Goal: Task Accomplishment & Management: Manage account settings

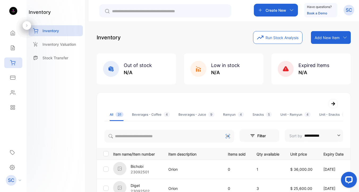
scroll to position [8, 0]
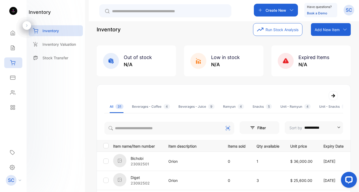
click at [149, 15] on div at bounding box center [165, 10] width 132 height 13
click at [148, 12] on input "text" at bounding box center [169, 12] width 114 height 6
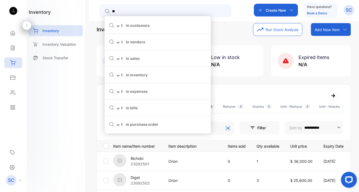
type input "*"
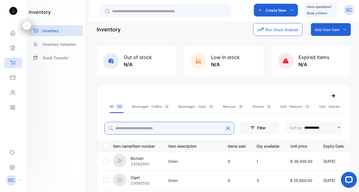
click at [162, 126] on input "search" at bounding box center [169, 128] width 130 height 13
type input "*"
type input "******"
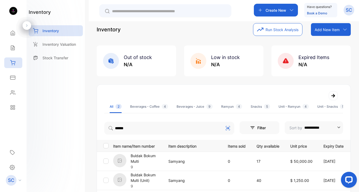
click at [140, 156] on p "Buldak Bokum Multi" at bounding box center [146, 158] width 31 height 11
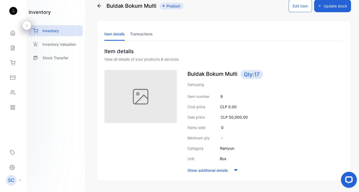
scroll to position [4, 0]
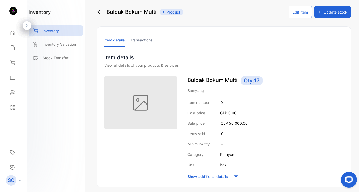
click at [321, 11] on button "Update stock" at bounding box center [332, 12] width 37 height 13
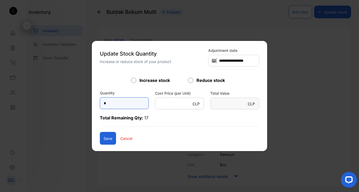
click at [131, 102] on input "*" at bounding box center [124, 103] width 49 height 12
type input "*"
click at [104, 140] on button "Save" at bounding box center [108, 138] width 16 height 13
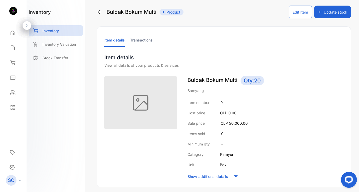
click at [99, 11] on icon at bounding box center [99, 11] width 5 height 5
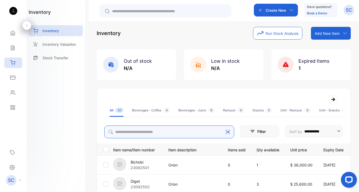
click at [141, 130] on input "search" at bounding box center [169, 131] width 130 height 13
type input "*"
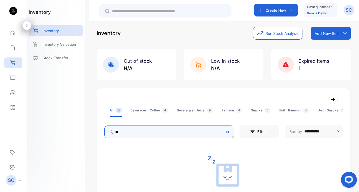
type input "*"
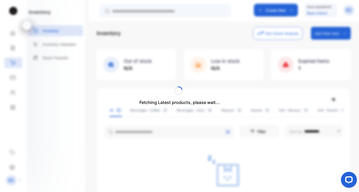
click at [327, 32] on div "Fetching Latest products, please wait..." at bounding box center [179, 96] width 359 height 192
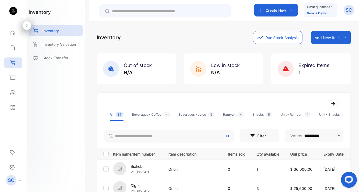
click at [327, 38] on p "Add New Item" at bounding box center [327, 38] width 25 height 6
click at [328, 51] on div "Add item manually" at bounding box center [332, 49] width 38 height 11
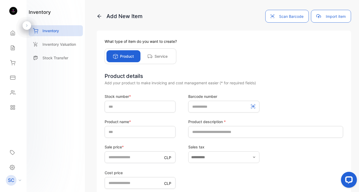
click at [103, 10] on div "Add New Item Scan Barcode Import item" at bounding box center [224, 16] width 255 height 13
click at [99, 16] on icon at bounding box center [99, 16] width 5 height 5
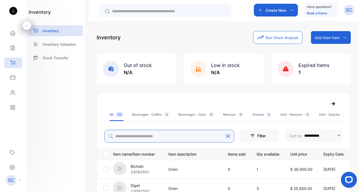
click at [166, 136] on input "search" at bounding box center [169, 136] width 130 height 13
type input "****"
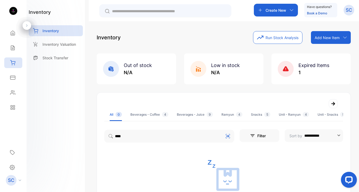
click at [318, 37] on p "Add New Item" at bounding box center [327, 38] width 25 height 6
click at [321, 49] on div "Add item manually" at bounding box center [332, 49] width 38 height 11
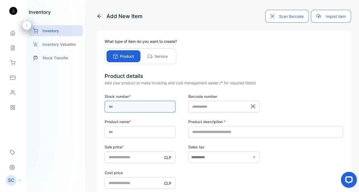
click at [130, 105] on input "text" at bounding box center [140, 107] width 71 height 12
type input "********"
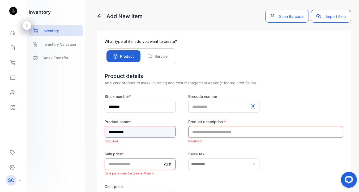
type input "**********"
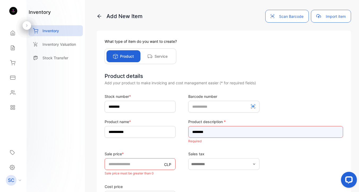
type input "********"
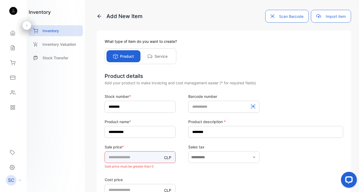
type input "*****"
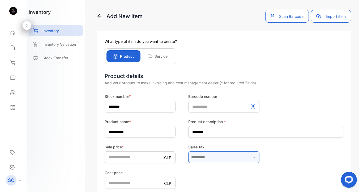
click at [226, 157] on input "text" at bounding box center [223, 157] width 71 height 12
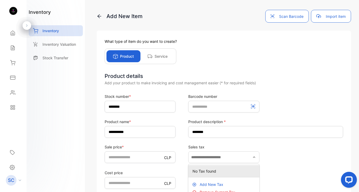
click at [218, 171] on p "No Tax found" at bounding box center [225, 171] width 65 height 6
type input "**********"
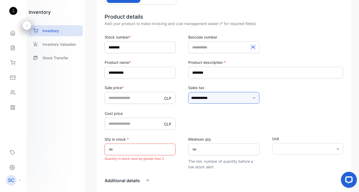
scroll to position [61, 0]
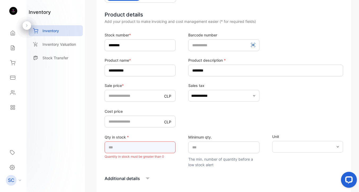
click at [142, 143] on input "*" at bounding box center [140, 147] width 71 height 12
type input "*"
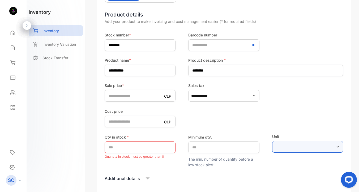
click at [281, 148] on input "text" at bounding box center [307, 147] width 71 height 12
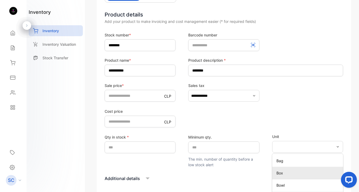
click at [280, 172] on p "Box" at bounding box center [309, 173] width 65 height 6
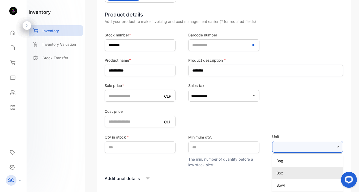
type input "***"
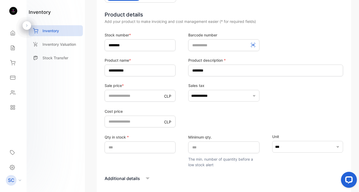
click at [276, 170] on form "**********" at bounding box center [224, 122] width 239 height 180
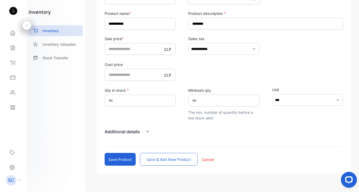
scroll to position [120, 0]
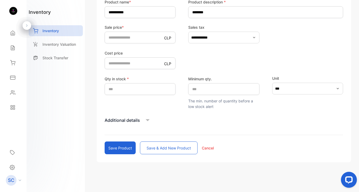
click at [138, 120] on p "Additional details" at bounding box center [122, 120] width 35 height 6
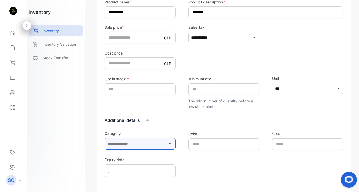
click at [142, 146] on input "text" at bounding box center [140, 144] width 71 height 12
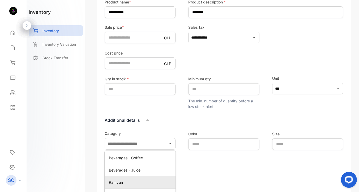
click at [132, 181] on p "Ramyun" at bounding box center [141, 182] width 65 height 6
type input "******"
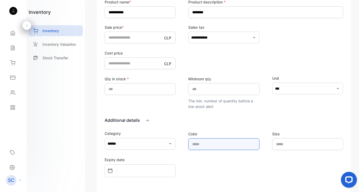
click at [200, 147] on input "text" at bounding box center [223, 144] width 71 height 12
type input "******"
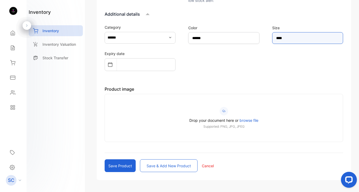
scroll to position [243, 0]
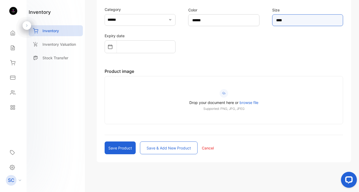
type input "****"
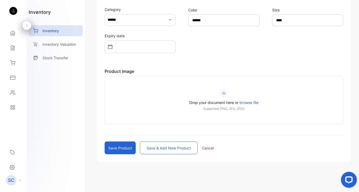
click at [151, 149] on button "Save & add new product" at bounding box center [169, 147] width 58 height 13
type input "*"
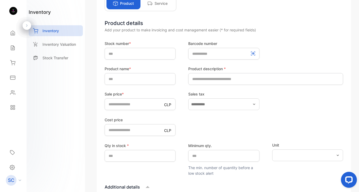
scroll to position [48, 0]
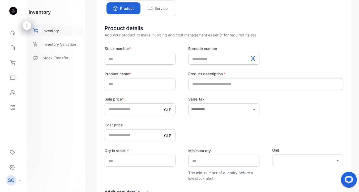
click at [54, 32] on p "Inventory" at bounding box center [51, 31] width 16 height 6
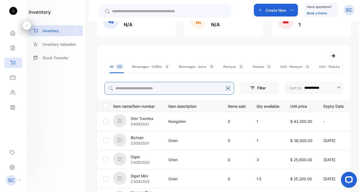
click at [179, 87] on input "search" at bounding box center [169, 88] width 130 height 13
type input "*"
type input "******"
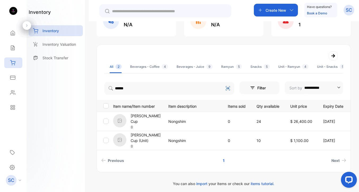
click at [146, 118] on p "[PERSON_NAME] Cup" at bounding box center [146, 118] width 31 height 11
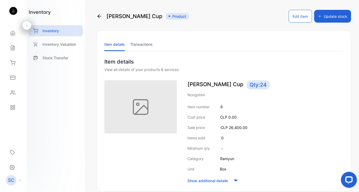
click at [331, 15] on button "Update stock" at bounding box center [332, 16] width 37 height 13
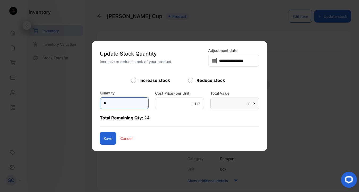
click at [111, 104] on input "*" at bounding box center [124, 103] width 49 height 12
type input "*"
click at [104, 135] on button "Save" at bounding box center [108, 138] width 16 height 13
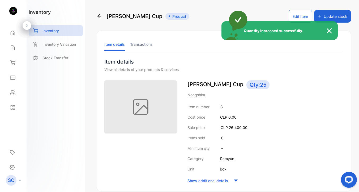
click at [100, 15] on div "Quantity Increased successfully." at bounding box center [179, 96] width 359 height 192
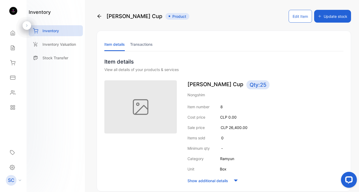
click at [100, 16] on icon at bounding box center [99, 16] width 5 height 5
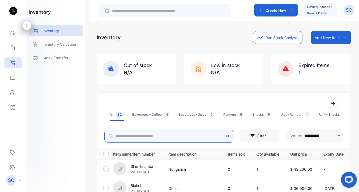
click at [143, 134] on input "search" at bounding box center [169, 136] width 130 height 13
type input "*********"
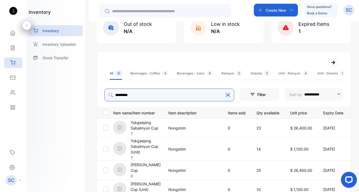
scroll to position [51, 0]
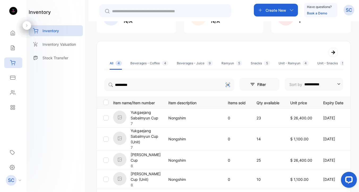
click at [148, 116] on p "Yukgaejang Sabalmyun Cup" at bounding box center [146, 114] width 31 height 11
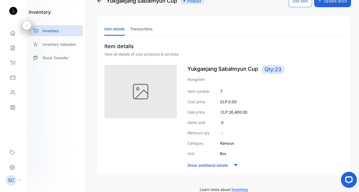
scroll to position [10, 0]
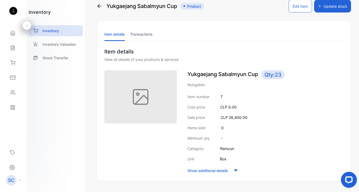
click at [321, 7] on button "Update stock" at bounding box center [332, 6] width 37 height 13
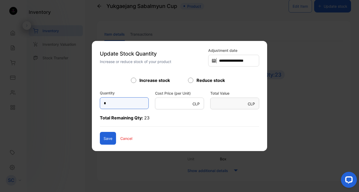
click at [118, 107] on input "*" at bounding box center [124, 103] width 49 height 12
type input "*"
click at [104, 136] on button "Save" at bounding box center [108, 138] width 16 height 13
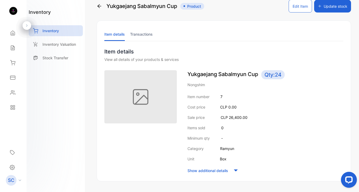
click at [98, 6] on icon at bounding box center [99, 5] width 5 height 5
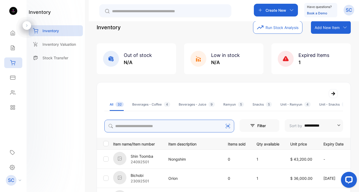
click at [148, 125] on input "search" at bounding box center [169, 126] width 130 height 13
type input "*****"
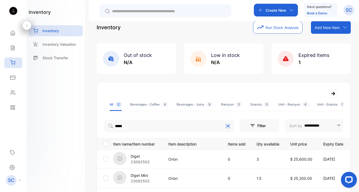
click at [323, 33] on div "Add New Item" at bounding box center [331, 27] width 40 height 13
click at [325, 39] on div "Add item manually" at bounding box center [332, 39] width 38 height 11
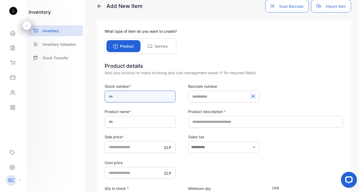
click at [142, 100] on input "text" at bounding box center [140, 97] width 71 height 12
type input "********"
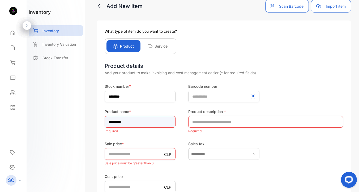
type input "*********"
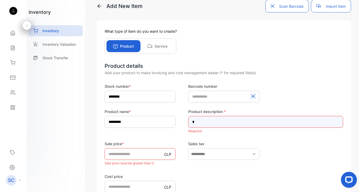
type input "*****"
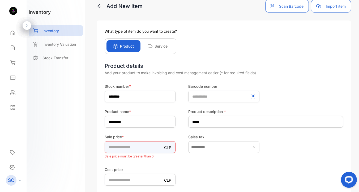
type input "*****"
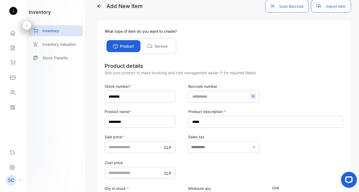
scroll to position [113, 0]
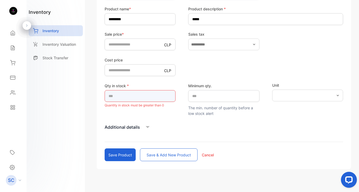
type input "*"
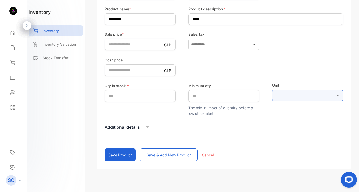
click at [289, 96] on input "text" at bounding box center [307, 96] width 71 height 12
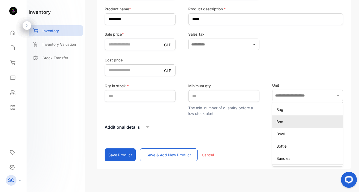
click at [286, 124] on p "Box" at bounding box center [309, 122] width 65 height 6
type input "***"
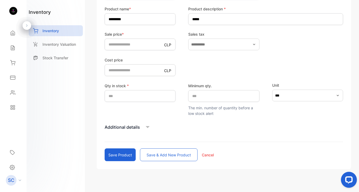
click at [136, 126] on p "Additional details" at bounding box center [122, 127] width 35 height 6
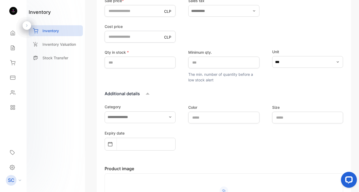
scroll to position [148, 0]
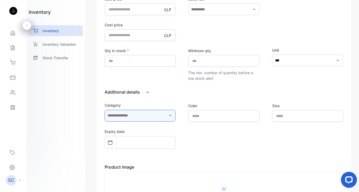
click at [163, 116] on input "text" at bounding box center [140, 116] width 71 height 12
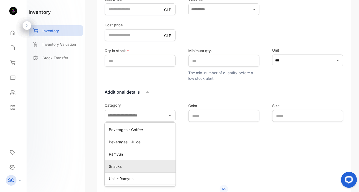
click at [140, 161] on li "Snacks" at bounding box center [140, 166] width 71 height 12
type input "******"
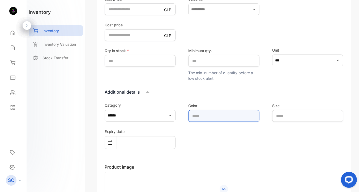
click at [206, 120] on input "text" at bounding box center [223, 116] width 71 height 12
type input "******"
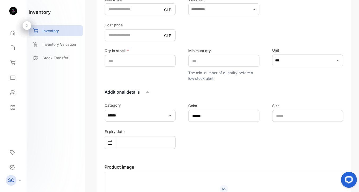
click at [327, 149] on div "Category ****** Color ****** Size Expiry date Product image Drop your document …" at bounding box center [224, 160] width 239 height 117
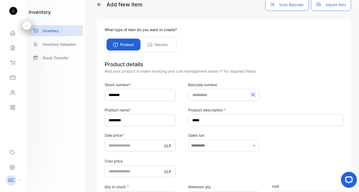
scroll to position [0, 0]
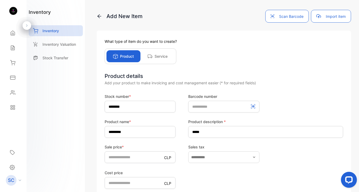
click at [98, 14] on icon at bounding box center [99, 16] width 5 height 5
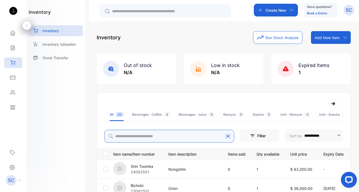
click at [143, 134] on input "search" at bounding box center [169, 136] width 130 height 13
type input "*********"
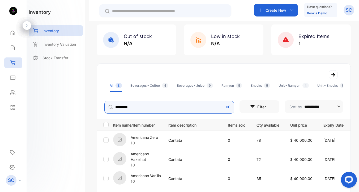
scroll to position [33, 0]
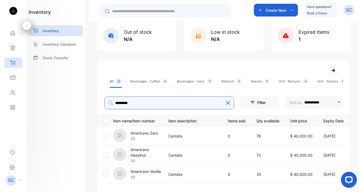
click at [218, 103] on input "*********" at bounding box center [169, 102] width 130 height 13
type input "*****"
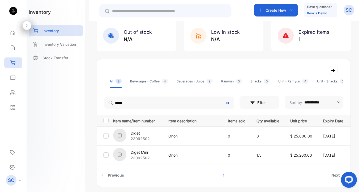
click at [133, 133] on p "Diget" at bounding box center [140, 133] width 19 height 6
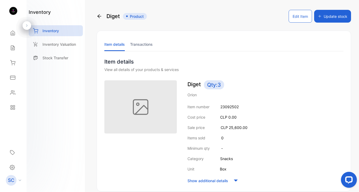
click at [326, 19] on button "Update stock" at bounding box center [332, 16] width 37 height 13
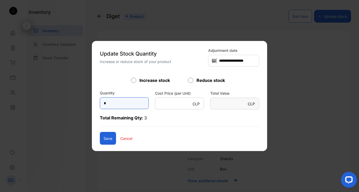
click at [129, 102] on input "*" at bounding box center [124, 103] width 49 height 12
type input "*"
click at [104, 135] on button "Save" at bounding box center [108, 138] width 16 height 13
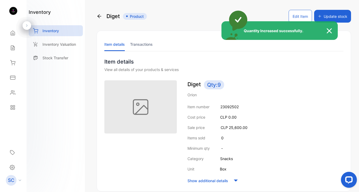
click at [300, 15] on div "Quantity Increased successfully." at bounding box center [179, 96] width 359 height 192
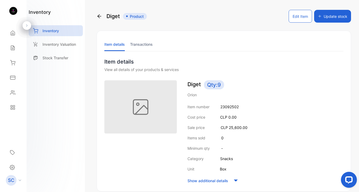
click at [298, 16] on button "Edit Item" at bounding box center [300, 16] width 23 height 13
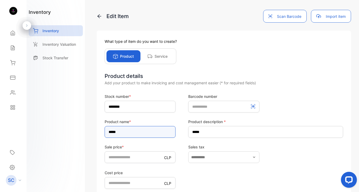
click at [130, 130] on input "*****" at bounding box center [140, 132] width 71 height 12
type input "**********"
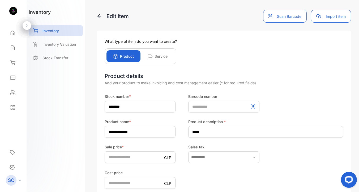
click at [307, 162] on div "Sale price * CLP ***** Sales tax" at bounding box center [224, 153] width 239 height 19
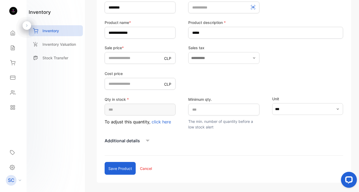
scroll to position [120, 0]
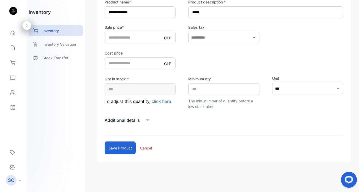
click at [119, 147] on button "Save product" at bounding box center [120, 147] width 31 height 13
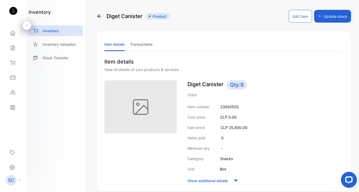
click at [100, 18] on icon at bounding box center [99, 16] width 5 height 5
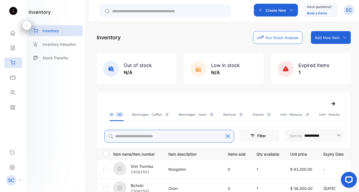
click at [173, 137] on input "search" at bounding box center [169, 136] width 130 height 13
type input "*********"
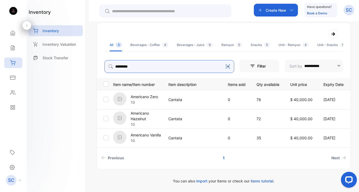
scroll to position [70, 0]
click at [148, 96] on p "Americano Zero" at bounding box center [144, 97] width 27 height 6
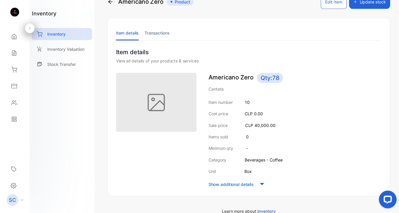
scroll to position [13, 0]
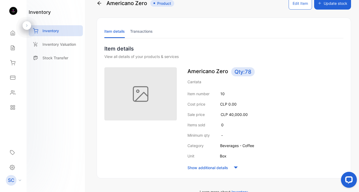
click at [327, 7] on button "Update stock" at bounding box center [332, 3] width 37 height 13
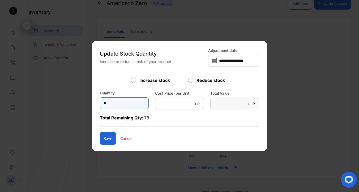
drag, startPoint x: 127, startPoint y: 103, endPoint x: 82, endPoint y: 103, distance: 44.6
click at [97, 192] on div "**********" at bounding box center [224, 195] width 255 height 0
type input "*"
click at [106, 138] on button "Save" at bounding box center [108, 138] width 16 height 13
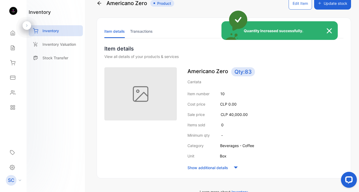
click at [294, 104] on div "Quantity Increased successfully." at bounding box center [179, 96] width 359 height 192
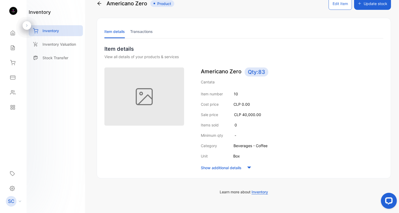
scroll to position [0, 0]
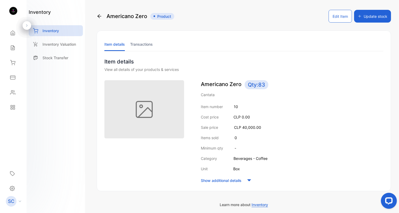
click at [100, 15] on icon at bounding box center [99, 16] width 5 height 5
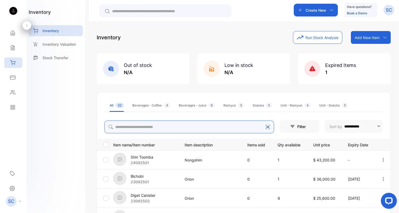
click at [159, 124] on input "search" at bounding box center [189, 127] width 170 height 13
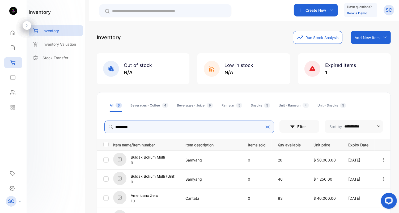
click at [196, 123] on div "**********" at bounding box center [244, 166] width 294 height 271
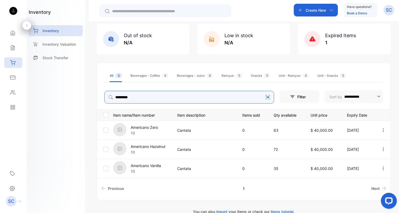
scroll to position [37, 0]
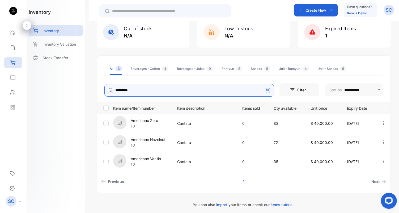
click at [161, 93] on input "*********" at bounding box center [189, 90] width 170 height 13
type input "*"
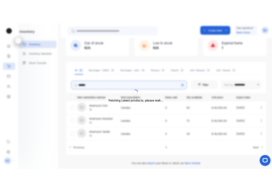
scroll to position [1, 0]
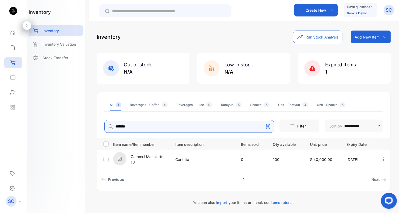
type input "*******"
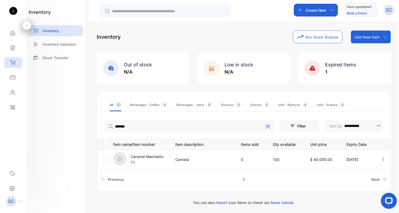
click at [154, 157] on p "Caramel Machiatto" at bounding box center [147, 157] width 33 height 6
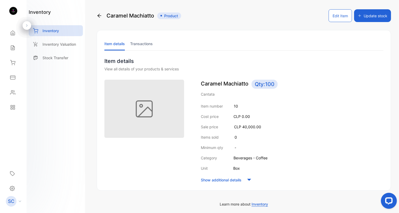
click at [359, 17] on button "Update stock" at bounding box center [372, 15] width 37 height 13
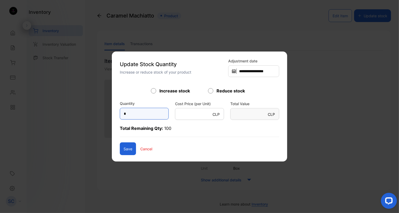
click at [139, 117] on input "*" at bounding box center [144, 114] width 49 height 12
type input "**"
click at [120, 150] on button "Save" at bounding box center [128, 148] width 16 height 13
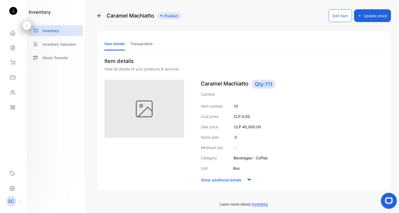
click at [98, 15] on icon at bounding box center [100, 16] width 4 height 4
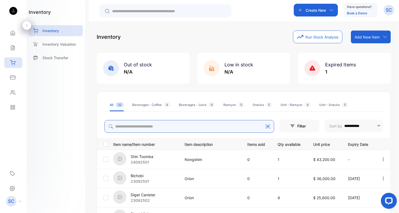
click at [144, 127] on input "search" at bounding box center [189, 126] width 170 height 13
type input "*********"
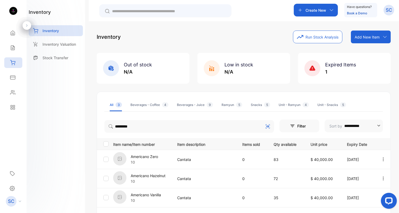
click at [158, 176] on p "Americano Hazelnut" at bounding box center [148, 176] width 35 height 6
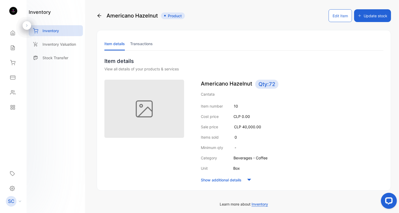
click at [359, 13] on button "Update stock" at bounding box center [372, 15] width 37 height 13
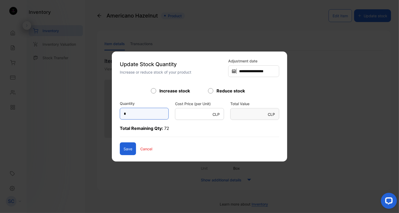
drag, startPoint x: 125, startPoint y: 114, endPoint x: 87, endPoint y: 114, distance: 38.3
click at [97, 192] on div "**********" at bounding box center [244, 207] width 294 height 0
type input "*"
click at [120, 149] on button "Save" at bounding box center [128, 148] width 16 height 13
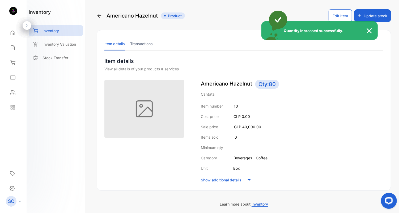
click at [99, 15] on div "Quantity Increased successfully." at bounding box center [199, 106] width 399 height 213
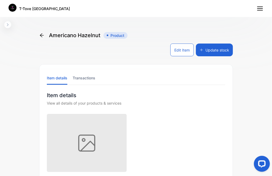
click at [133, 72] on ul "Item details Transactions" at bounding box center [136, 78] width 178 height 14
click at [133, 73] on ul "Item details Transactions" at bounding box center [136, 78] width 178 height 14
click at [158, 33] on div "Americano Hazelnut Product Edit Item Update stock" at bounding box center [135, 43] width 193 height 25
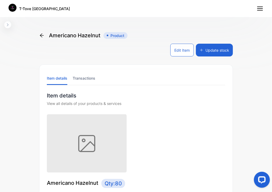
drag, startPoint x: 128, startPoint y: 86, endPoint x: 157, endPoint y: 89, distance: 29.4
click at [142, 86] on div "Item details Transactions Item details View all details of your products & serv…" at bounding box center [135, 176] width 193 height 225
click at [159, 89] on div "Item details Transactions Item details View all details of your products & serv…" at bounding box center [135, 176] width 193 height 225
click at [43, 38] on div "Americano Hazelnut Product" at bounding box center [83, 35] width 88 height 8
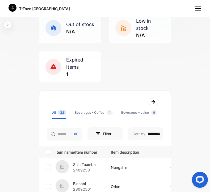
scroll to position [47, 0]
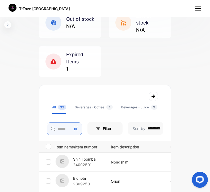
click at [62, 129] on input "search" at bounding box center [64, 128] width 35 height 13
type input "*******"
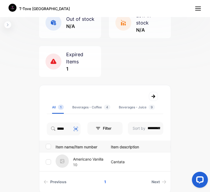
scroll to position [0, 0]
click at [86, 156] on p "Americano Vanilla" at bounding box center [88, 159] width 30 height 6
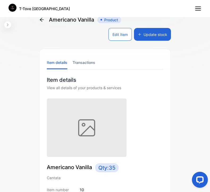
scroll to position [17, 0]
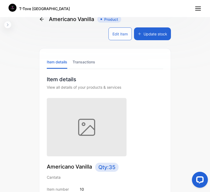
click at [149, 35] on button "Update stock" at bounding box center [152, 33] width 37 height 13
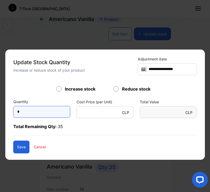
drag, startPoint x: 24, startPoint y: 112, endPoint x: 14, endPoint y: 112, distance: 10.6
click at [14, 112] on input "*" at bounding box center [41, 112] width 57 height 12
type input "*"
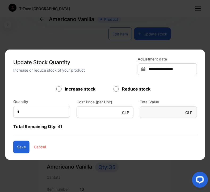
click at [20, 145] on button "Save" at bounding box center [21, 146] width 16 height 13
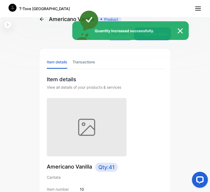
click at [182, 31] on img at bounding box center [183, 31] width 12 height 6
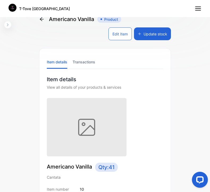
click at [40, 18] on icon at bounding box center [41, 18] width 5 height 5
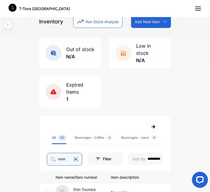
click at [62, 161] on input "search" at bounding box center [64, 159] width 35 height 13
type input "*****"
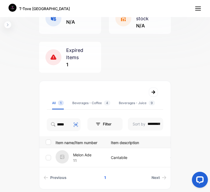
scroll to position [0, 0]
click at [88, 154] on p "Melon Ade" at bounding box center [82, 155] width 18 height 6
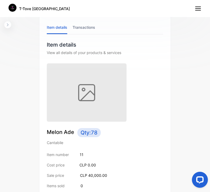
click at [151, 95] on div at bounding box center [102, 92] width 110 height 58
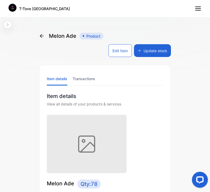
click at [145, 53] on button "Update stock" at bounding box center [152, 50] width 37 height 13
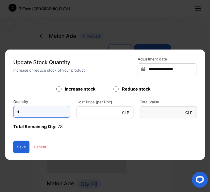
drag, startPoint x: 39, startPoint y: 115, endPoint x: 10, endPoint y: 115, distance: 29.0
click at [11, 115] on div "**********" at bounding box center [105, 104] width 200 height 110
type input "*"
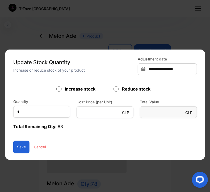
click at [22, 147] on button "Save" at bounding box center [21, 146] width 16 height 13
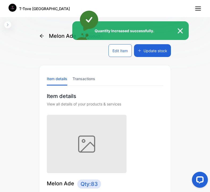
click at [181, 29] on img at bounding box center [183, 31] width 12 height 6
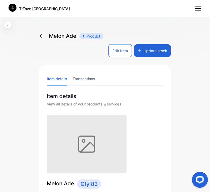
click at [41, 36] on icon at bounding box center [41, 35] width 5 height 5
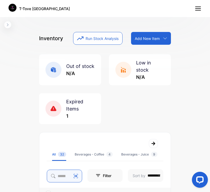
click at [60, 174] on input "search" at bounding box center [64, 175] width 35 height 13
type input "**********"
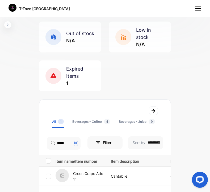
scroll to position [0, 0]
click at [91, 173] on p "Green Grape Ade" at bounding box center [88, 173] width 30 height 6
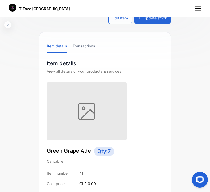
click at [152, 19] on button "Update stock" at bounding box center [152, 17] width 37 height 13
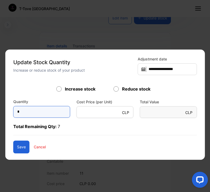
click at [28, 111] on input "*" at bounding box center [41, 112] width 57 height 12
type input "*"
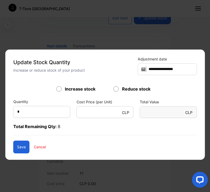
click at [125, 140] on form "Increase stock Reduce stock Quantity * Cost Price (per Unit) CLP * Total Value …" at bounding box center [105, 119] width 184 height 67
click at [21, 145] on button "Save" at bounding box center [21, 146] width 16 height 13
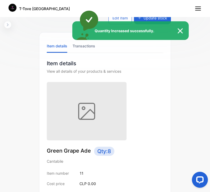
click at [158, 79] on div "Quantity Increased successfully." at bounding box center [105, 96] width 210 height 192
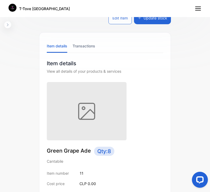
click at [150, 73] on div "View all details of your products & services" at bounding box center [105, 71] width 116 height 6
click at [133, 55] on div "Item details Transactions Item details View all details of your products & serv…" at bounding box center [105, 144] width 132 height 225
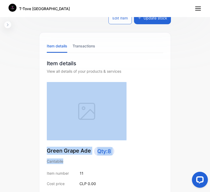
drag, startPoint x: 158, startPoint y: 135, endPoint x: 158, endPoint y: 142, distance: 6.9
click at [158, 163] on div "Green Grape Ade Qty: 8 Cantabile Item number 11 Cost price CLP 0.00 Sale price …" at bounding box center [105, 166] width 116 height 169
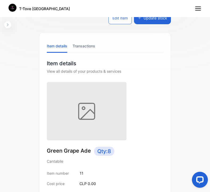
click at [163, 123] on div "Item details View all details of your products & services Green Grape Ade Qty: …" at bounding box center [104, 154] width 131 height 191
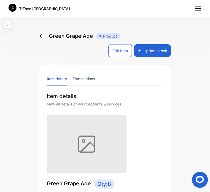
click at [41, 36] on icon at bounding box center [42, 36] width 4 height 4
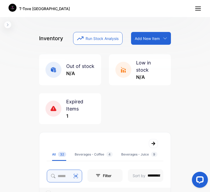
click at [61, 175] on input "search" at bounding box center [64, 175] width 35 height 13
type input "**********"
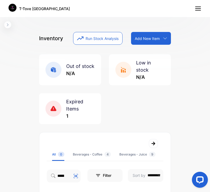
click at [145, 39] on p "Add New Item" at bounding box center [147, 39] width 25 height 6
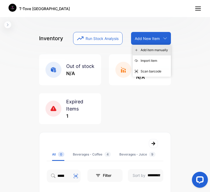
click at [142, 53] on div "Add item manually" at bounding box center [152, 50] width 38 height 11
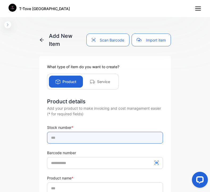
click at [71, 138] on input "text" at bounding box center [105, 138] width 116 height 12
type input "********"
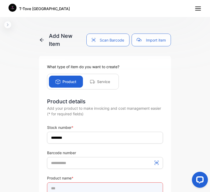
scroll to position [2, 0]
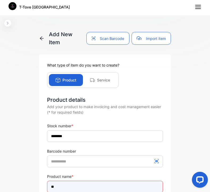
type input "*"
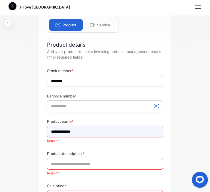
scroll to position [64, 0]
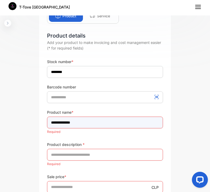
type input "**********"
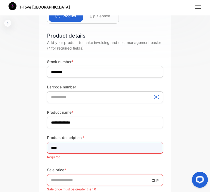
type input "*********"
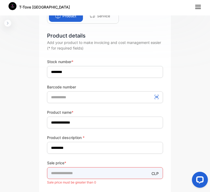
type input "*****"
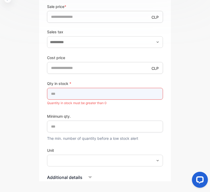
scroll to position [202, 0]
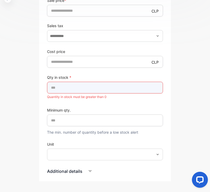
type input "*"
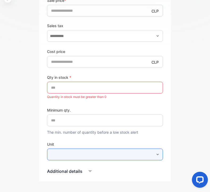
click at [106, 156] on form "**********" at bounding box center [105, 51] width 116 height 308
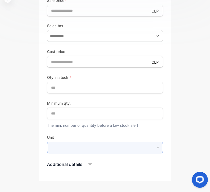
click at [129, 146] on input "text" at bounding box center [105, 147] width 116 height 12
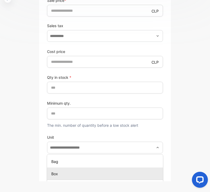
click at [108, 170] on div "Box" at bounding box center [105, 174] width 116 height 8
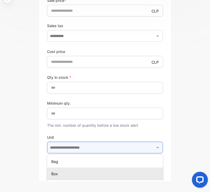
type input "***"
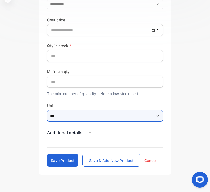
scroll to position [238, 0]
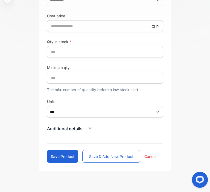
click at [80, 129] on p "Additional details" at bounding box center [64, 128] width 35 height 6
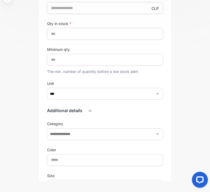
scroll to position [268, 0]
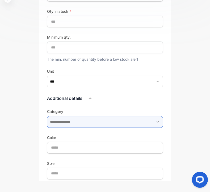
click at [113, 121] on input "text" at bounding box center [105, 122] width 116 height 12
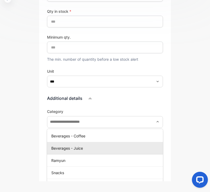
click at [94, 147] on p "Beverages - Juice" at bounding box center [105, 148] width 109 height 6
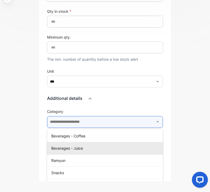
type input "**********"
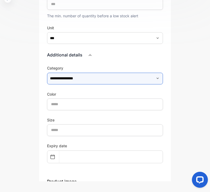
scroll to position [322, 0]
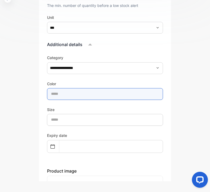
click at [112, 95] on input "text" at bounding box center [105, 94] width 116 height 12
type input "******"
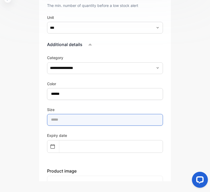
click at [88, 120] on input "text" at bounding box center [105, 120] width 116 height 12
type input "*****"
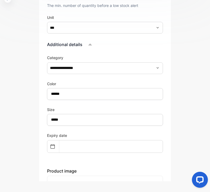
click at [105, 160] on div "**********" at bounding box center [105, 139] width 116 height 169
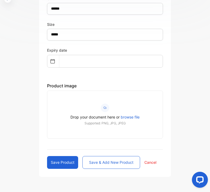
scroll to position [419, 0]
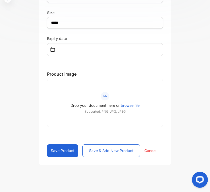
click at [65, 151] on button "Save product" at bounding box center [62, 150] width 31 height 13
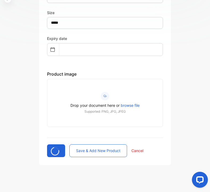
type input "*"
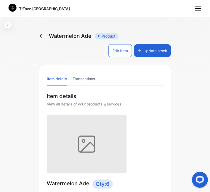
click at [41, 36] on icon at bounding box center [42, 36] width 4 height 4
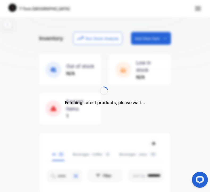
click at [62, 175] on div "Fetching Latest products, please wait..." at bounding box center [105, 96] width 210 height 192
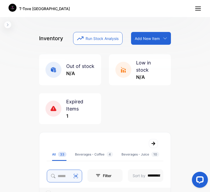
click at [61, 175] on input "search" at bounding box center [64, 175] width 35 height 13
type input "*****"
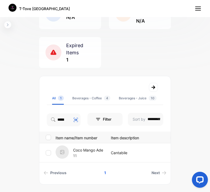
scroll to position [64, 0]
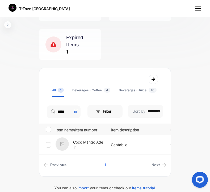
click at [90, 142] on p "Coco Mango Ade" at bounding box center [88, 142] width 30 height 6
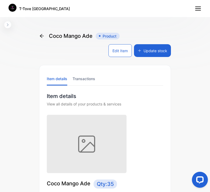
click at [111, 55] on button "Edit Item" at bounding box center [119, 50] width 23 height 13
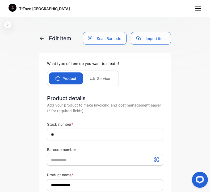
click at [40, 39] on icon at bounding box center [41, 38] width 5 height 5
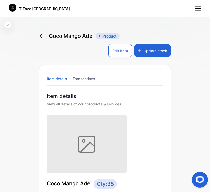
click at [109, 52] on button "Edit Item" at bounding box center [119, 50] width 23 height 13
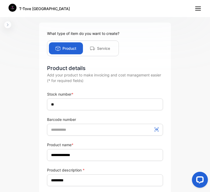
scroll to position [33, 0]
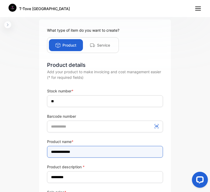
click at [59, 152] on input "**********" at bounding box center [105, 152] width 116 height 12
type input "**********"
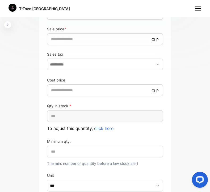
scroll to position [199, 0]
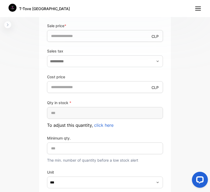
click at [108, 127] on span "click here" at bounding box center [103, 124] width 19 height 5
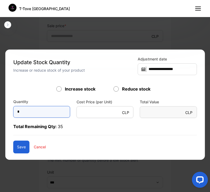
click at [35, 113] on input "*" at bounding box center [41, 112] width 57 height 12
type input "*"
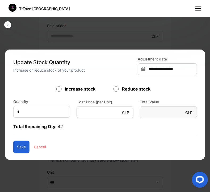
click at [18, 145] on button "Save" at bounding box center [21, 146] width 16 height 13
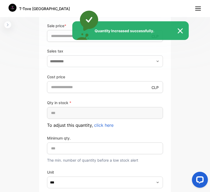
type input "**********"
type input "**"
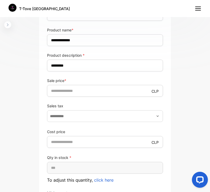
scroll to position [250, 0]
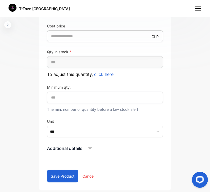
click at [60, 176] on button "Save product" at bounding box center [62, 175] width 31 height 13
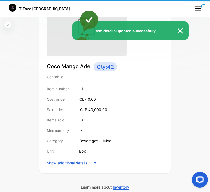
scroll to position [116, 0]
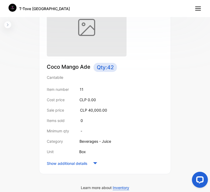
click at [132, 68] on p "Coco Mango Ade Qty: 42" at bounding box center [105, 67] width 116 height 9
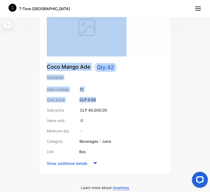
drag, startPoint x: 191, startPoint y: 100, endPoint x: 193, endPoint y: -46, distance: 146.2
click at [193, 0] on html "T-Tove Chile T-Tove Chile Home Home Sales Sales Inventory Inventory Expenses Ex…" at bounding box center [105, 108] width 210 height 217
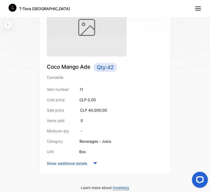
click at [204, 69] on div "inventory Inventory Inventory Valuation Stock Transfer Coco Mango Ade Product E…" at bounding box center [105, 108] width 210 height 217
click at [191, 57] on div "inventory Inventory Inventory Valuation Stock Transfer Coco Mango Ade Product E…" at bounding box center [105, 108] width 210 height 217
click at [135, 71] on div "Coco Mango Ade Qty: 42 Cantabile Item number 11 Cost price CLP 0.00 Sale price …" at bounding box center [105, 115] width 116 height 104
click at [137, 68] on p "Coco Mango Ade Qty: 42" at bounding box center [105, 67] width 116 height 9
click at [157, 78] on p "Cantabile" at bounding box center [105, 77] width 116 height 6
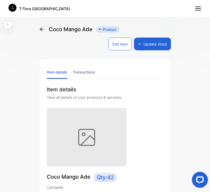
scroll to position [0, 0]
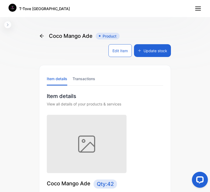
click at [42, 34] on icon at bounding box center [42, 36] width 4 height 4
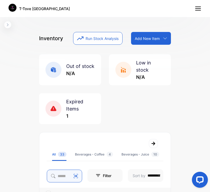
click at [59, 177] on input "search" at bounding box center [64, 175] width 35 height 13
type input "****"
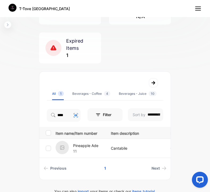
scroll to position [0, 0]
click at [88, 145] on p "Pineapple Ade" at bounding box center [85, 145] width 25 height 6
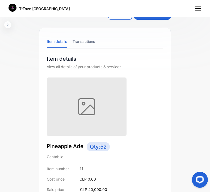
scroll to position [28, 0]
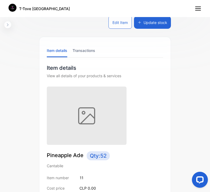
click at [151, 27] on button "Update stock" at bounding box center [152, 22] width 37 height 13
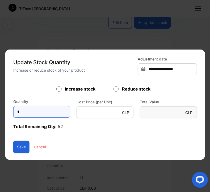
drag, startPoint x: 28, startPoint y: 114, endPoint x: 18, endPoint y: 114, distance: 10.9
click at [18, 114] on input "*" at bounding box center [41, 112] width 57 height 12
type input "*"
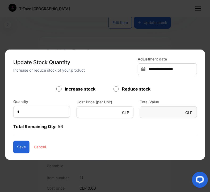
click at [27, 148] on button "Save" at bounding box center [21, 146] width 16 height 13
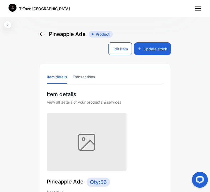
scroll to position [1, 0]
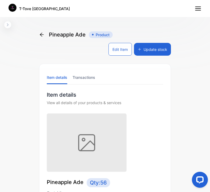
click at [88, 77] on li "Transactions" at bounding box center [84, 77] width 23 height 14
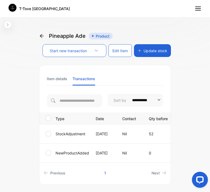
click at [56, 78] on li "Item details" at bounding box center [57, 79] width 20 height 14
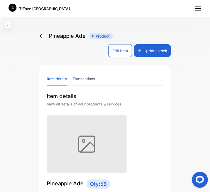
click at [81, 79] on li "Transactions" at bounding box center [84, 79] width 23 height 14
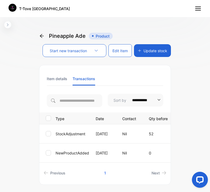
click at [43, 36] on icon at bounding box center [42, 36] width 4 height 4
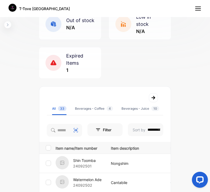
scroll to position [46, 0]
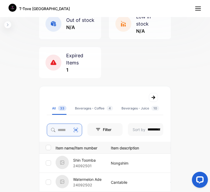
click at [62, 128] on input "search" at bounding box center [64, 129] width 35 height 13
type input "******"
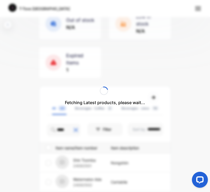
scroll to position [0, 0]
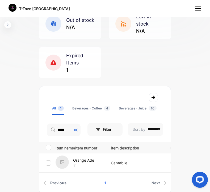
click at [79, 159] on p "Orange Ade" at bounding box center [83, 160] width 21 height 6
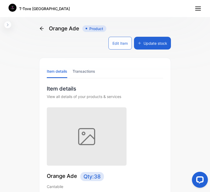
scroll to position [8, 0]
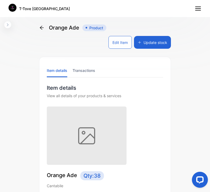
click at [151, 44] on button "Update stock" at bounding box center [152, 42] width 37 height 13
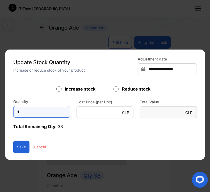
drag, startPoint x: 37, startPoint y: 115, endPoint x: 16, endPoint y: 116, distance: 20.7
click at [16, 116] on input "*" at bounding box center [41, 112] width 57 height 12
type input "*"
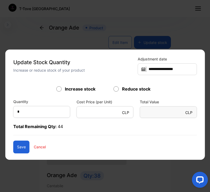
click at [23, 145] on button "Save" at bounding box center [21, 146] width 16 height 13
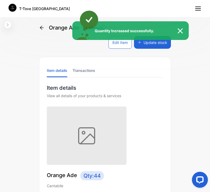
click at [42, 29] on div "Quantity Increased successfully." at bounding box center [105, 96] width 210 height 192
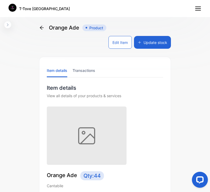
click at [42, 28] on icon at bounding box center [41, 27] width 5 height 5
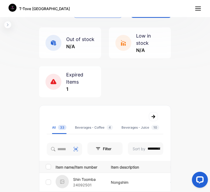
scroll to position [43, 0]
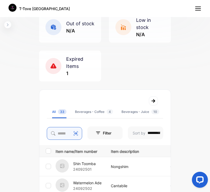
click at [61, 133] on input "search" at bounding box center [64, 133] width 35 height 13
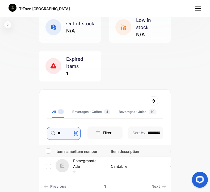
type input "**"
click at [88, 160] on p "Pomegranate Ade" at bounding box center [88, 163] width 31 height 11
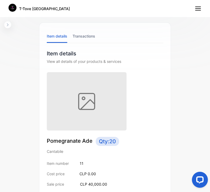
click at [140, 92] on div at bounding box center [102, 101] width 110 height 58
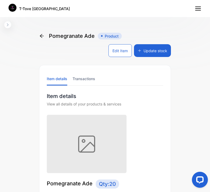
click at [151, 50] on button "Update stock" at bounding box center [152, 50] width 37 height 13
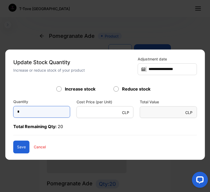
click at [36, 106] on input "*" at bounding box center [41, 112] width 57 height 12
type input "*"
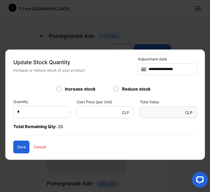
click at [20, 140] on button "Save" at bounding box center [21, 146] width 16 height 13
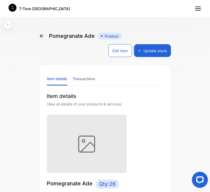
click at [44, 35] on div "Pomegranate Ade Product" at bounding box center [80, 36] width 83 height 8
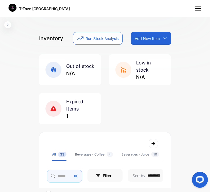
click at [61, 173] on input "search" at bounding box center [64, 175] width 35 height 13
type input "*****"
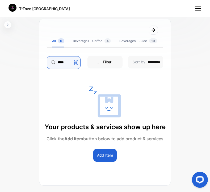
scroll to position [122, 0]
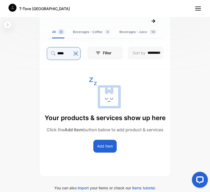
click at [66, 53] on input "*****" at bounding box center [64, 53] width 34 height 13
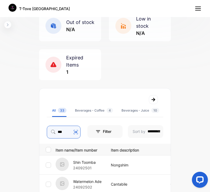
scroll to position [0, 0]
type input "*"
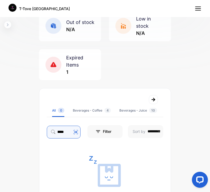
scroll to position [0, 9]
type input "*********"
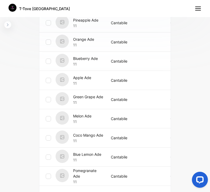
scroll to position [0, 0]
click at [90, 135] on p "Coco Mango Ade" at bounding box center [88, 135] width 30 height 6
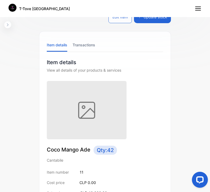
scroll to position [14, 0]
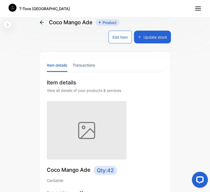
click at [115, 39] on button "Edit Item" at bounding box center [119, 37] width 23 height 13
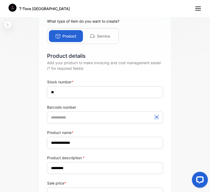
scroll to position [43, 0]
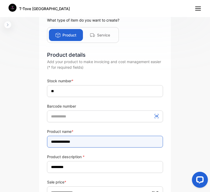
click at [61, 141] on input "**********" at bounding box center [105, 142] width 116 height 12
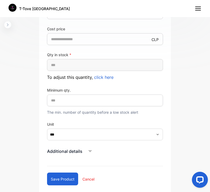
scroll to position [250, 0]
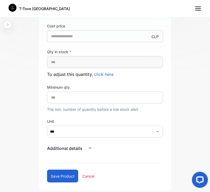
type input "**********"
click at [65, 177] on button "Save product" at bounding box center [62, 175] width 31 height 13
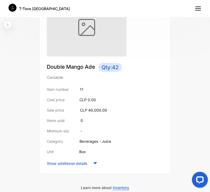
click at [89, 161] on div "Show additional details" at bounding box center [105, 163] width 116 height 8
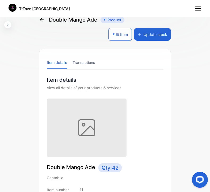
scroll to position [0, 0]
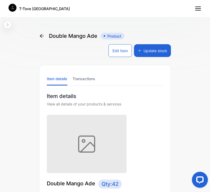
click at [83, 81] on li "Transactions" at bounding box center [84, 79] width 23 height 14
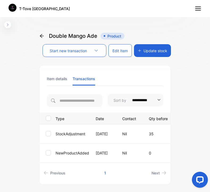
click at [56, 78] on li "Item details" at bounding box center [57, 79] width 20 height 14
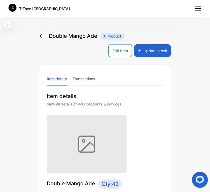
click at [41, 37] on icon at bounding box center [41, 35] width 5 height 5
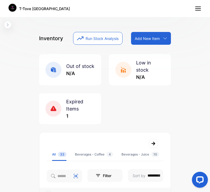
click at [139, 38] on p "Add New Item" at bounding box center [147, 39] width 25 height 6
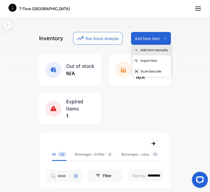
click at [142, 49] on div "Add item manually" at bounding box center [152, 50] width 38 height 11
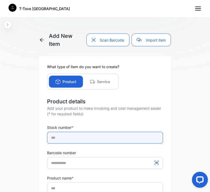
click at [73, 138] on input "text" at bounding box center [105, 138] width 116 height 12
type input "********"
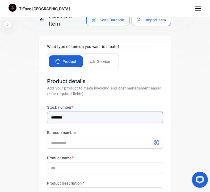
scroll to position [38, 0]
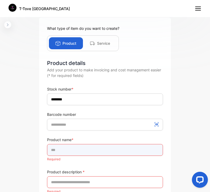
click at [70, 152] on input "text" at bounding box center [105, 150] width 116 height 12
type input "**********"
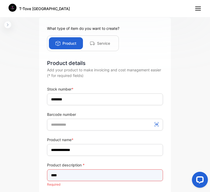
type input "*********"
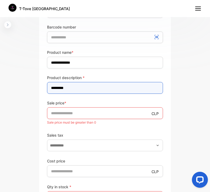
scroll to position [132, 0]
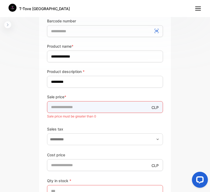
click at [88, 103] on input "*" at bounding box center [105, 107] width 116 height 12
type input "*****"
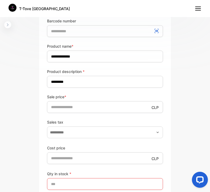
scroll to position [237, 0]
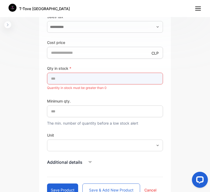
click at [68, 79] on input "*" at bounding box center [105, 79] width 116 height 12
type input "*"
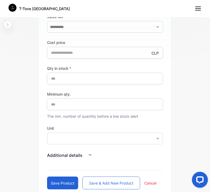
click at [155, 137] on icon "button" at bounding box center [157, 138] width 4 height 4
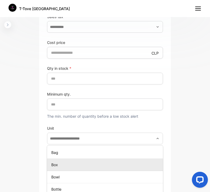
click at [105, 164] on p "Box" at bounding box center [105, 165] width 109 height 6
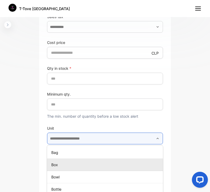
type input "***"
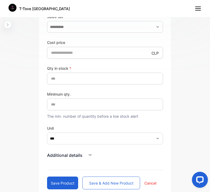
click at [121, 158] on div "Additional details" at bounding box center [105, 155] width 116 height 8
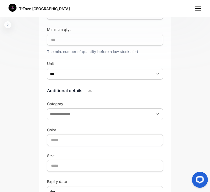
scroll to position [310, 0]
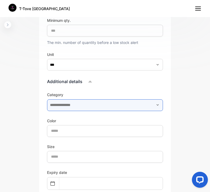
click at [108, 106] on input "text" at bounding box center [105, 105] width 116 height 12
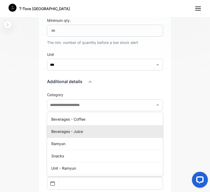
click at [100, 130] on p "Beverages - Juice" at bounding box center [105, 131] width 109 height 6
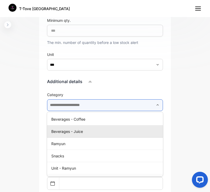
type input "**********"
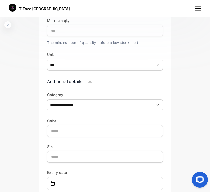
click at [165, 112] on div "**********" at bounding box center [105, 21] width 132 height 553
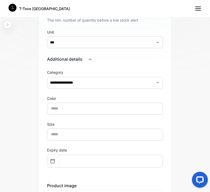
scroll to position [337, 0]
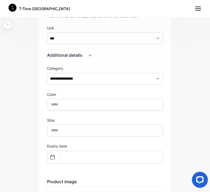
click at [105, 110] on div "**********" at bounding box center [105, 100] width 116 height 71
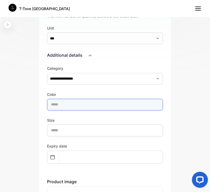
click at [105, 107] on input "text" at bounding box center [105, 105] width 116 height 12
type input "******"
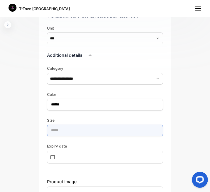
click at [79, 129] on input "text" at bounding box center [105, 130] width 116 height 12
type input "*****"
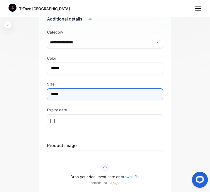
scroll to position [419, 0]
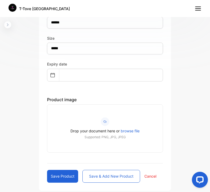
click at [67, 172] on button "Save product" at bounding box center [62, 176] width 31 height 13
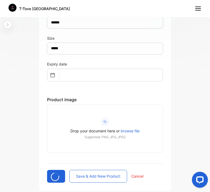
type input "*"
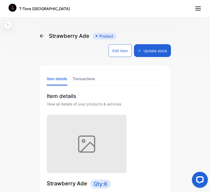
click at [121, 50] on button "Edit Item" at bounding box center [119, 50] width 23 height 13
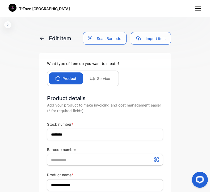
click at [43, 39] on icon at bounding box center [41, 38] width 5 height 5
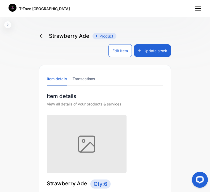
click at [159, 48] on button "Update stock" at bounding box center [152, 50] width 37 height 13
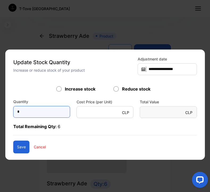
click at [54, 115] on input "*" at bounding box center [41, 112] width 57 height 12
type input "*"
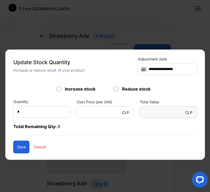
click at [16, 149] on button "Save" at bounding box center [21, 146] width 16 height 13
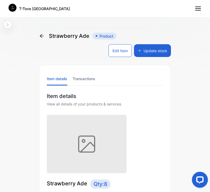
click at [44, 37] on icon at bounding box center [41, 35] width 5 height 5
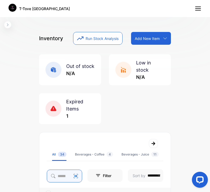
click at [59, 179] on input "search" at bounding box center [64, 175] width 35 height 13
type input "*********"
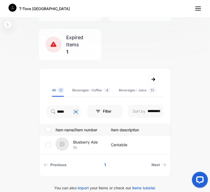
scroll to position [0, 0]
click at [85, 142] on p "Blueberry Ade" at bounding box center [85, 142] width 25 height 6
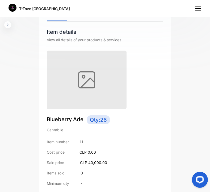
click at [144, 71] on div at bounding box center [102, 79] width 110 height 58
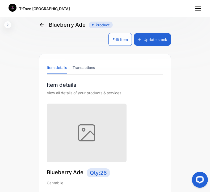
scroll to position [7, 0]
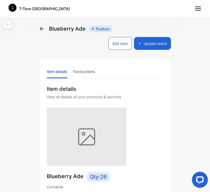
click at [149, 42] on button "Update stock" at bounding box center [152, 43] width 37 height 13
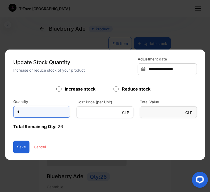
drag, startPoint x: 36, startPoint y: 114, endPoint x: 0, endPoint y: 110, distance: 36.6
type input "*"
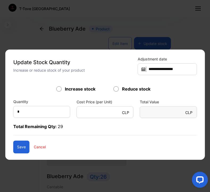
click at [25, 145] on button "Save" at bounding box center [21, 146] width 16 height 13
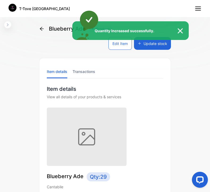
click at [42, 29] on div "Quantity Increased successfully." at bounding box center [105, 96] width 210 height 192
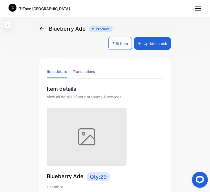
click at [41, 28] on icon at bounding box center [42, 29] width 4 height 4
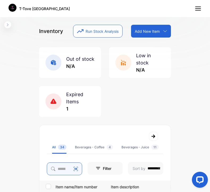
click at [58, 164] on input "search" at bounding box center [64, 168] width 35 height 13
type input "*****"
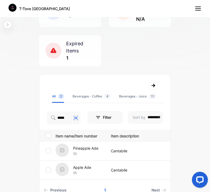
scroll to position [59, 0]
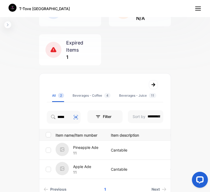
click at [81, 166] on p "Apple Ade" at bounding box center [82, 166] width 18 height 6
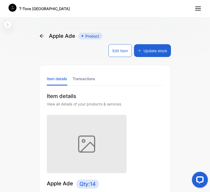
click at [141, 51] on button "Update stock" at bounding box center [152, 50] width 37 height 13
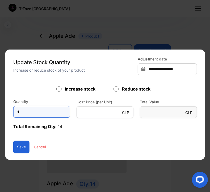
click at [30, 112] on input "*" at bounding box center [41, 112] width 57 height 12
type input "*"
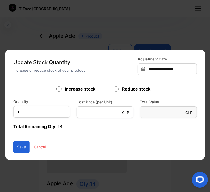
click at [60, 139] on form "Increase stock Reduce stock Quantity * Cost Price (per Unit) CLP * Total Value …" at bounding box center [105, 119] width 184 height 67
click at [22, 150] on button "Save" at bounding box center [21, 146] width 16 height 13
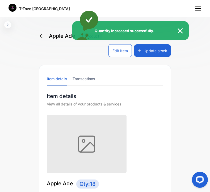
click at [180, 32] on img at bounding box center [183, 31] width 12 height 6
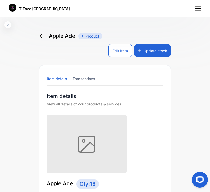
click at [42, 36] on icon at bounding box center [42, 36] width 4 height 4
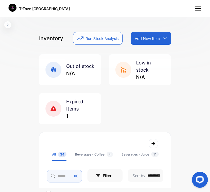
click at [60, 174] on input "search" at bounding box center [64, 175] width 35 height 13
type input "****"
click at [136, 112] on div "Out of stock N/A Low in stock N/A Expired Items 1" at bounding box center [105, 89] width 132 height 70
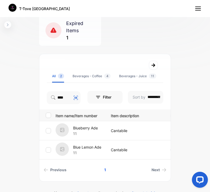
scroll to position [83, 0]
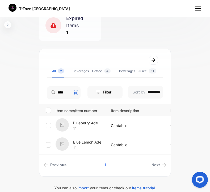
click at [85, 141] on p "Blue Lemon Ade" at bounding box center [87, 142] width 28 height 6
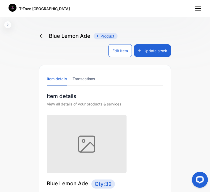
click at [148, 52] on button "Update stock" at bounding box center [152, 50] width 37 height 13
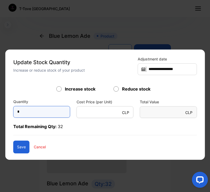
click at [41, 115] on input "*" at bounding box center [41, 112] width 57 height 12
type input "*"
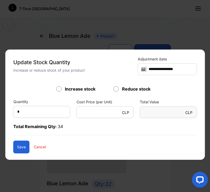
click at [24, 149] on button "Save" at bounding box center [21, 146] width 16 height 13
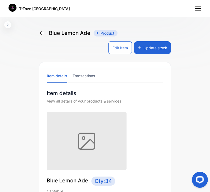
scroll to position [1, 0]
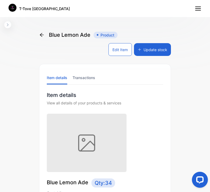
click at [43, 36] on icon at bounding box center [41, 34] width 5 height 5
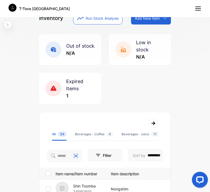
scroll to position [36, 0]
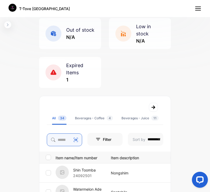
click at [61, 142] on input "search" at bounding box center [64, 139] width 35 height 13
type input "*****"
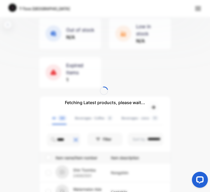
scroll to position [0, 0]
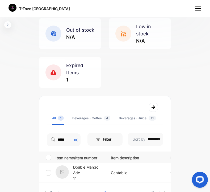
click at [87, 166] on p "Double Mango Ade" at bounding box center [88, 169] width 31 height 11
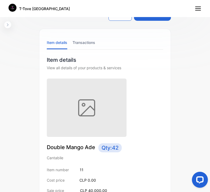
click at [149, 98] on div at bounding box center [102, 107] width 110 height 58
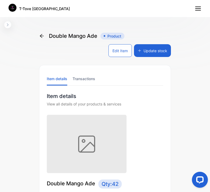
click at [116, 48] on button "Edit Item" at bounding box center [119, 50] width 23 height 13
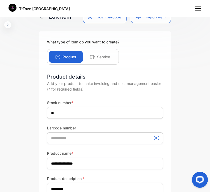
scroll to position [27, 0]
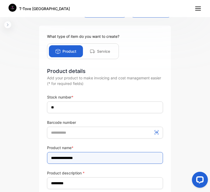
click at [64, 159] on input "**********" at bounding box center [105, 158] width 116 height 12
type input "**********"
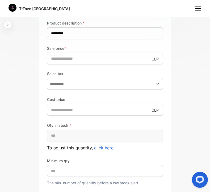
scroll to position [250, 0]
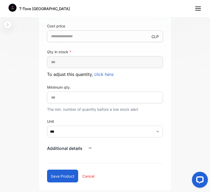
click at [59, 174] on button "Save product" at bounding box center [62, 175] width 31 height 13
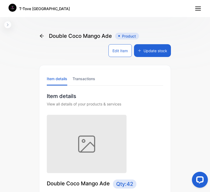
click at [43, 39] on div "Double Coco Mango Ade Product" at bounding box center [89, 36] width 100 height 8
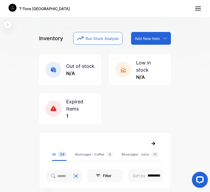
click at [82, 100] on span "Expired Items" at bounding box center [74, 105] width 17 height 13
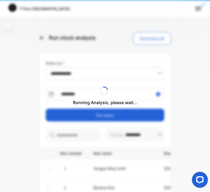
type input "**********"
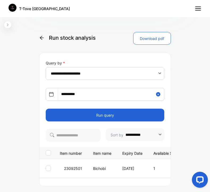
click at [97, 169] on p "Bichobi" at bounding box center [102, 168] width 18 height 6
click at [43, 39] on icon at bounding box center [41, 37] width 5 height 5
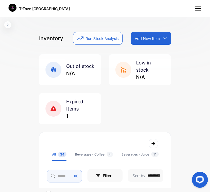
click at [60, 177] on input "search" at bounding box center [64, 175] width 35 height 13
type input "*******"
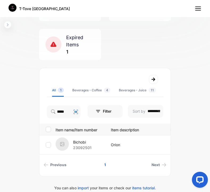
scroll to position [0, 0]
click at [81, 141] on p "Bichobi" at bounding box center [82, 142] width 19 height 6
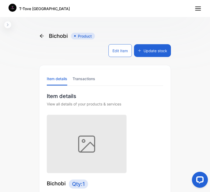
click at [115, 49] on button "Edit Item" at bounding box center [119, 50] width 23 height 13
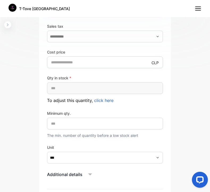
scroll to position [250, 0]
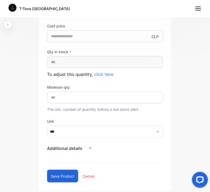
click at [83, 147] on div "Additional details" at bounding box center [105, 148] width 116 height 8
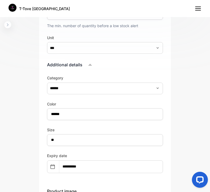
scroll to position [425, 0]
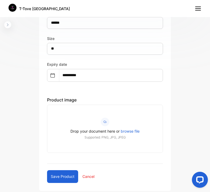
click at [88, 74] on input "**********" at bounding box center [81, 75] width 44 height 12
select select "*"
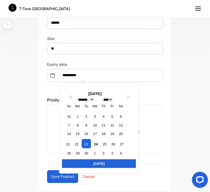
click at [108, 98] on select "**** **** **** **** **** **** **** **** **** **** **** **** **** **** **** ****…" at bounding box center [107, 99] width 11 height 4
select select "****"
click at [103, 97] on select "**** **** **** **** **** **** **** **** **** **** **** **** **** **** **** ****…" at bounding box center [107, 99] width 11 height 4
click at [85, 99] on select "******* ******** ***** ***** *** **** **** ****** ********* ******* ******** **…" at bounding box center [85, 99] width 17 height 4
select select "*"
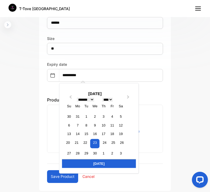
click at [77, 97] on select "******* ******** ***** ***** *** **** **** ****** ********* ******* ******** **…" at bounding box center [85, 99] width 17 height 4
click at [111, 115] on div "3" at bounding box center [112, 116] width 7 height 7
type input "**********"
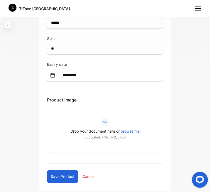
click at [63, 178] on button "Save product" at bounding box center [62, 176] width 31 height 13
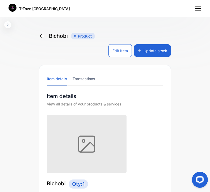
click at [42, 35] on icon at bounding box center [41, 35] width 5 height 5
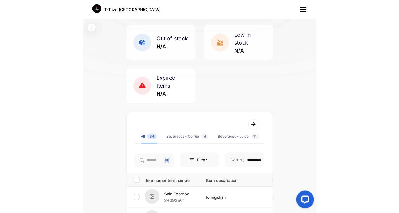
scroll to position [1, 0]
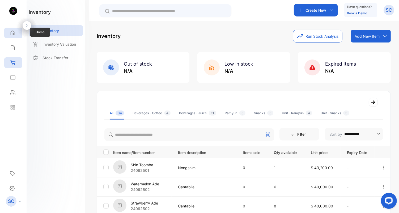
click at [14, 35] on icon at bounding box center [13, 33] width 4 height 5
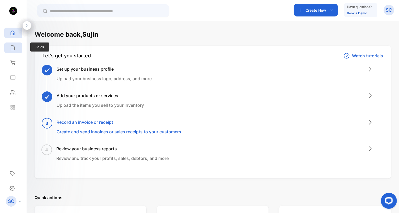
click at [13, 50] on div "Sales" at bounding box center [13, 48] width 18 height 11
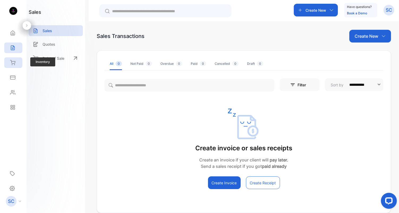
click at [9, 66] on div "Inventory" at bounding box center [13, 62] width 18 height 11
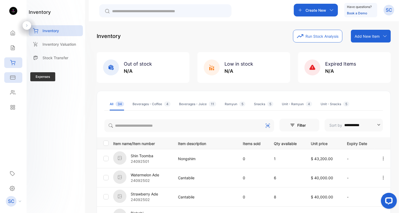
click at [18, 78] on div "Expenses" at bounding box center [13, 77] width 18 height 11
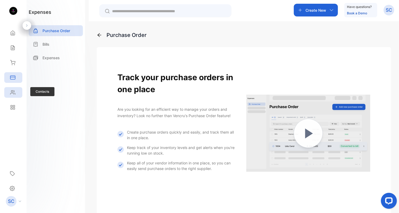
click at [13, 94] on icon at bounding box center [12, 92] width 5 height 5
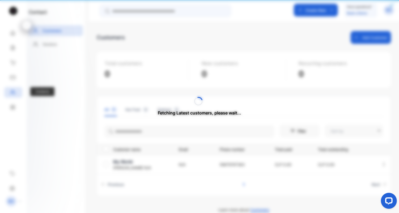
type input "**********"
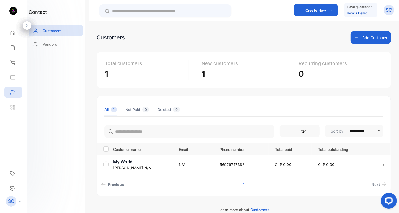
click at [111, 71] on p "1" at bounding box center [145, 74] width 80 height 12
click at [109, 164] on div at bounding box center [106, 164] width 7 height 5
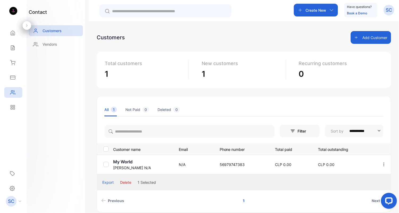
click at [124, 181] on button "Delete" at bounding box center [125, 183] width 11 height 6
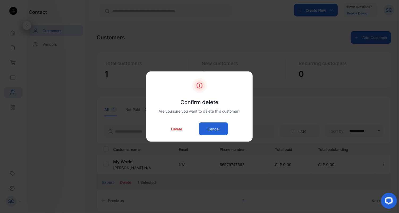
click at [176, 128] on p "Delete" at bounding box center [176, 129] width 11 height 6
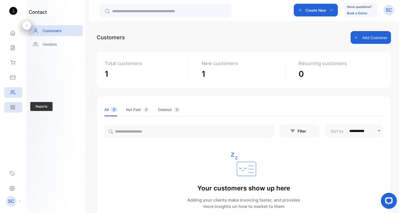
click at [11, 107] on icon at bounding box center [12, 107] width 5 height 5
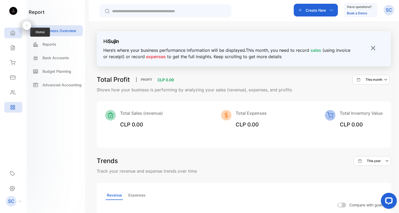
click at [15, 32] on icon at bounding box center [12, 32] width 5 height 5
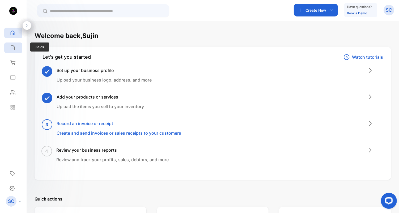
click at [11, 51] on div "Sales" at bounding box center [13, 48] width 18 height 11
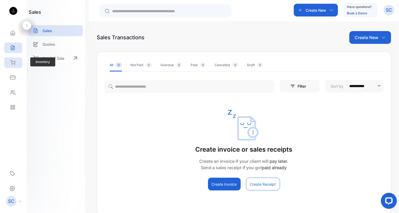
click at [14, 64] on icon at bounding box center [12, 62] width 5 height 5
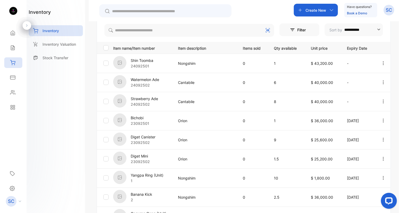
scroll to position [93, 0]
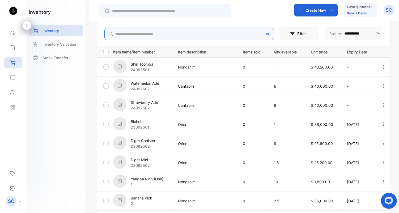
click at [168, 32] on input "search" at bounding box center [189, 34] width 170 height 13
type input "*"
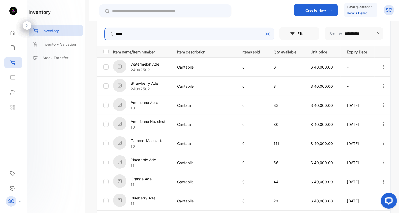
type input "*********"
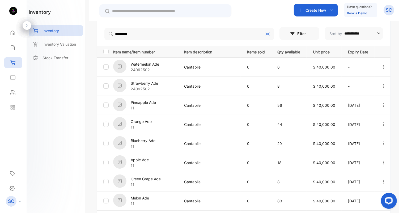
click at [97, 117] on td at bounding box center [104, 124] width 14 height 19
click at [359, 95] on div "**********" at bounding box center [244, 127] width 310 height 213
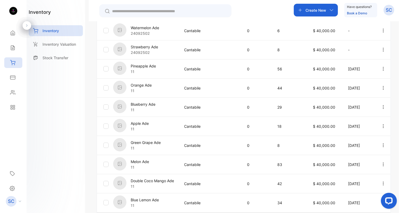
scroll to position [114, 0]
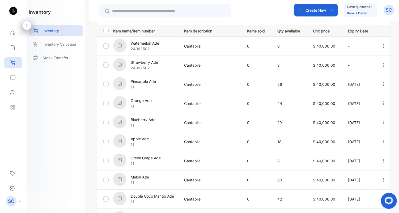
click at [284, 33] on th "Qty available" at bounding box center [289, 31] width 36 height 12
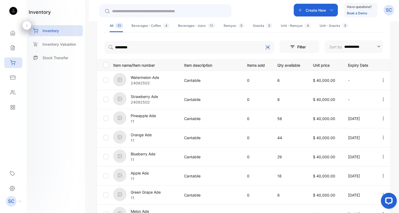
scroll to position [68, 0]
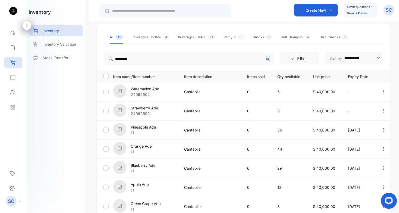
click at [352, 58] on input "**********" at bounding box center [362, 58] width 36 height 13
type input "**********"
click at [352, 58] on input "**********" at bounding box center [362, 58] width 36 height 13
click at [295, 60] on button "Filter" at bounding box center [300, 58] width 40 height 13
click at [359, 106] on div "**********" at bounding box center [244, 127] width 310 height 213
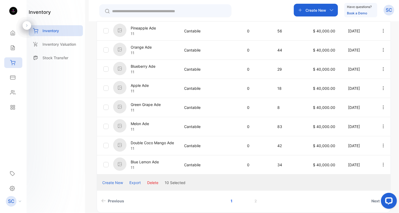
scroll to position [189, 0]
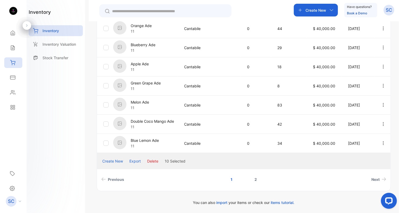
click at [255, 179] on link "2" at bounding box center [255, 180] width 15 height 10
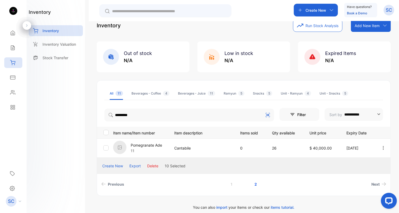
scroll to position [17, 0]
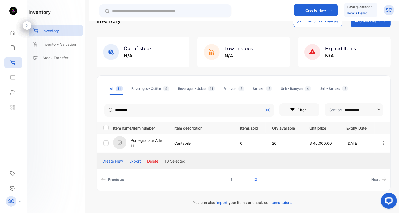
click at [232, 178] on link "1" at bounding box center [231, 180] width 15 height 10
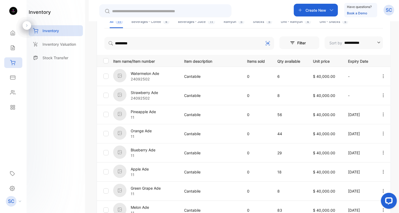
scroll to position [189, 0]
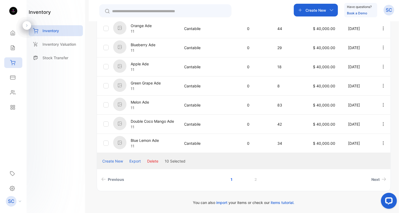
click at [133, 159] on div "Export" at bounding box center [134, 161] width 11 height 6
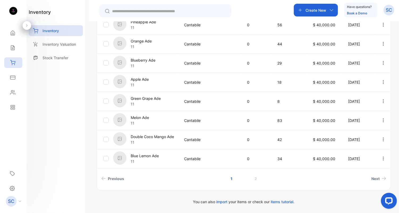
scroll to position [173, 0]
click at [255, 181] on link "2" at bounding box center [255, 180] width 15 height 10
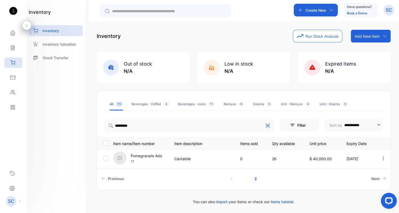
scroll to position [1, 0]
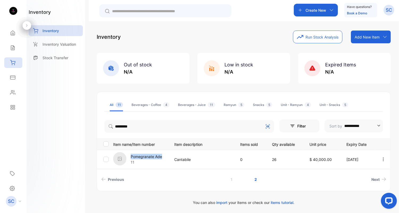
drag, startPoint x: 130, startPoint y: 157, endPoint x: 162, endPoint y: 157, distance: 31.9
click at [162, 157] on p "Pomegranate Ade" at bounding box center [146, 157] width 31 height 6
copy p "Pomegranate Ade"
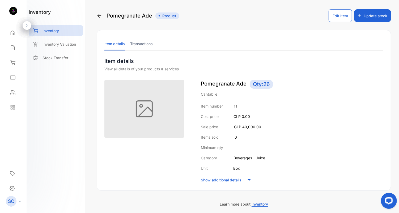
click at [252, 179] on icon at bounding box center [249, 180] width 8 height 8
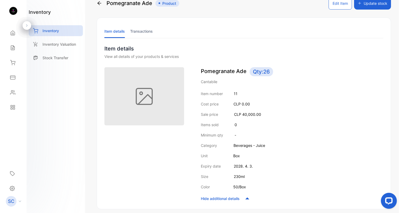
scroll to position [12, 0]
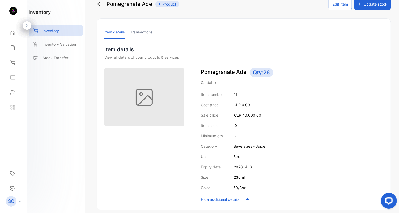
click at [98, 5] on icon at bounding box center [99, 3] width 5 height 5
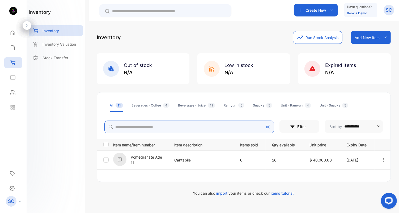
click at [130, 130] on input "search" at bounding box center [189, 127] width 170 height 13
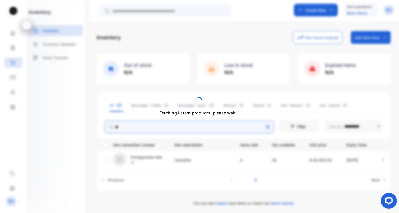
type input "*"
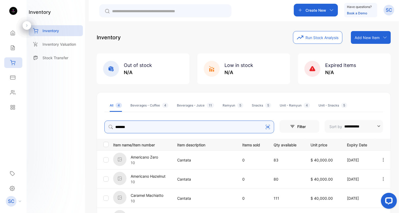
type input "*******"
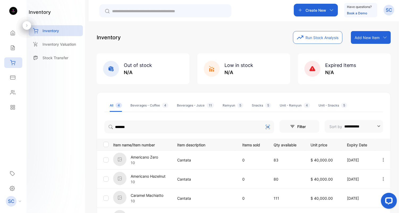
click at [94, 141] on div "**********" at bounding box center [244, 127] width 310 height 213
click at [359, 95] on div "**********" at bounding box center [244, 127] width 310 height 213
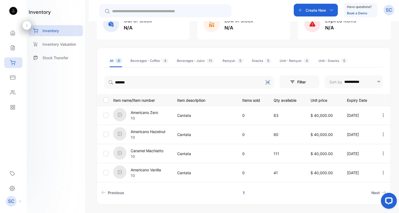
scroll to position [58, 0]
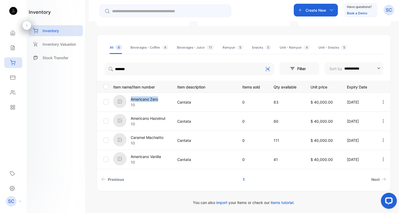
drag, startPoint x: 130, startPoint y: 98, endPoint x: 159, endPoint y: 99, distance: 29.5
click at [159, 99] on div "Americano Zero 10" at bounding box center [141, 102] width 57 height 15
copy p "Americano Zero"
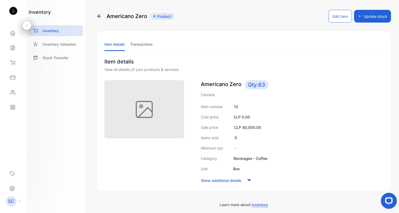
click at [230, 178] on p "Show additional details" at bounding box center [221, 181] width 41 height 6
click at [100, 18] on icon at bounding box center [99, 16] width 5 height 5
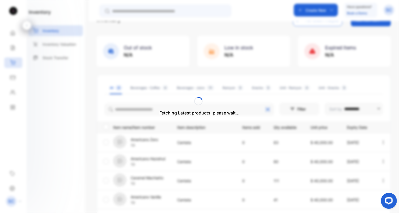
scroll to position [20, 0]
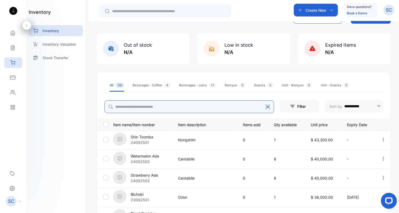
click at [146, 110] on input "search" at bounding box center [189, 106] width 170 height 13
type input "*"
type input "*******"
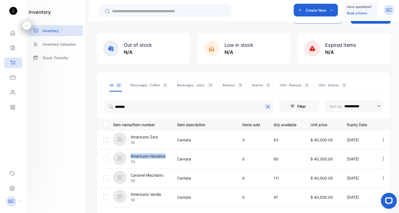
drag, startPoint x: 168, startPoint y: 156, endPoint x: 131, endPoint y: 156, distance: 36.9
click at [131, 156] on div "Americano Hazelnut 10" at bounding box center [141, 159] width 57 height 15
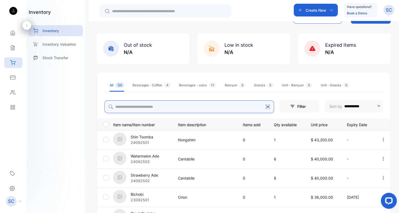
click at [135, 111] on input "search" at bounding box center [189, 106] width 170 height 13
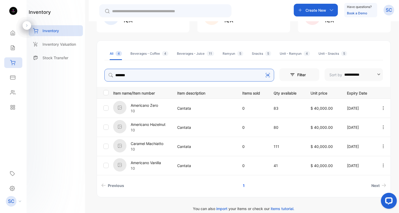
scroll to position [55, 0]
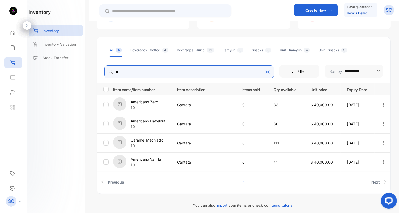
type input "*"
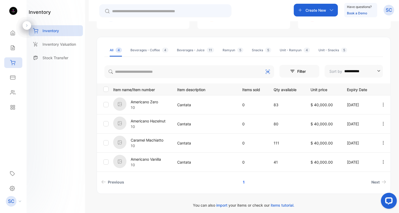
click at [359, 41] on div "**********" at bounding box center [244, 115] width 294 height 157
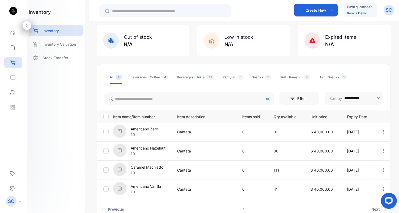
scroll to position [0, 0]
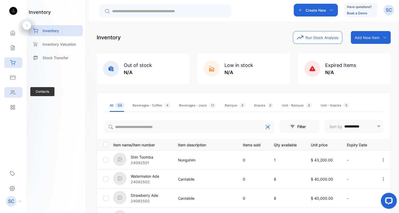
click at [10, 95] on div "Contacts" at bounding box center [13, 92] width 18 height 11
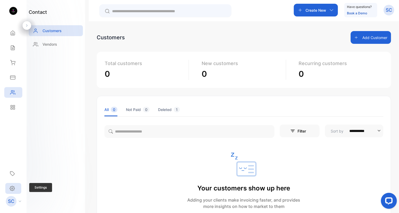
click at [10, 187] on icon at bounding box center [12, 189] width 5 height 6
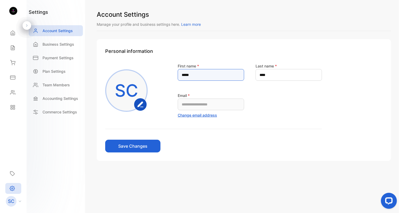
drag, startPoint x: 195, startPoint y: 74, endPoint x: 165, endPoint y: 73, distance: 30.1
click at [166, 73] on div "**********" at bounding box center [213, 91] width 217 height 56
type name-inputfirstname "******"
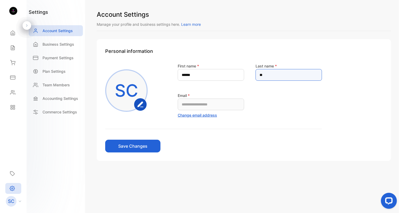
type name-inputlastname "*"
type name-inputlastname "*****"
click at [105, 140] on button "Save Changes" at bounding box center [132, 146] width 55 height 13
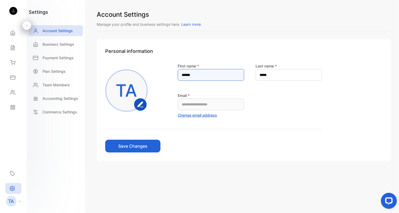
click at [185, 74] on name-inputfirstname "******" at bounding box center [211, 75] width 66 height 12
type name-inputfirstname "******"
click at [137, 146] on button "Save Changes" at bounding box center [132, 146] width 55 height 13
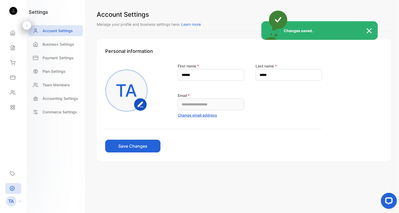
click at [143, 103] on div "Changes saved." at bounding box center [199, 106] width 399 height 213
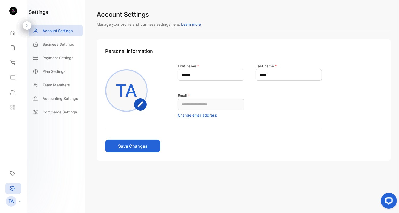
click at [143, 103] on rect "button" at bounding box center [141, 105] width 12 height 12
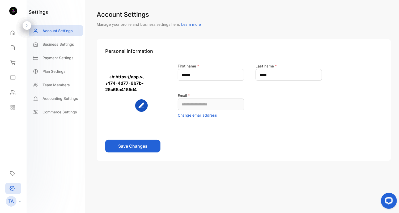
click at [137, 153] on div "**********" at bounding box center [244, 100] width 294 height 122
click at [137, 150] on button "Save Changes" at bounding box center [132, 146] width 55 height 13
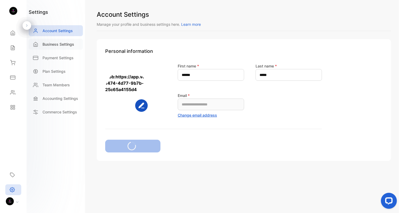
click at [58, 43] on div "**********" at bounding box center [199, 112] width 399 height 224
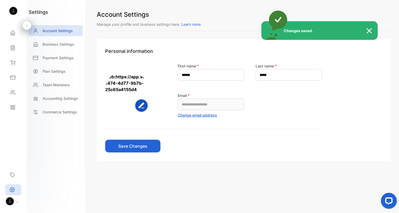
click at [61, 42] on div "Changes saved." at bounding box center [199, 106] width 399 height 213
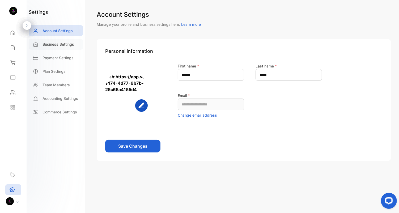
click at [62, 44] on p "Business Settings" at bounding box center [59, 44] width 32 height 6
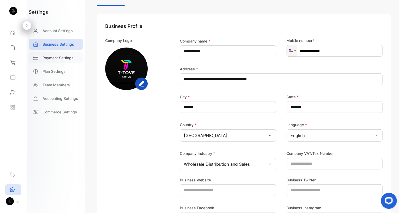
click at [64, 61] on div "Payment Settings" at bounding box center [56, 57] width 54 height 11
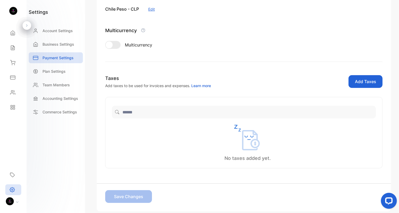
scroll to position [87, 0]
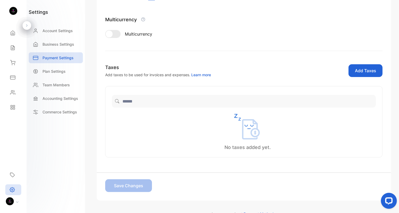
click at [112, 32] on div at bounding box center [109, 34] width 7 height 7
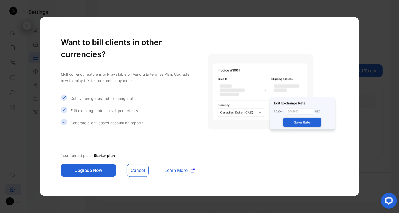
click at [174, 172] on span "Learn More" at bounding box center [176, 170] width 23 height 6
click at [141, 169] on button "Cancel" at bounding box center [138, 170] width 22 height 13
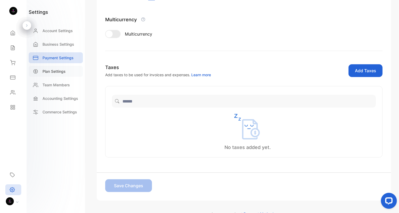
click at [60, 74] on p "Plan Settings" at bounding box center [54, 72] width 23 height 6
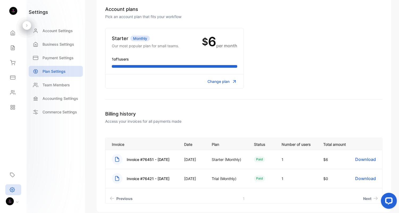
scroll to position [49, 0]
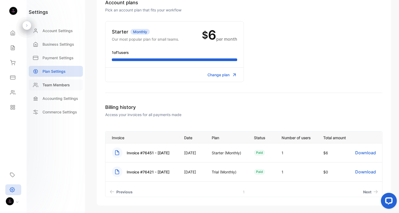
click at [61, 83] on p "Team Members" at bounding box center [56, 85] width 27 height 6
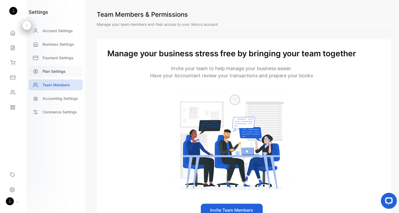
click at [56, 75] on div "Plan Settings" at bounding box center [56, 71] width 54 height 11
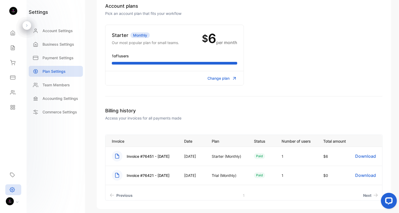
scroll to position [86, 0]
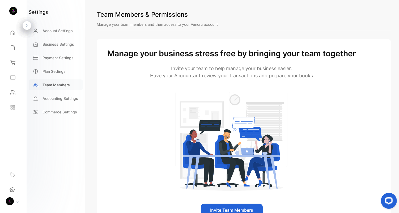
click at [57, 86] on p "Team Members" at bounding box center [56, 85] width 27 height 6
click at [58, 69] on p "Plan Settings" at bounding box center [54, 72] width 23 height 6
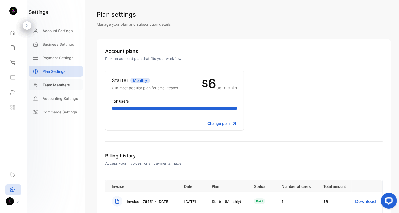
click at [54, 84] on p "Team Members" at bounding box center [56, 85] width 27 height 6
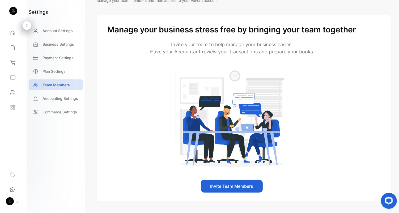
scroll to position [39, 0]
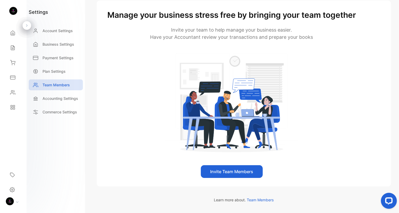
click at [244, 175] on button "Invite Team Members" at bounding box center [232, 171] width 62 height 13
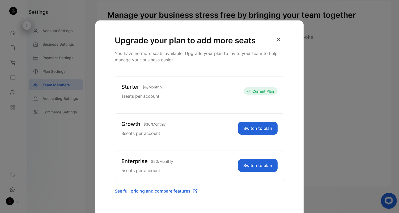
click at [277, 42] on icon "button" at bounding box center [279, 40] width 12 height 12
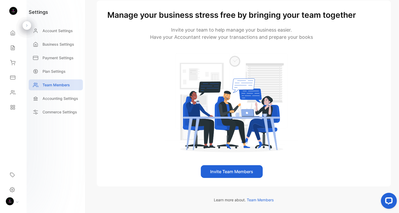
click at [230, 174] on button "Invite Team Members" at bounding box center [232, 171] width 62 height 13
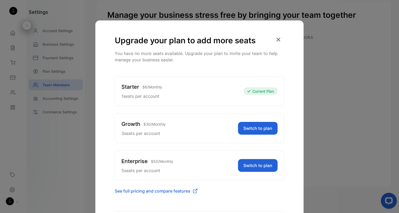
click at [248, 125] on button "Switch to plan" at bounding box center [258, 128] width 40 height 13
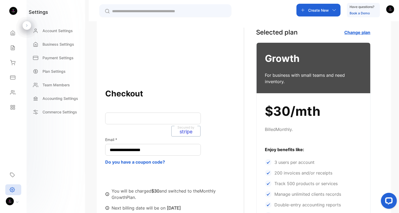
scroll to position [24, 0]
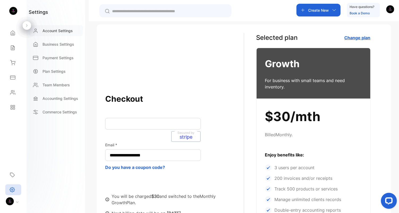
click at [66, 32] on p "Account Settings" at bounding box center [58, 31] width 30 height 6
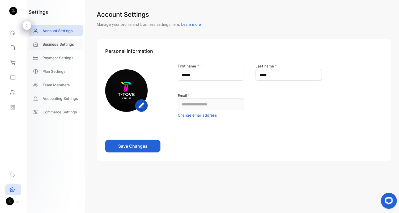
click at [56, 46] on p "Business Settings" at bounding box center [59, 44] width 32 height 6
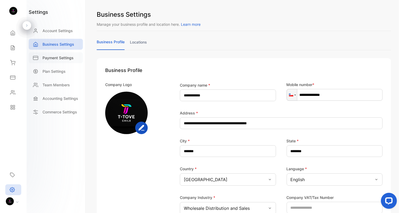
click at [63, 60] on p "Payment Settings" at bounding box center [58, 58] width 31 height 6
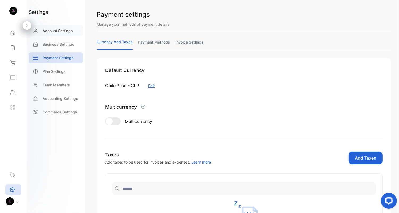
click at [54, 34] on div "Account Settings" at bounding box center [56, 30] width 54 height 11
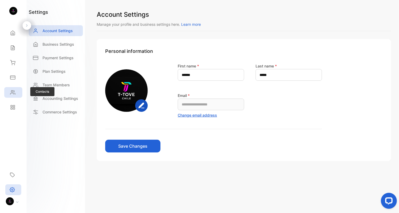
click at [10, 94] on div "Contacts" at bounding box center [12, 92] width 7 height 5
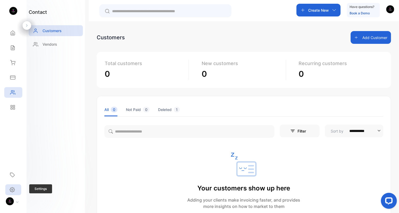
click at [12, 190] on icon at bounding box center [12, 190] width 5 height 6
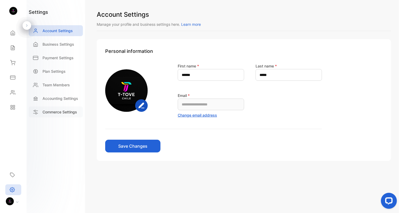
click at [59, 113] on p "Commerce Settings" at bounding box center [60, 112] width 35 height 6
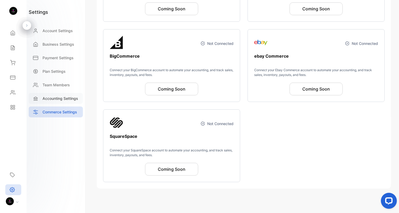
click at [61, 97] on p "Accounting Settings" at bounding box center [61, 99] width 36 height 6
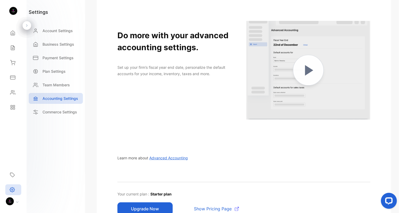
scroll to position [41, 0]
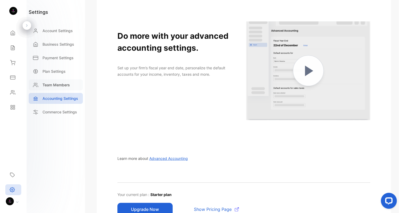
click at [52, 87] on p "Team Members" at bounding box center [56, 85] width 27 height 6
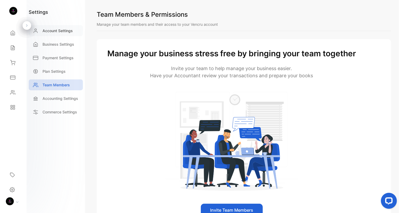
click at [60, 31] on p "Account Settings" at bounding box center [58, 31] width 30 height 6
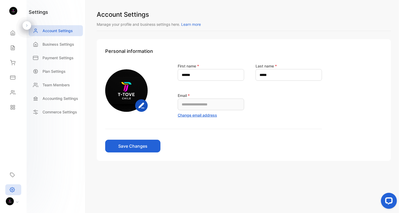
click at [16, 192] on div at bounding box center [14, 201] width 23 height 9
click at [12, 192] on img at bounding box center [10, 201] width 8 height 8
click at [14, 192] on div at bounding box center [14, 201] width 23 height 9
click at [9, 192] on img at bounding box center [10, 201] width 8 height 8
click at [11, 11] on img at bounding box center [13, 11] width 8 height 8
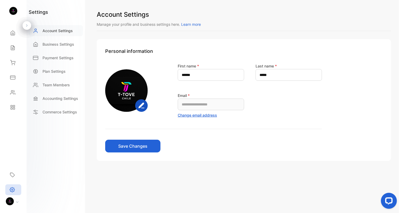
click at [57, 33] on p "Account Settings" at bounding box center [58, 31] width 30 height 6
click at [199, 113] on button "Change email address" at bounding box center [197, 115] width 39 height 6
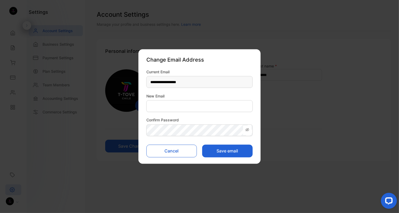
click at [169, 151] on button "Cancel" at bounding box center [171, 151] width 50 height 13
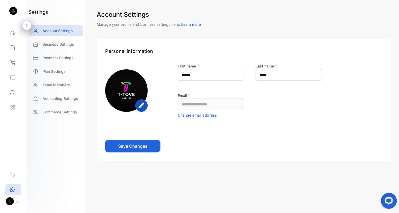
click at [226, 151] on form "**********" at bounding box center [213, 108] width 217 height 90
click at [201, 113] on button "Change email address" at bounding box center [197, 115] width 39 height 6
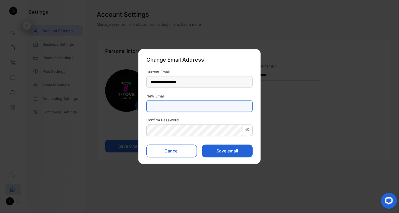
click at [193, 109] on Email-inputNewEmail "email" at bounding box center [199, 106] width 106 height 12
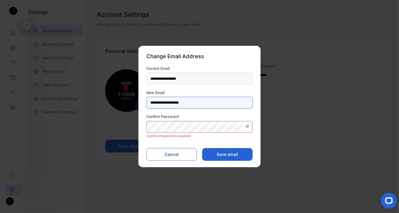
type Email-inputNewEmail "**********"
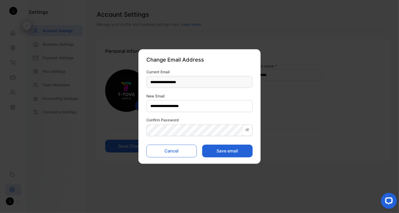
click at [221, 154] on button "Save email" at bounding box center [227, 151] width 50 height 13
type input "**********"
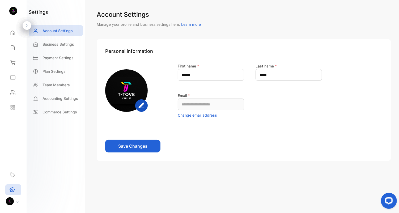
click at [198, 114] on button "Change email address" at bounding box center [197, 115] width 39 height 6
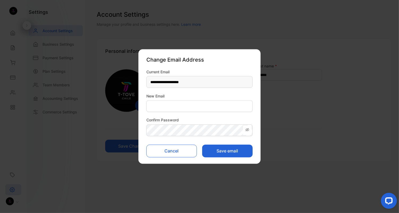
click at [172, 157] on button "Cancel" at bounding box center [171, 151] width 50 height 13
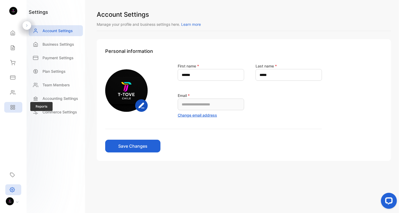
click at [11, 105] on icon at bounding box center [12, 107] width 5 height 5
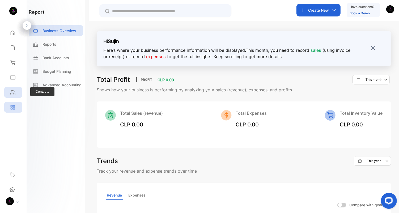
click at [15, 90] on icon at bounding box center [12, 92] width 5 height 5
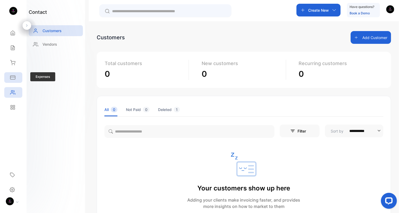
click at [15, 79] on icon at bounding box center [12, 77] width 5 height 3
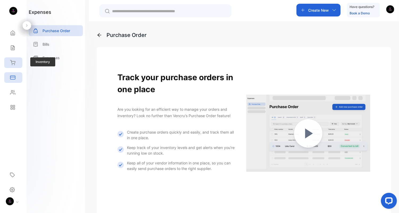
click at [13, 64] on icon at bounding box center [12, 62] width 5 height 5
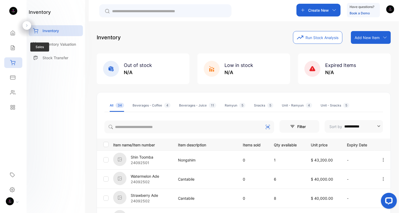
click at [14, 41] on div "Sales Sales" at bounding box center [13, 47] width 18 height 15
click at [11, 48] on icon at bounding box center [12, 47] width 5 height 5
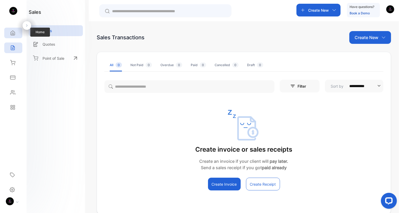
click at [12, 35] on icon at bounding box center [13, 33] width 4 height 5
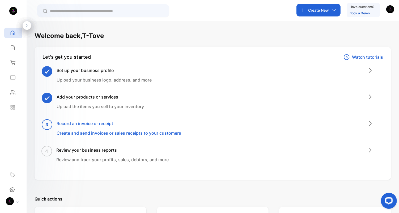
click at [359, 9] on img "button" at bounding box center [390, 9] width 8 height 8
click at [359, 28] on span "View profile" at bounding box center [369, 27] width 23 height 6
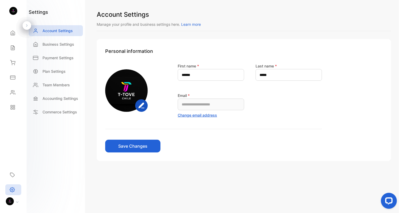
click at [200, 116] on button "Change email address" at bounding box center [197, 115] width 39 height 6
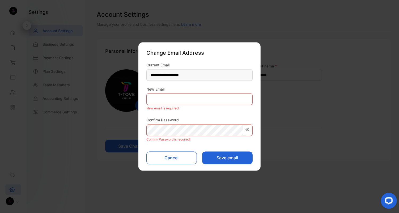
click at [164, 147] on form "**********" at bounding box center [199, 113] width 106 height 102
click at [167, 152] on button "Cancel" at bounding box center [171, 157] width 50 height 13
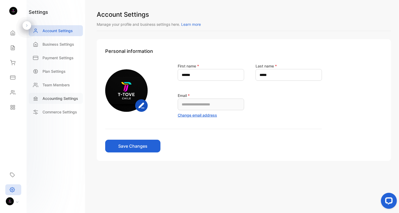
click at [63, 96] on p "Accounting Settings" at bounding box center [61, 99] width 36 height 6
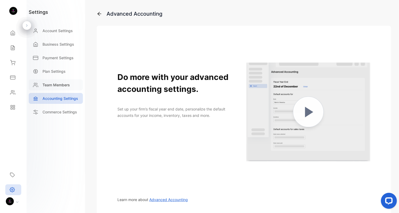
click at [61, 88] on div "Team Members" at bounding box center [56, 84] width 54 height 11
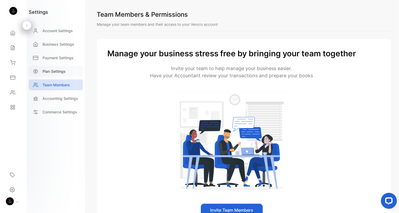
click at [57, 68] on div "Plan Settings" at bounding box center [56, 71] width 54 height 11
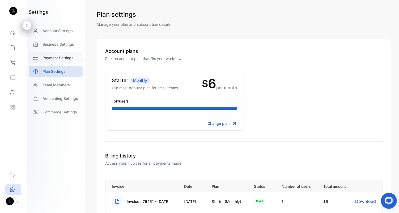
click at [60, 57] on p "Payment Settings" at bounding box center [58, 58] width 31 height 6
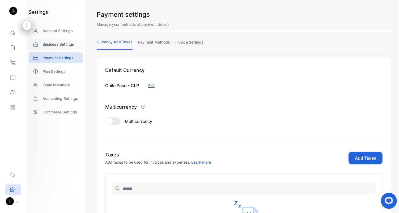
click at [61, 44] on p "Business Settings" at bounding box center [59, 44] width 32 height 6
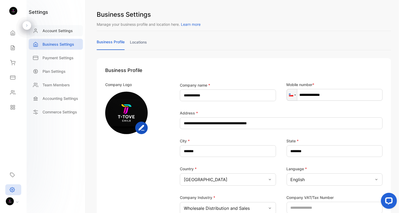
click at [60, 27] on div "Account Settings" at bounding box center [56, 30] width 54 height 11
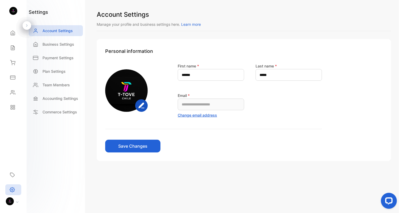
click at [191, 27] on div "Account Settings Manage your profile and business settings here. Learn more" at bounding box center [244, 20] width 294 height 21
click at [190, 26] on span "Learn more" at bounding box center [191, 24] width 20 height 5
click at [12, 192] on img at bounding box center [10, 201] width 8 height 8
click at [43, 192] on p "Log out" at bounding box center [42, 197] width 11 height 5
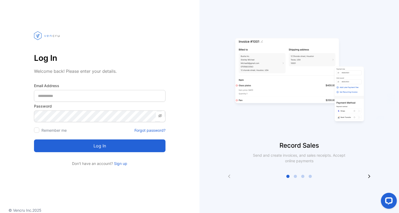
click at [144, 131] on link "Forgot password?" at bounding box center [149, 131] width 31 height 6
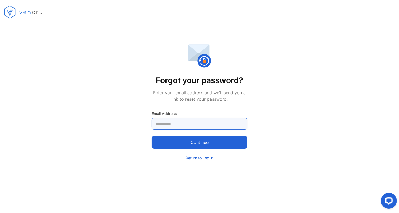
click at [189, 129] on Address-inputemail "email" at bounding box center [200, 124] width 96 height 12
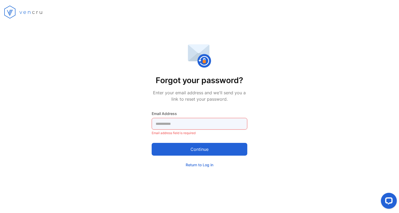
type Address-inputemail "**********"
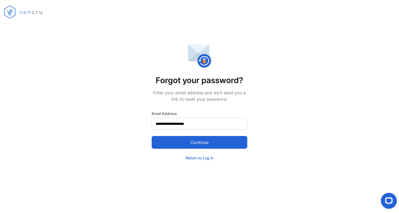
click at [200, 141] on button "Continue" at bounding box center [200, 142] width 96 height 13
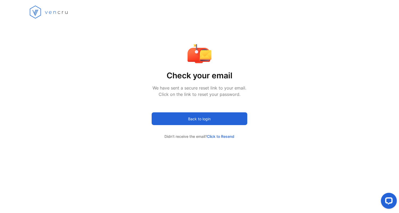
click at [202, 121] on button "Back to login" at bounding box center [200, 118] width 96 height 13
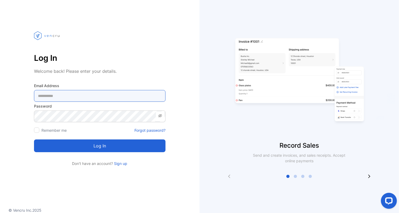
click at [106, 98] on Address-inputemail "email" at bounding box center [100, 96] width 132 height 12
type Address-inputemail "**********"
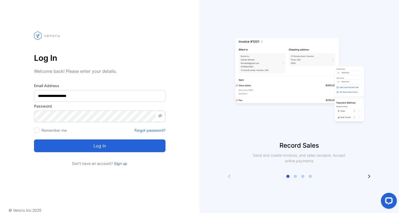
click at [37, 131] on div at bounding box center [36, 130] width 5 height 5
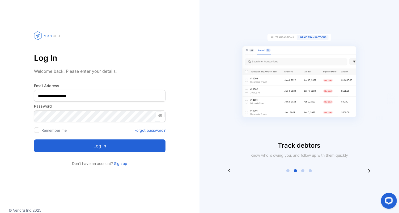
click at [71, 147] on button "Log in" at bounding box center [100, 146] width 132 height 13
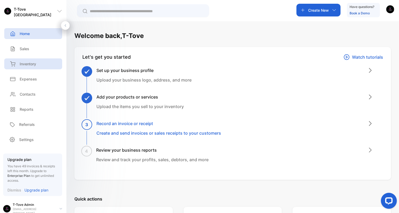
click at [31, 62] on p "Inventory" at bounding box center [28, 64] width 16 height 6
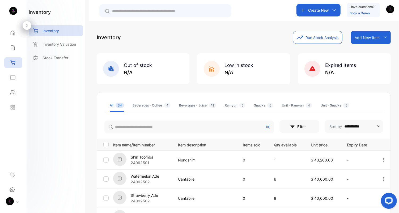
click at [12, 11] on img at bounding box center [13, 11] width 8 height 8
click at [17, 35] on div "Home" at bounding box center [13, 33] width 18 height 11
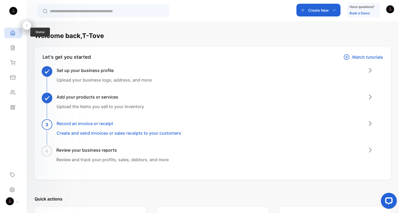
click at [12, 34] on icon at bounding box center [12, 32] width 5 height 5
click at [14, 65] on icon at bounding box center [12, 62] width 5 height 5
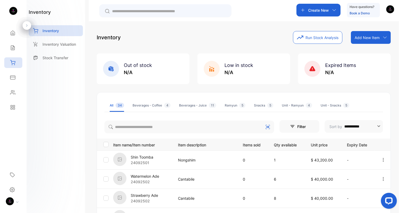
click at [143, 103] on div "Beverages - Coffee 4" at bounding box center [152, 105] width 38 height 5
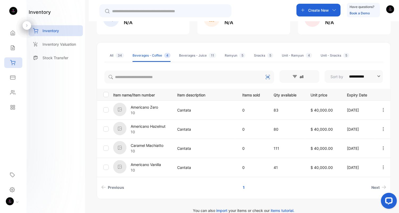
scroll to position [58, 0]
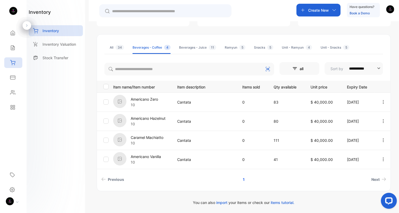
click at [149, 119] on p "Americano Hazelnut" at bounding box center [148, 119] width 35 height 6
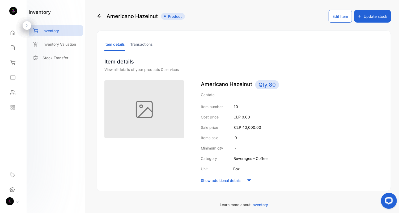
click at [359, 20] on button "Update stock" at bounding box center [372, 16] width 37 height 13
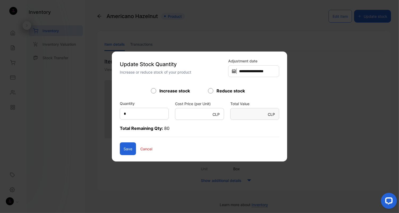
click at [140, 149] on p "Cancel" at bounding box center [146, 149] width 12 height 6
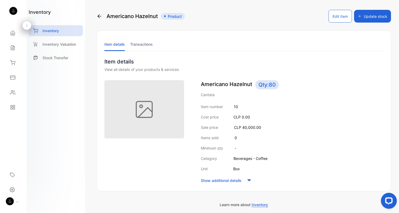
click at [100, 17] on icon at bounding box center [99, 16] width 5 height 5
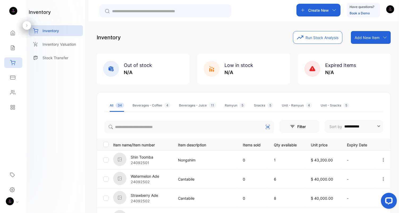
click at [147, 104] on div "Beverages - Coffee 4" at bounding box center [152, 105] width 38 height 5
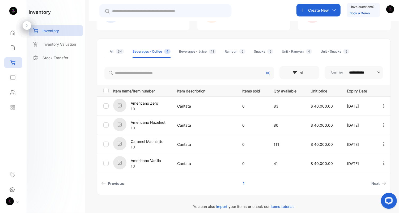
scroll to position [55, 0]
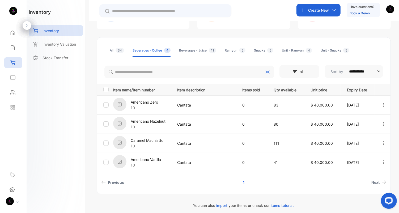
click at [154, 122] on p "Americano Hazelnut" at bounding box center [148, 122] width 35 height 6
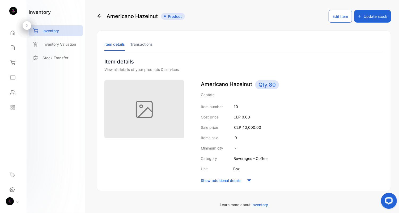
click at [359, 15] on button "Update stock" at bounding box center [372, 16] width 37 height 13
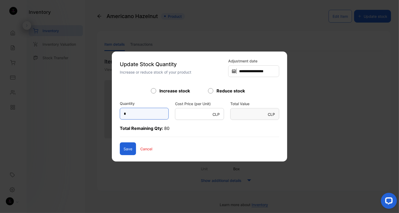
drag, startPoint x: 136, startPoint y: 115, endPoint x: 99, endPoint y: 114, distance: 37.2
click at [99, 192] on div "**********" at bounding box center [244, 208] width 294 height 0
click at [140, 148] on p "Cancel" at bounding box center [146, 149] width 12 height 6
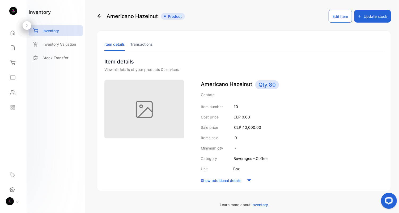
click at [140, 46] on li "Transactions" at bounding box center [141, 44] width 23 height 14
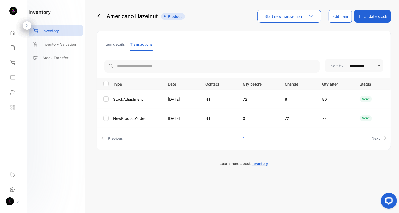
click at [144, 47] on li "Transactions" at bounding box center [141, 44] width 23 height 14
click at [119, 46] on li "Item details" at bounding box center [114, 44] width 20 height 14
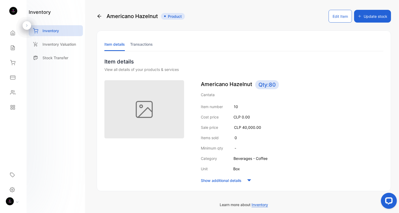
click at [135, 47] on li "Transactions" at bounding box center [141, 44] width 23 height 14
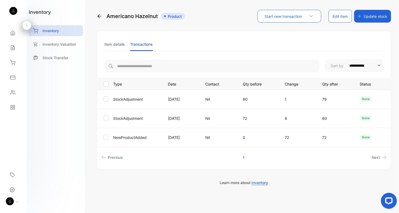
click at [113, 46] on li "Item details" at bounding box center [114, 44] width 20 height 14
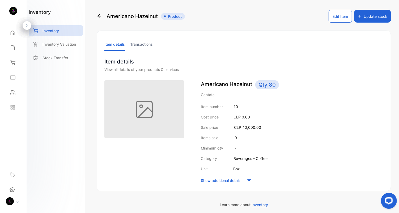
click at [102, 19] on div "Americano Hazelnut Product" at bounding box center [141, 16] width 88 height 13
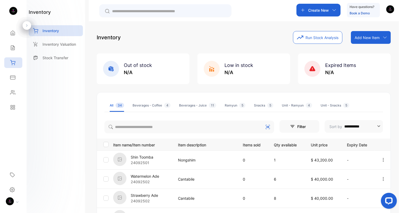
scroll to position [7, 0]
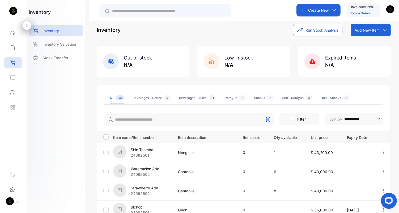
click at [150, 100] on div "Beverages - Coffee 4" at bounding box center [152, 98] width 38 height 5
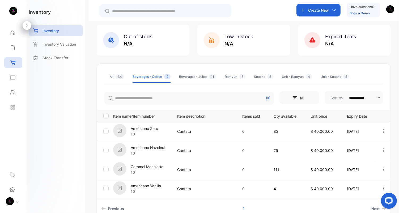
scroll to position [32, 0]
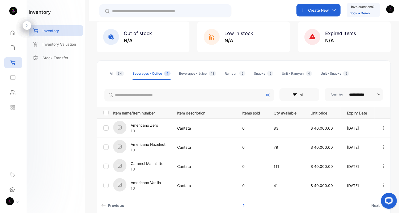
click at [150, 164] on p "Caramel Machiatto" at bounding box center [147, 164] width 33 height 6
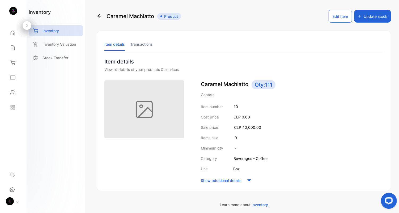
click at [359, 16] on button "Update stock" at bounding box center [372, 16] width 37 height 13
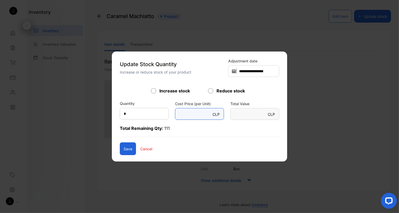
click at [181, 116] on Unit\)-inputcostprice "*" at bounding box center [199, 114] width 49 height 12
click at [124, 107] on div "Quantity *" at bounding box center [144, 110] width 49 height 19
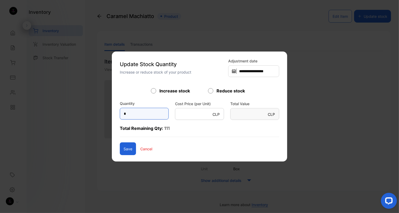
drag, startPoint x: 129, startPoint y: 112, endPoint x: 108, endPoint y: 112, distance: 21.3
click at [112, 112] on div "**********" at bounding box center [199, 107] width 175 height 110
type input "*"
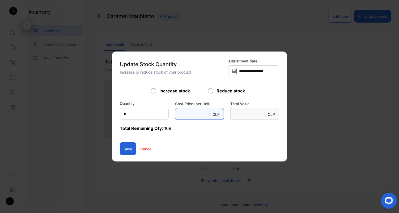
click at [186, 115] on Unit\)-inputcostprice "number" at bounding box center [199, 114] width 49 height 12
type Unit\)-inputcostprice "*"
type Value-inputsubject "*"
type Unit\)-inputcostprice "**"
type Value-inputsubject "**"
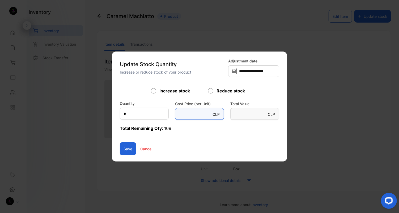
type Unit\)-inputcostprice "***"
type Value-inputsubject "***"
type Unit\)-inputcostprice "****"
type Value-inputsubject "****"
type Unit\)-inputcostprice "*****"
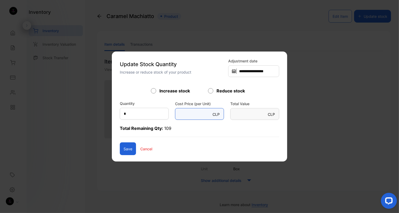
type Value-inputsubject "*****"
type Unit\)-inputcostprice "****"
type Value-inputsubject "****"
type Unit\)-inputcostprice "***"
type Value-inputsubject "***"
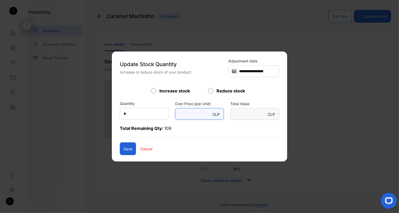
type Unit\)-inputcostprice "**"
type Value-inputsubject "**"
type Unit\)-inputcostprice "*"
type Value-inputsubject "*"
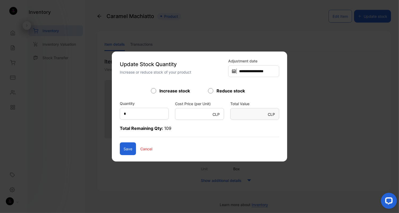
click at [140, 148] on p "Cancel" at bounding box center [146, 149] width 12 height 6
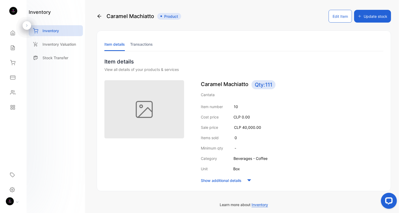
click at [148, 41] on li "Transactions" at bounding box center [141, 44] width 23 height 14
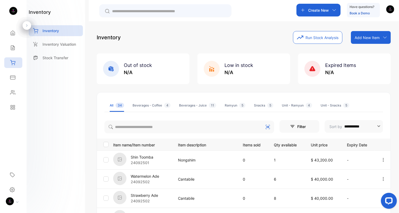
click at [155, 105] on div "Beverages - Coffee 4" at bounding box center [152, 105] width 38 height 5
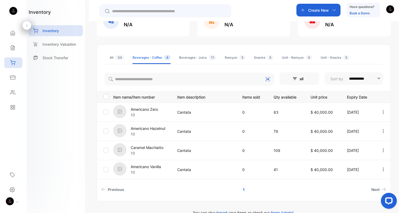
scroll to position [49, 0]
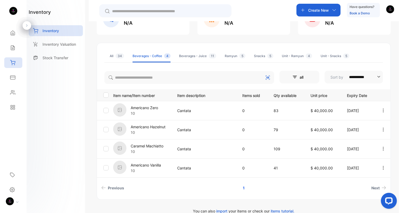
click at [191, 56] on div "Beverages - Juice 11" at bounding box center [197, 56] width 37 height 5
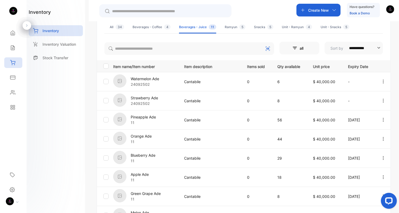
scroll to position [78, 0]
click at [149, 29] on div "Beverages - Coffee 4" at bounding box center [152, 28] width 38 height 5
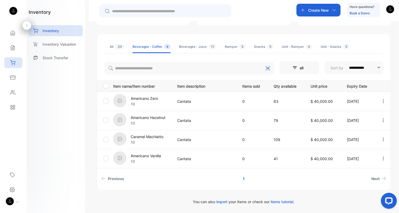
scroll to position [58, 0]
click at [191, 49] on div "Beverages - Juice 11" at bounding box center [197, 47] width 37 height 5
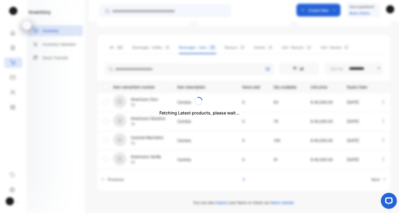
scroll to position [78, 0]
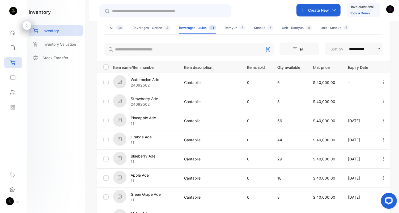
click at [151, 27] on div "Beverages - Coffee 4" at bounding box center [152, 28] width 38 height 5
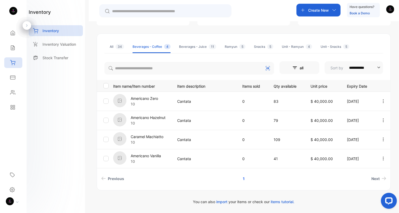
scroll to position [58, 0]
click at [12, 52] on div "Sales" at bounding box center [13, 48] width 18 height 11
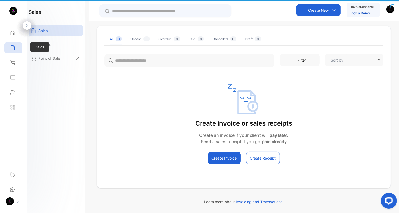
type input "**********"
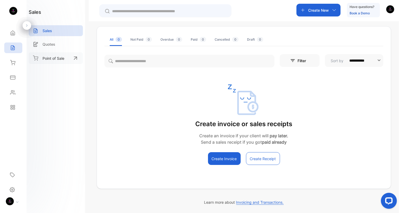
click at [50, 59] on p "Point of Sale" at bounding box center [54, 59] width 22 height 6
click at [15, 111] on div "Reports" at bounding box center [13, 107] width 18 height 11
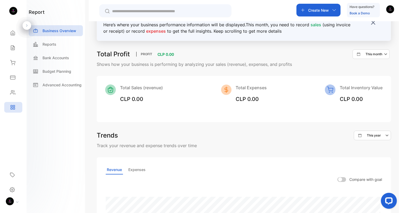
click at [359, 51] on div "This month" at bounding box center [373, 54] width 32 height 6
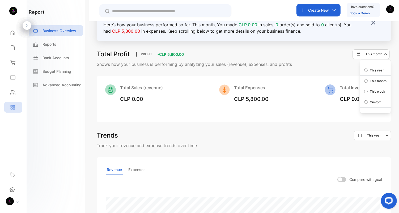
click at [359, 82] on p "This month" at bounding box center [378, 81] width 17 height 5
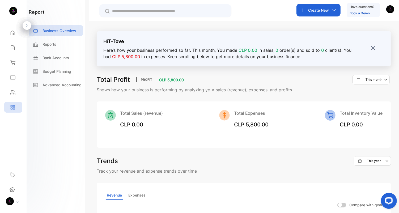
click at [359, 47] on img at bounding box center [373, 47] width 5 height 5
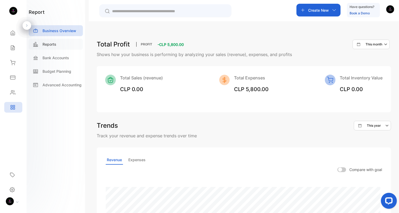
click at [53, 48] on div "Reports" at bounding box center [56, 44] width 54 height 11
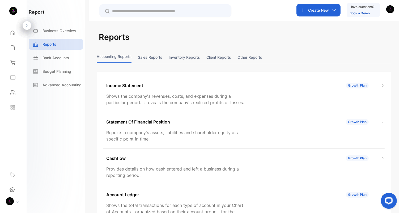
click at [156, 61] on button "Sales reports" at bounding box center [150, 57] width 24 height 11
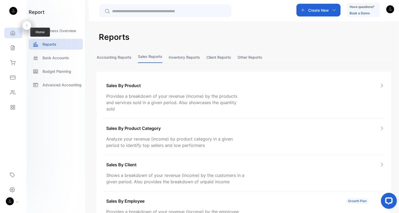
click at [12, 37] on div "Home" at bounding box center [13, 33] width 18 height 11
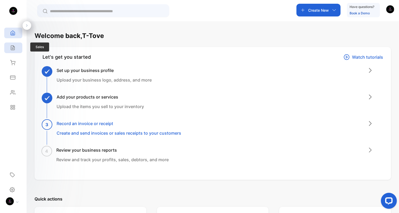
click at [10, 46] on icon at bounding box center [12, 47] width 5 height 5
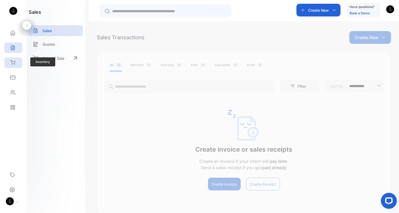
click at [9, 64] on div "Inventory" at bounding box center [12, 62] width 7 height 5
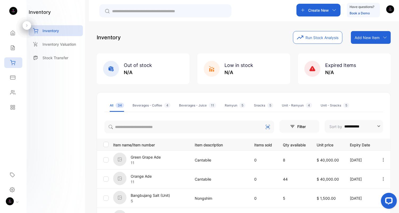
click at [195, 106] on div "Beverages - Juice 11" at bounding box center [197, 105] width 37 height 5
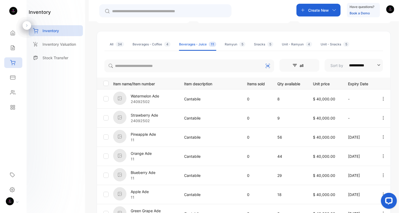
scroll to position [66, 0]
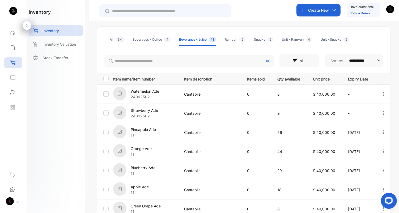
click at [149, 92] on p "Watermelon Ade" at bounding box center [145, 91] width 28 height 6
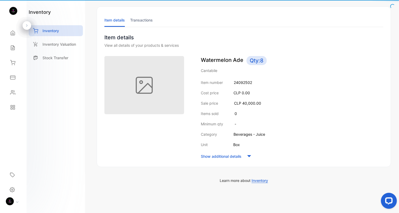
scroll to position [24, 0]
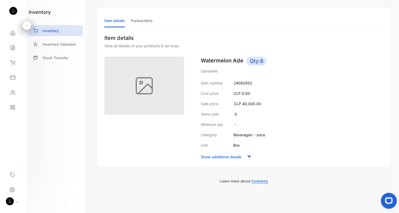
click at [145, 20] on li "Transactions" at bounding box center [141, 21] width 23 height 14
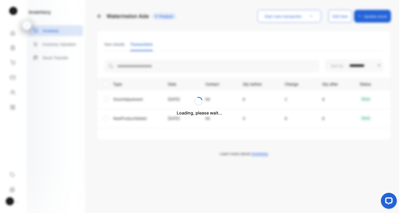
scroll to position [0, 0]
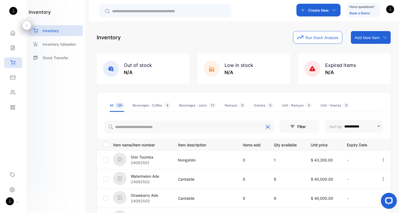
click at [189, 104] on div "Beverages - Juice 11" at bounding box center [197, 105] width 37 height 5
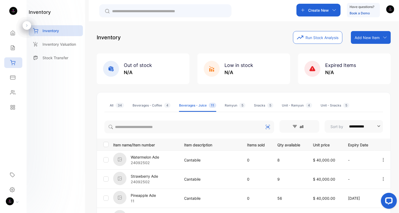
click at [147, 157] on p "Watermelon Ade" at bounding box center [145, 157] width 28 height 6
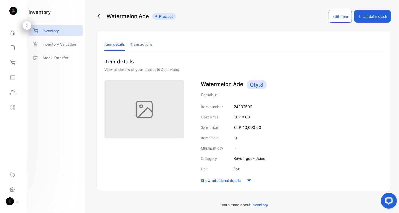
click at [143, 47] on li "Transactions" at bounding box center [141, 44] width 23 height 14
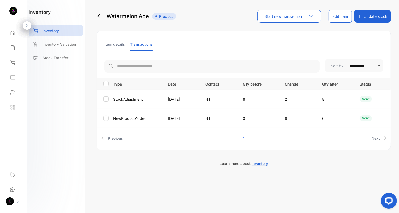
click at [115, 47] on li "Item details" at bounding box center [114, 44] width 20 height 14
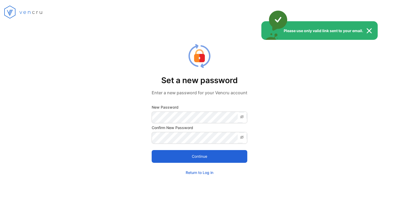
click at [191, 116] on div "Please use only valid link sent to your email." at bounding box center [199, 106] width 399 height 213
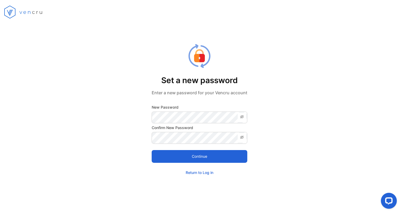
click at [244, 118] on icon at bounding box center [242, 117] width 4 height 4
click at [241, 138] on icon at bounding box center [242, 137] width 4 height 4
click at [218, 156] on button "Continue" at bounding box center [200, 156] width 96 height 13
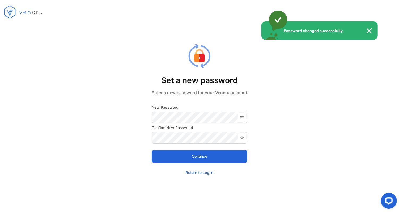
click at [369, 29] on img at bounding box center [372, 31] width 12 height 6
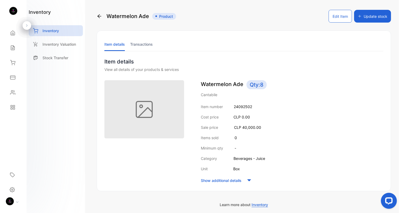
click at [144, 43] on li "Transactions" at bounding box center [141, 44] width 23 height 14
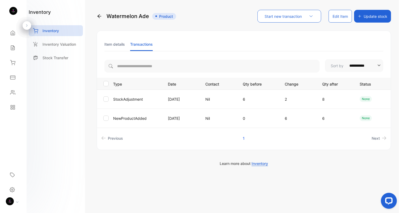
click at [358, 66] on input "**********" at bounding box center [363, 65] width 34 height 13
type input "**********"
click at [352, 79] on p "Most Recent" at bounding box center [355, 79] width 52 height 5
click at [121, 43] on li "Item details" at bounding box center [114, 44] width 20 height 14
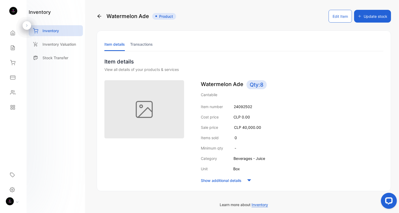
click at [144, 47] on li "Transactions" at bounding box center [141, 44] width 23 height 14
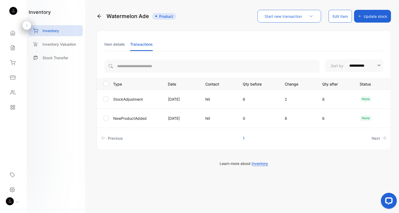
click at [108, 47] on li "Item details" at bounding box center [114, 44] width 20 height 14
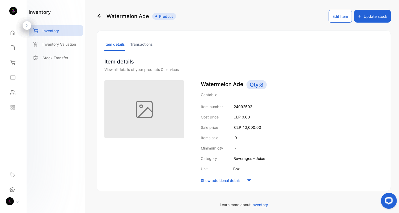
click at [100, 16] on icon at bounding box center [99, 16] width 5 height 5
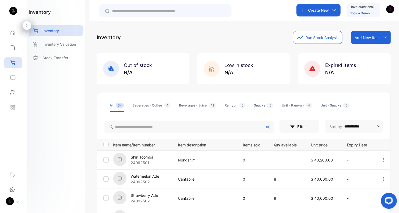
click at [185, 105] on div "Beverages - Juice 11" at bounding box center [197, 105] width 37 height 5
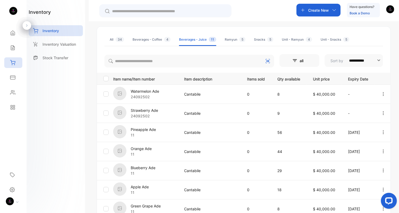
scroll to position [66, 0]
click at [64, 58] on p "Stock Transfer" at bounding box center [56, 58] width 26 height 6
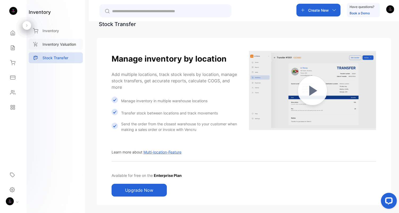
click at [59, 48] on div "Inventory Valuation" at bounding box center [56, 44] width 54 height 11
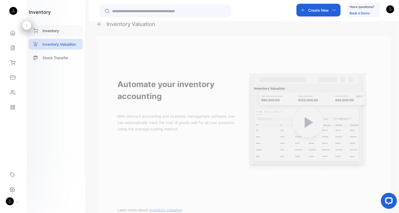
click at [50, 34] on div "Inventory" at bounding box center [56, 30] width 54 height 11
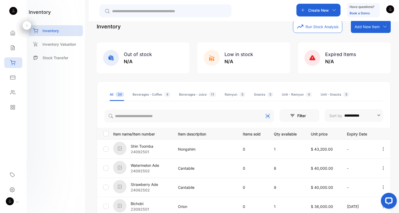
click at [187, 96] on div "Beverages - Juice 11" at bounding box center [197, 94] width 37 height 5
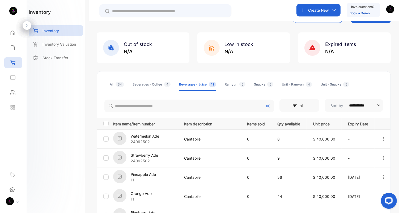
scroll to position [19, 0]
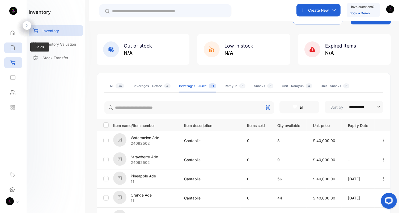
click at [16, 48] on div "Sales" at bounding box center [13, 48] width 18 height 11
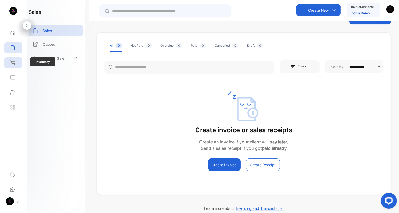
click at [14, 59] on div "Inventory" at bounding box center [13, 62] width 18 height 11
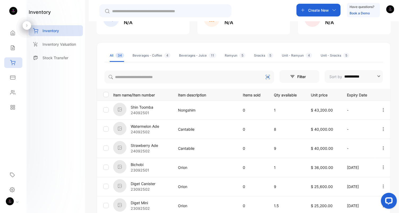
scroll to position [52, 0]
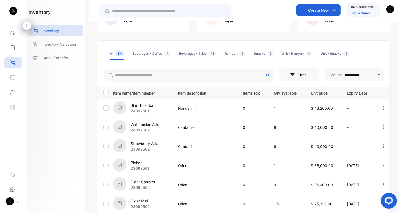
click at [200, 54] on div "Beverages - Juice 11" at bounding box center [197, 53] width 37 height 5
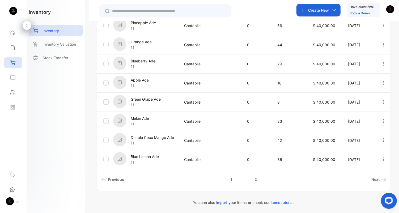
click at [256, 178] on link "2" at bounding box center [255, 180] width 15 height 10
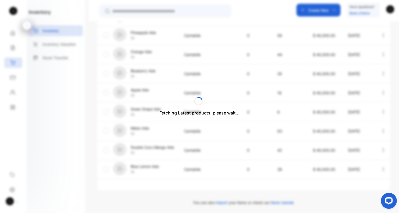
scroll to position [0, 0]
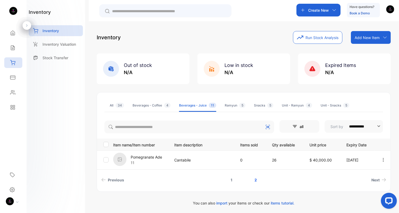
click at [231, 178] on link "1" at bounding box center [231, 180] width 15 height 10
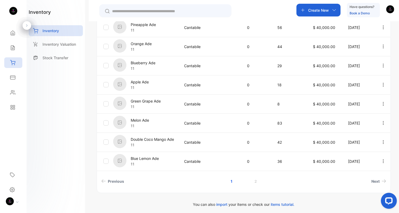
scroll to position [172, 0]
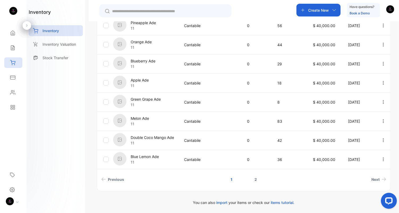
click at [253, 179] on link "2" at bounding box center [255, 180] width 15 height 10
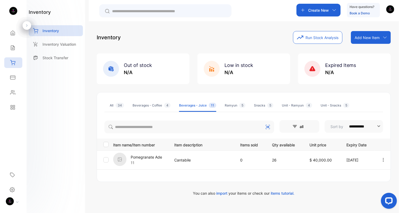
scroll to position [0, 0]
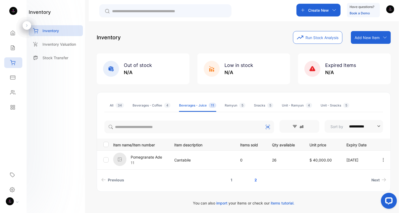
click at [233, 182] on link "1" at bounding box center [231, 180] width 15 height 10
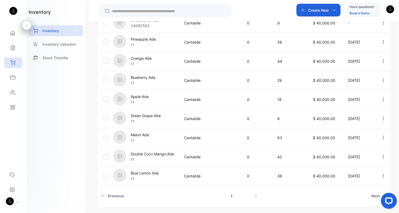
scroll to position [165, 0]
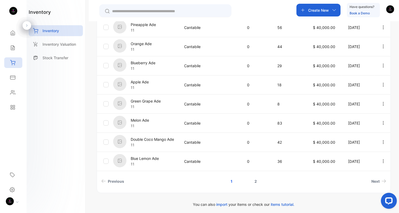
click at [257, 185] on link "2" at bounding box center [255, 181] width 15 height 10
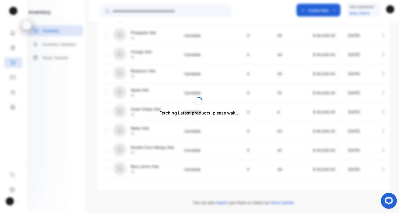
scroll to position [0, 0]
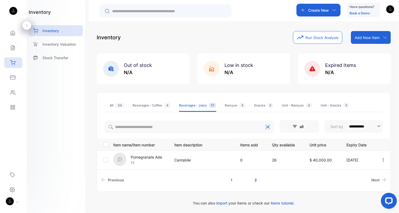
click at [231, 183] on link "1" at bounding box center [231, 180] width 15 height 10
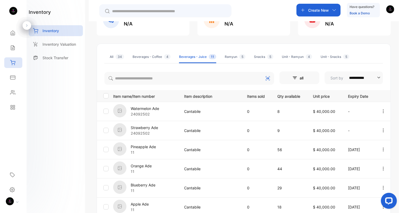
scroll to position [49, 0]
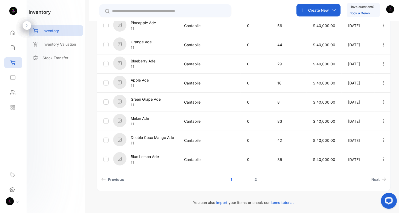
click at [255, 179] on link "2" at bounding box center [255, 180] width 15 height 10
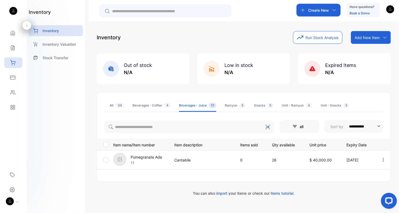
scroll to position [0, 0]
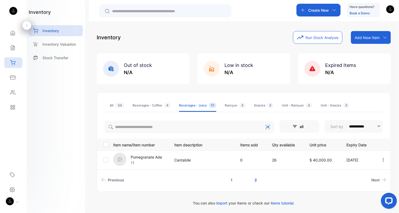
click at [234, 180] on link "1" at bounding box center [231, 180] width 15 height 10
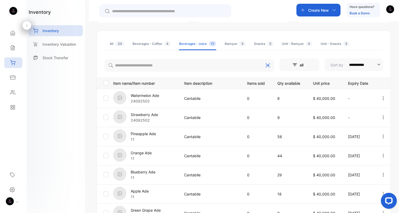
scroll to position [62, 0]
click at [145, 93] on p "Watermelon Ade" at bounding box center [145, 95] width 28 height 6
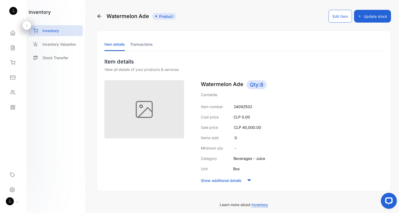
click at [367, 16] on button "Update stock" at bounding box center [372, 16] width 37 height 13
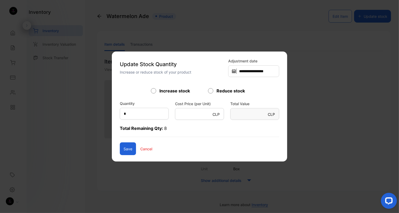
click at [213, 91] on div "Reduce stock" at bounding box center [228, 91] width 40 height 6
click at [142, 148] on p "Cancel" at bounding box center [146, 149] width 12 height 6
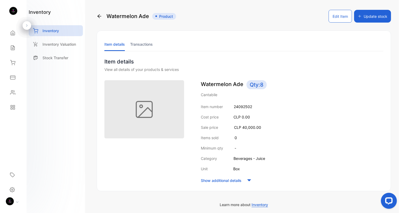
click at [146, 40] on li "Transactions" at bounding box center [141, 44] width 23 height 14
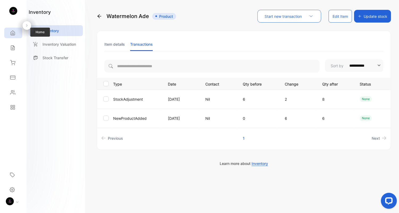
click at [14, 35] on icon at bounding box center [12, 32] width 5 height 5
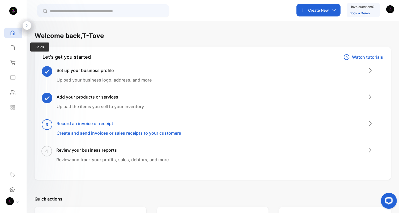
click at [11, 53] on div "Sales Sales" at bounding box center [13, 47] width 18 height 15
click at [11, 50] on icon at bounding box center [12, 48] width 3 height 5
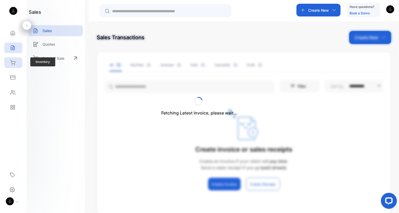
click at [14, 62] on icon at bounding box center [12, 62] width 5 height 5
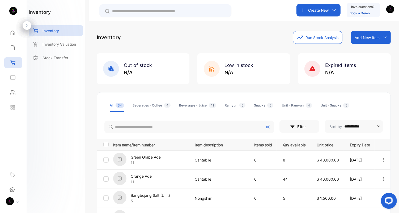
click at [186, 108] on li "Beverages - Juice 11" at bounding box center [197, 105] width 37 height 13
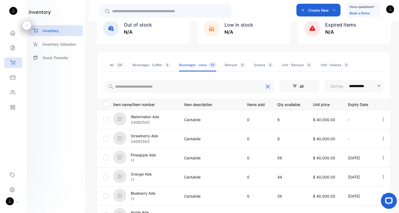
scroll to position [46, 0]
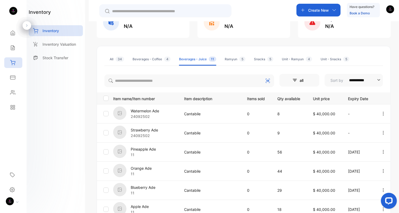
click at [153, 112] on p "Watermelon Ade" at bounding box center [145, 111] width 28 height 6
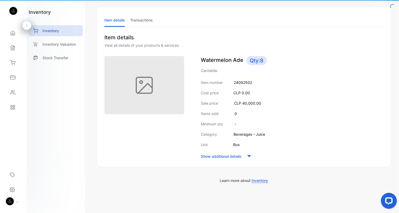
scroll to position [24, 0]
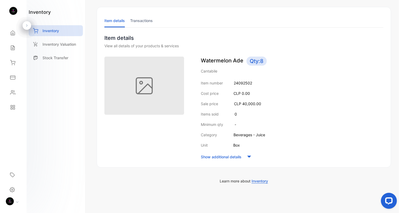
click at [141, 21] on li "Transactions" at bounding box center [141, 21] width 23 height 14
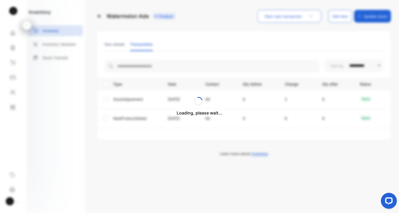
scroll to position [0, 0]
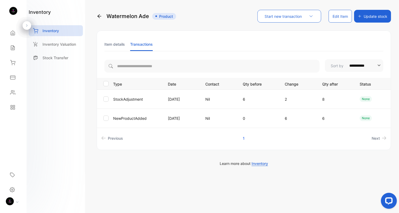
click at [110, 44] on li "Item details" at bounding box center [114, 44] width 20 height 14
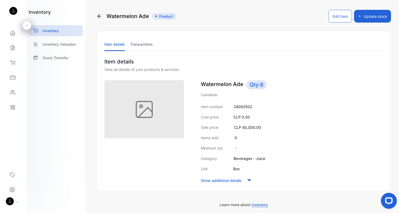
click at [101, 15] on icon at bounding box center [99, 16] width 5 height 5
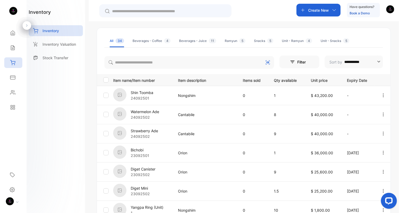
scroll to position [70, 0]
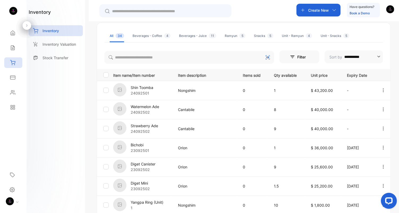
click at [182, 37] on div "Beverages - Juice 11" at bounding box center [197, 35] width 37 height 5
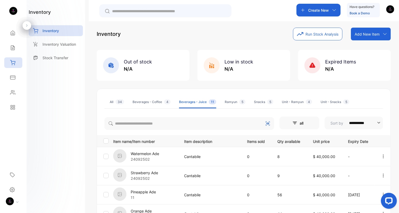
scroll to position [0, 0]
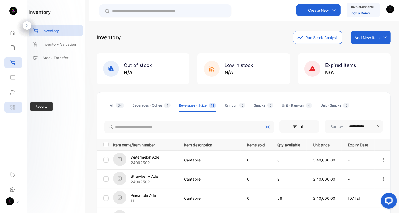
click at [17, 111] on div "Reports" at bounding box center [13, 107] width 18 height 11
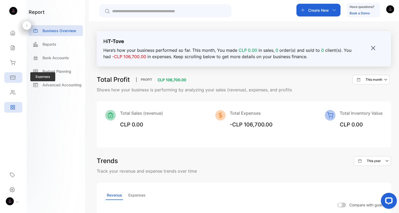
click at [9, 78] on div "Expenses" at bounding box center [12, 77] width 7 height 5
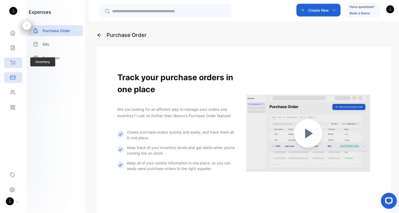
click at [13, 61] on icon at bounding box center [12, 62] width 5 height 5
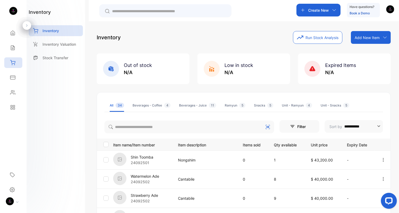
click at [311, 15] on div "Create New" at bounding box center [319, 10] width 44 height 13
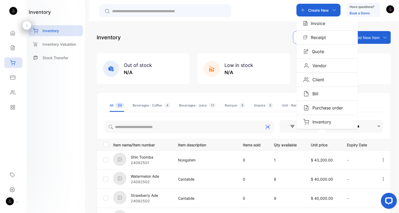
click at [262, 22] on div "**********" at bounding box center [244, 127] width 310 height 213
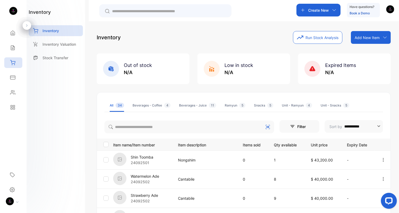
click at [157, 107] on div "Beverages - Coffee 4" at bounding box center [152, 105] width 38 height 5
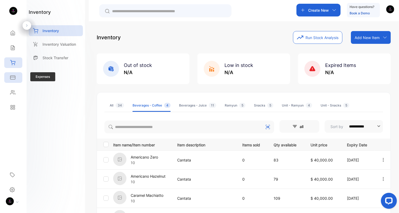
click at [16, 78] on div "Expenses" at bounding box center [13, 77] width 18 height 11
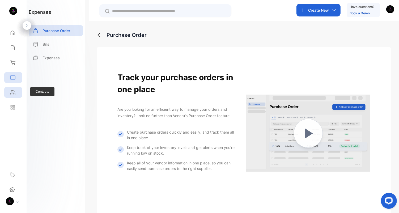
click at [16, 90] on div "Contacts" at bounding box center [13, 92] width 18 height 11
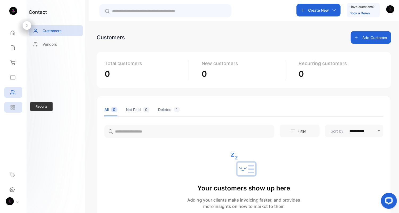
click at [14, 108] on icon at bounding box center [14, 109] width 2 height 2
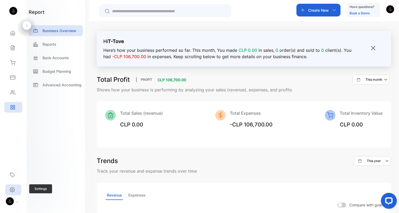
click at [14, 184] on div "Settings" at bounding box center [13, 189] width 16 height 11
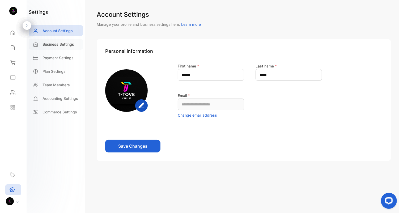
click at [56, 43] on p "Business Settings" at bounding box center [59, 44] width 32 height 6
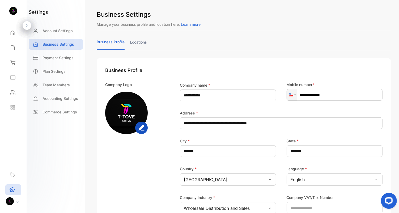
click at [57, 64] on div "Payment Settings" at bounding box center [56, 59] width 54 height 14
click at [57, 61] on div "Payment Settings" at bounding box center [56, 57] width 54 height 11
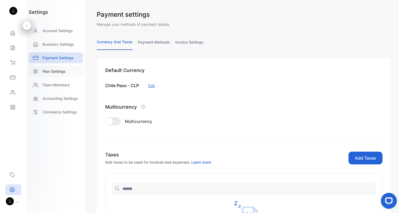
click at [58, 72] on p "Plan Settings" at bounding box center [54, 72] width 23 height 6
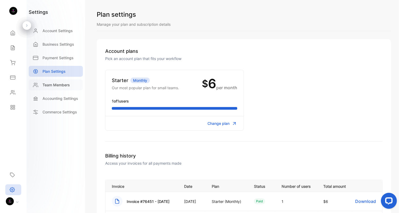
click at [59, 83] on p "Team Members" at bounding box center [56, 85] width 27 height 6
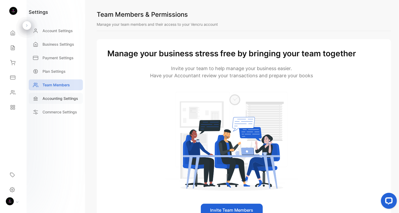
click at [62, 97] on p "Accounting Settings" at bounding box center [61, 99] width 36 height 6
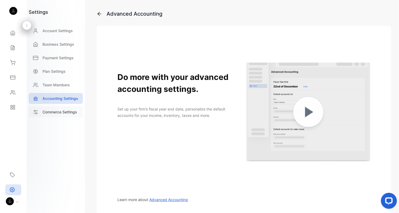
click at [64, 111] on p "Commerce Settings" at bounding box center [60, 112] width 35 height 6
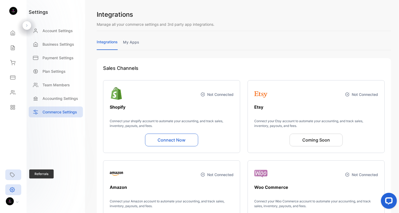
click at [15, 175] on div "Referrals" at bounding box center [13, 175] width 16 height 11
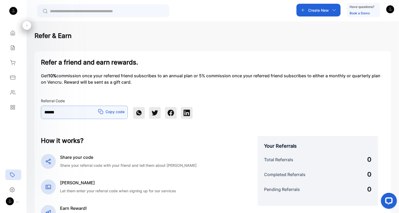
click at [17, 200] on div at bounding box center [14, 201] width 23 height 9
click at [13, 156] on aside "T-Tove Chile Home Home Sales Sales Inventory Inventory Expenses Expenses Contac…" at bounding box center [13, 106] width 27 height 213
click at [11, 90] on icon at bounding box center [12, 92] width 5 height 5
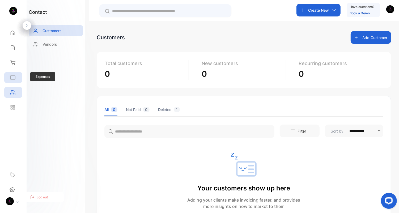
click at [11, 77] on icon at bounding box center [12, 77] width 5 height 5
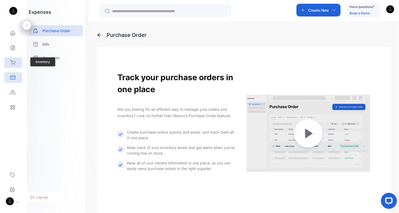
click at [13, 63] on icon at bounding box center [12, 62] width 5 height 5
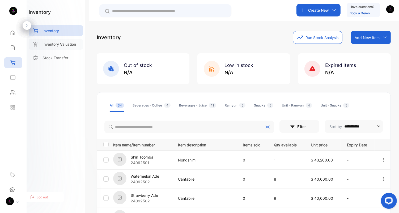
click at [57, 44] on p "Inventory Valuation" at bounding box center [59, 44] width 33 height 6
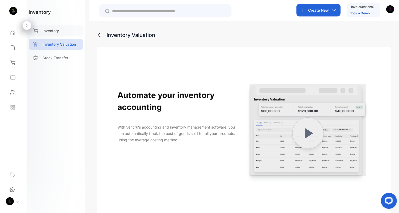
click at [56, 33] on p "Inventory" at bounding box center [51, 31] width 16 height 6
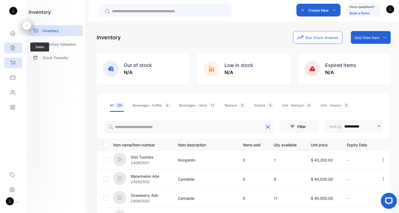
click at [14, 48] on icon at bounding box center [12, 48] width 3 height 5
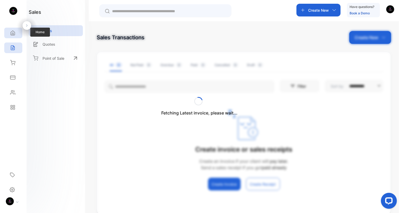
click at [12, 33] on icon at bounding box center [13, 33] width 4 height 5
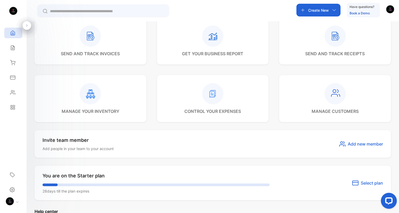
scroll to position [181, 0]
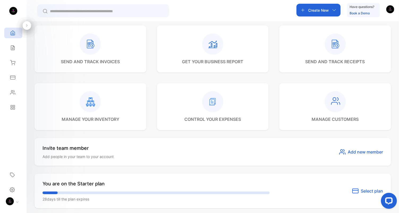
click at [99, 100] on rect at bounding box center [90, 101] width 21 height 21
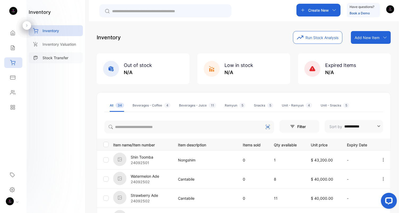
click at [51, 57] on p "Stock Transfer" at bounding box center [56, 58] width 26 height 6
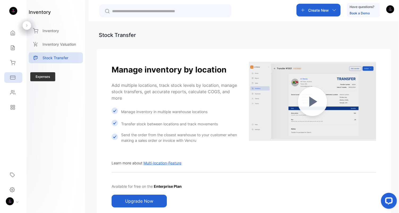
click at [16, 83] on div "Expenses" at bounding box center [13, 77] width 18 height 11
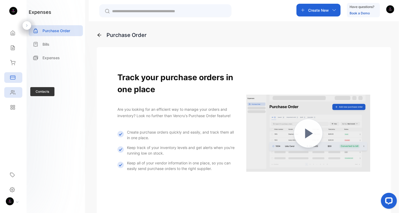
click at [15, 94] on div "Contacts" at bounding box center [13, 92] width 18 height 11
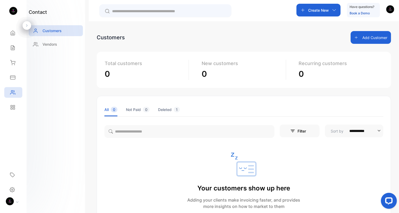
click at [164, 108] on li "Deleted 1" at bounding box center [169, 110] width 22 height 14
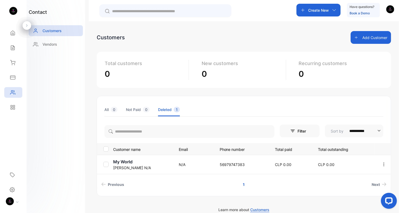
click at [105, 168] on td at bounding box center [104, 164] width 14 height 19
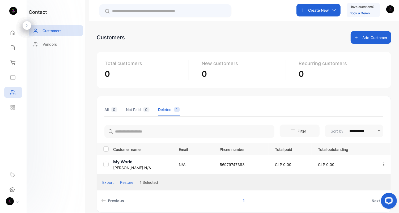
click at [123, 183] on button "Restore" at bounding box center [126, 183] width 13 height 6
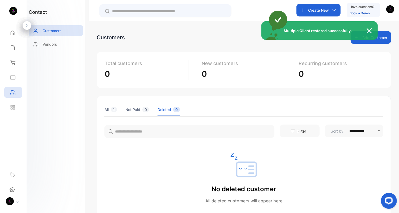
click at [113, 107] on div "Multiple Client restored successfully." at bounding box center [199, 106] width 399 height 213
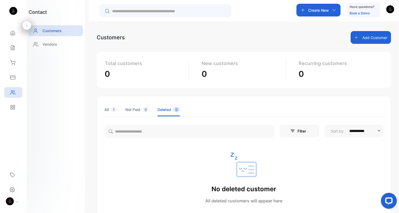
click at [107, 108] on li "All 1" at bounding box center [110, 110] width 12 height 14
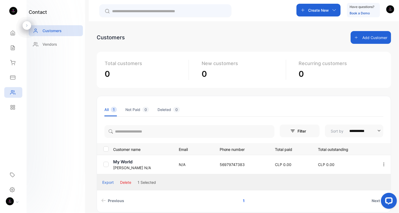
click at [126, 182] on button "Delete" at bounding box center [125, 183] width 11 height 6
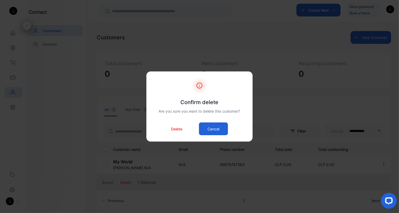
click at [184, 128] on div "Delete Cancel" at bounding box center [199, 129] width 90 height 13
click at [180, 128] on p "Delete" at bounding box center [176, 129] width 11 height 6
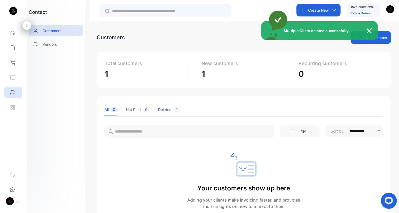
click at [164, 107] on div "Multiple Client deleted successfully." at bounding box center [199, 106] width 399 height 213
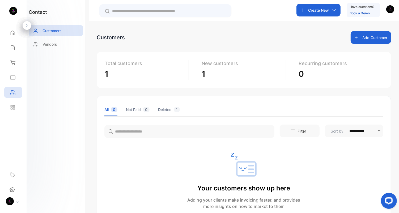
click at [168, 116] on li "Deleted 1" at bounding box center [169, 110] width 22 height 14
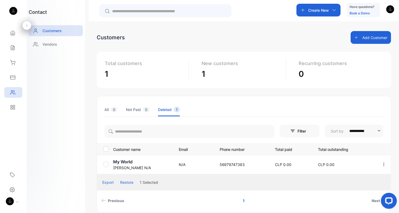
click at [113, 182] on div "Export" at bounding box center [107, 183] width 11 height 6
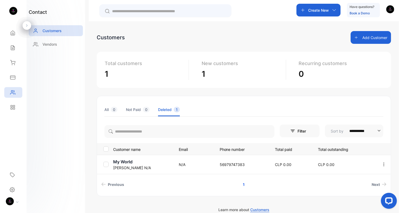
click at [109, 163] on div at bounding box center [106, 164] width 7 height 5
click at [108, 164] on div at bounding box center [105, 164] width 5 height 5
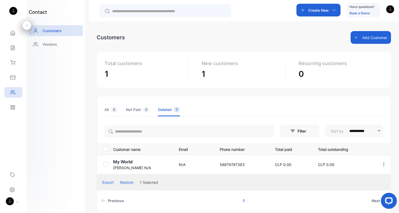
click at [125, 182] on button "Restore" at bounding box center [126, 183] width 13 height 6
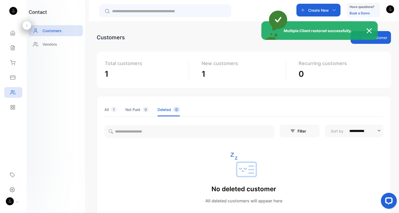
click at [110, 113] on div "Multiple Client restored successfully." at bounding box center [199, 106] width 399 height 213
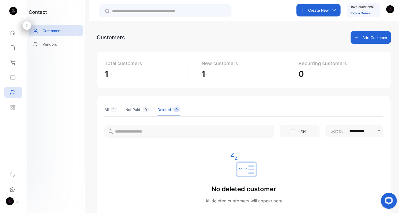
click at [110, 113] on li "All 1" at bounding box center [110, 110] width 12 height 14
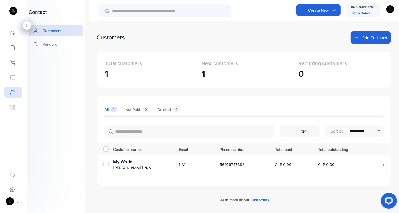
click at [128, 163] on p "My World" at bounding box center [142, 162] width 59 height 6
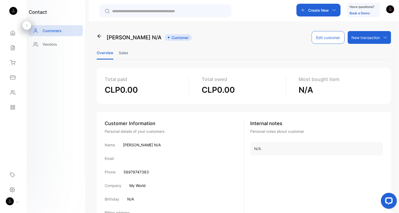
click at [96, 36] on div "Abishek N/A Customer Edit customer New transaction New invoice New receipt Over…" at bounding box center [244, 127] width 310 height 213
click at [100, 36] on icon at bounding box center [99, 35] width 5 height 5
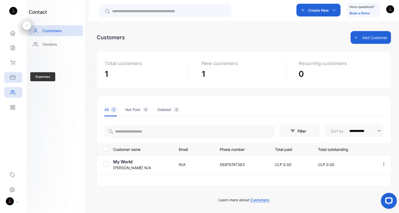
click at [11, 77] on icon at bounding box center [12, 77] width 5 height 3
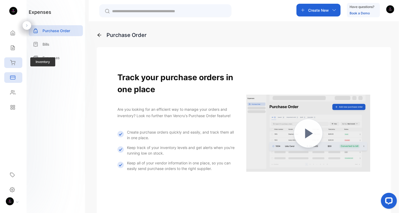
click at [12, 64] on icon at bounding box center [12, 62] width 5 height 5
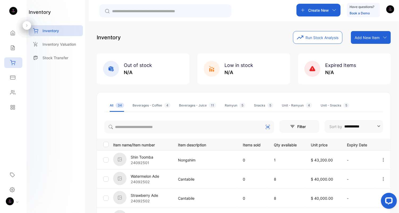
click at [146, 106] on div "Beverages - Coffee 4" at bounding box center [152, 105] width 38 height 5
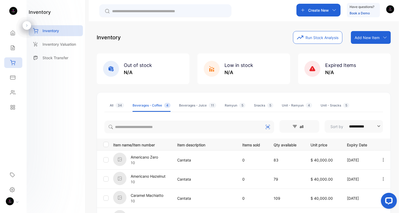
scroll to position [58, 0]
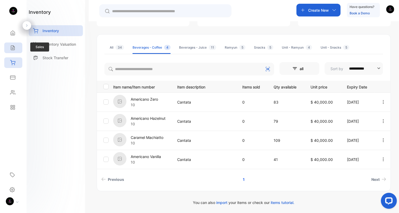
click at [10, 46] on div "Sales" at bounding box center [12, 47] width 7 height 5
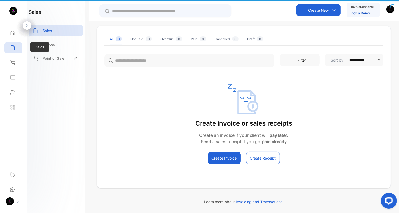
scroll to position [26, 0]
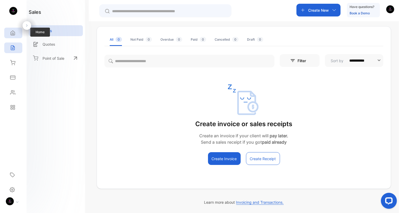
click at [14, 33] on icon at bounding box center [12, 32] width 5 height 5
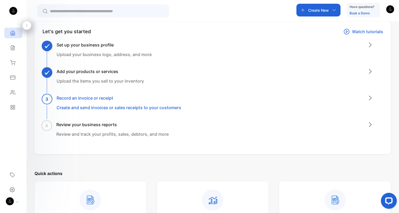
click at [398, 70] on div "Welcome back, T-Tove Let's get you started Watch tutorials Set up your business…" at bounding box center [213, 127] width 373 height 213
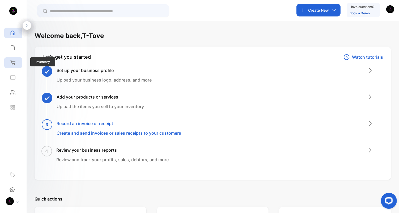
click at [15, 60] on div "Inventory" at bounding box center [13, 62] width 18 height 11
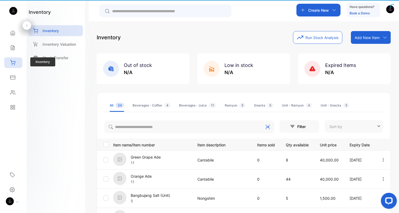
type input "**********"
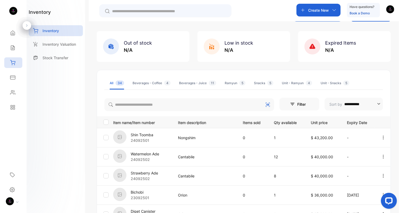
scroll to position [25, 0]
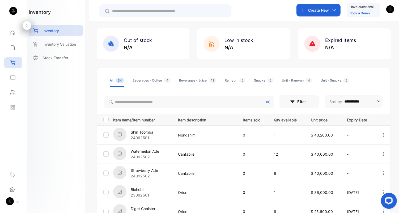
click at [189, 81] on div "Beverages - Juice 11" at bounding box center [197, 80] width 37 height 5
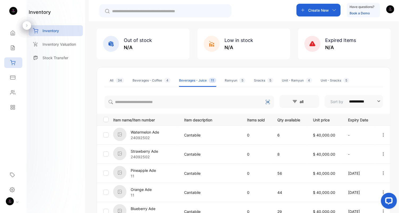
click at [156, 130] on p "Watermelon Ade" at bounding box center [145, 132] width 28 height 6
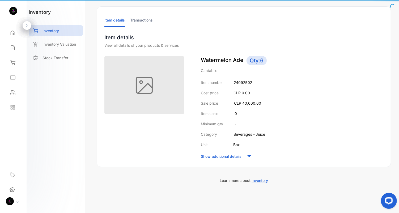
scroll to position [24, 0]
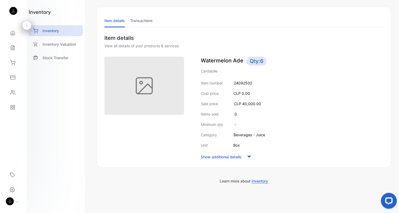
click at [146, 21] on li "Transactions" at bounding box center [141, 21] width 23 height 14
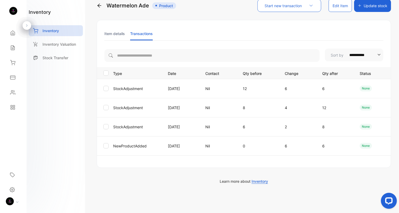
scroll to position [20, 0]
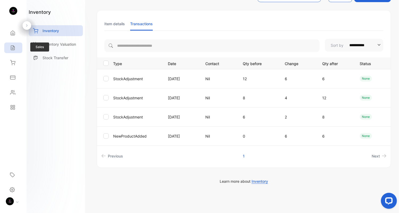
click at [12, 49] on icon at bounding box center [12, 48] width 3 height 5
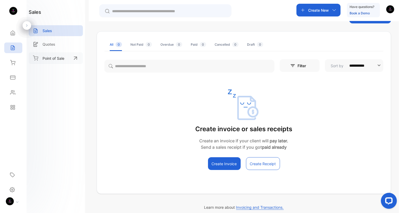
click at [52, 59] on p "Point of Sale" at bounding box center [54, 59] width 22 height 6
click at [11, 32] on icon at bounding box center [12, 32] width 5 height 5
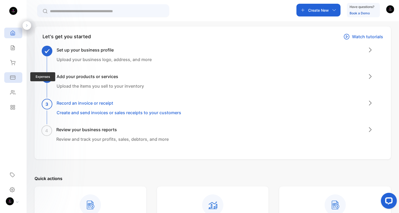
click at [14, 79] on icon at bounding box center [12, 77] width 5 height 3
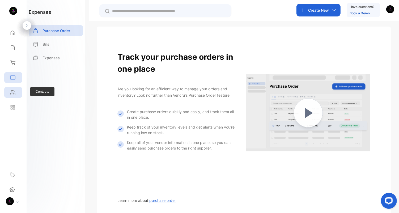
click at [20, 88] on div "Contacts" at bounding box center [13, 92] width 18 height 11
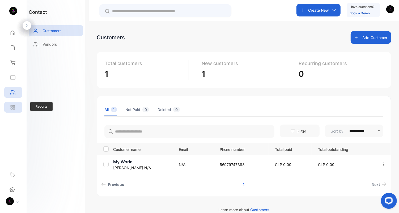
click at [12, 105] on icon at bounding box center [12, 106] width 2 height 2
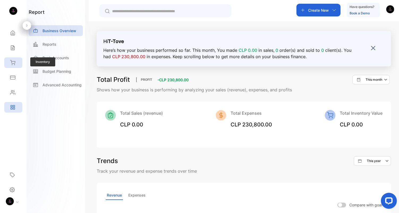
click at [16, 62] on div "Inventory" at bounding box center [13, 62] width 18 height 11
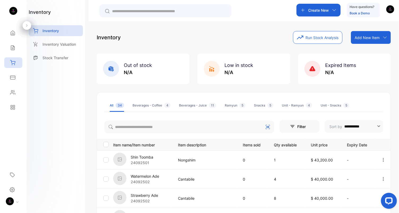
click at [184, 108] on li "Beverages - Juice 11" at bounding box center [197, 105] width 37 height 13
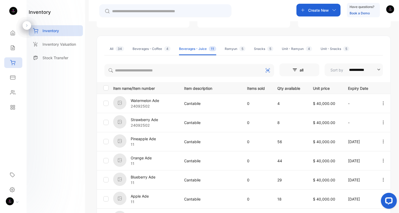
scroll to position [62, 0]
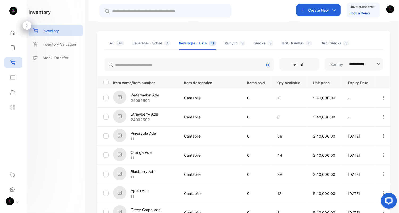
click at [152, 95] on p "Watermelon Ade" at bounding box center [145, 95] width 28 height 6
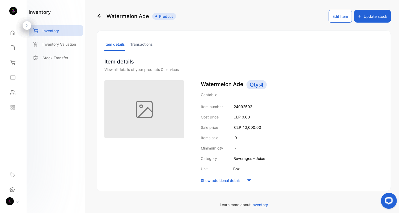
click at [96, 15] on div "Watermelon Ade Product Edit Item Update stock Item details Transactions Item de…" at bounding box center [244, 106] width 310 height 213
click at [98, 16] on icon at bounding box center [100, 16] width 4 height 4
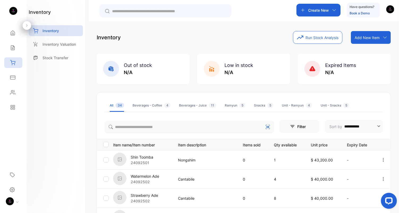
click at [185, 108] on li "Beverages - Juice 11" at bounding box center [197, 105] width 37 height 13
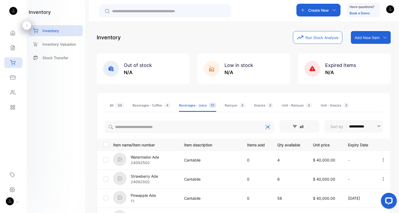
click at [145, 157] on p "Watermelon Ade" at bounding box center [145, 157] width 28 height 6
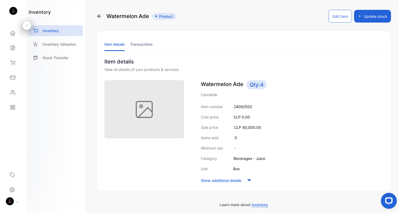
click at [141, 43] on li "Transactions" at bounding box center [141, 44] width 23 height 14
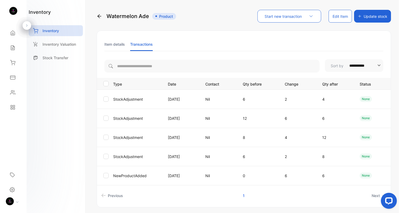
click at [118, 44] on li "Item details" at bounding box center [114, 44] width 20 height 14
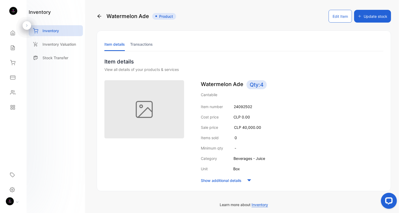
click at [289, 152] on div "Item number 24092502 Cost price CLP 0.00 Sale price CLP 40,000.00 Items sold 0 …" at bounding box center [292, 144] width 183 height 81
click at [140, 45] on li "Transactions" at bounding box center [141, 44] width 23 height 14
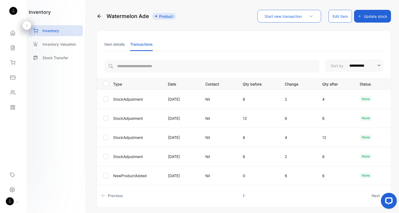
click at [109, 41] on li "Item details" at bounding box center [114, 44] width 20 height 14
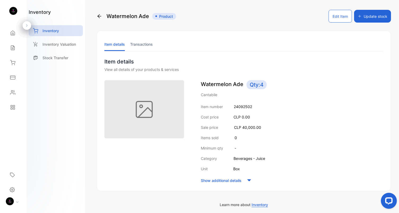
click at [375, 18] on button "Update stock" at bounding box center [372, 16] width 37 height 13
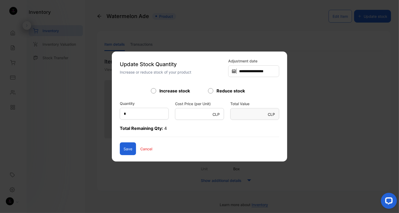
click at [215, 92] on div "Reduce stock" at bounding box center [228, 91] width 40 height 6
click at [142, 151] on p "Cancel" at bounding box center [146, 149] width 12 height 6
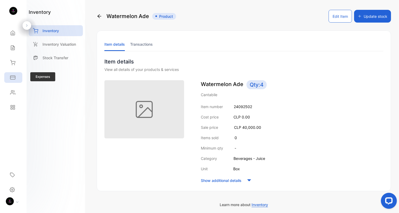
click at [15, 79] on icon at bounding box center [12, 77] width 5 height 3
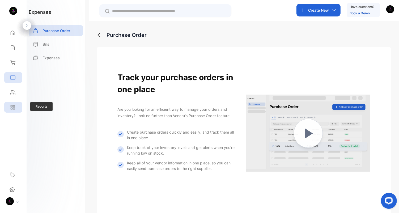
click at [13, 109] on icon at bounding box center [12, 107] width 5 height 5
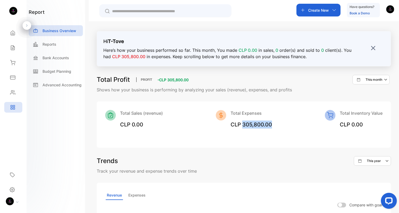
drag, startPoint x: 243, startPoint y: 125, endPoint x: 276, endPoint y: 123, distance: 33.6
click at [276, 123] on div "Total Sales (revenue) CLP 0.00 Total Expenses CLP 305,800.00 Total Inventory Va…" at bounding box center [243, 119] width 277 height 19
click at [278, 125] on div "Total Sales (revenue) CLP 0.00 Total Expenses CLP 305,800.00 Total Inventory Va…" at bounding box center [243, 119] width 277 height 19
drag, startPoint x: 242, startPoint y: 125, endPoint x: 273, endPoint y: 125, distance: 31.4
click at [273, 125] on div "Total Sales (revenue) CLP 0.00 Total Expenses CLP 305,800.00 Total Inventory Va…" at bounding box center [243, 119] width 277 height 19
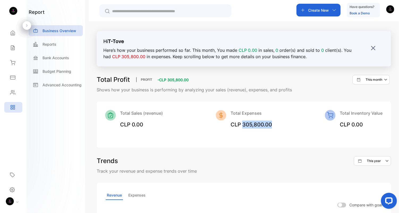
click at [273, 125] on div "Total Sales (revenue) CLP 0.00 Total Expenses CLP 305,800.00 Total Inventory Va…" at bounding box center [243, 119] width 277 height 19
click at [9, 49] on div "Sales" at bounding box center [12, 47] width 7 height 5
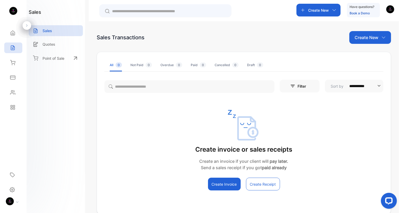
click at [378, 38] on div "Create New" at bounding box center [370, 37] width 42 height 13
click at [373, 55] on span "Invoice" at bounding box center [371, 55] width 12 height 6
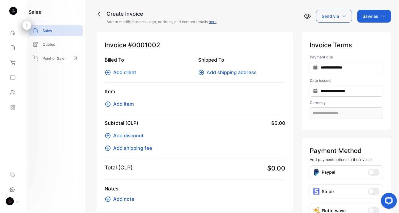
type input "**********"
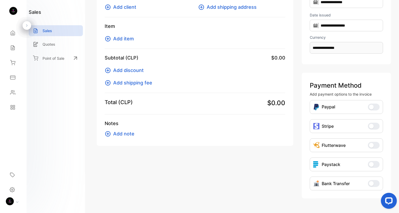
scroll to position [75, 0]
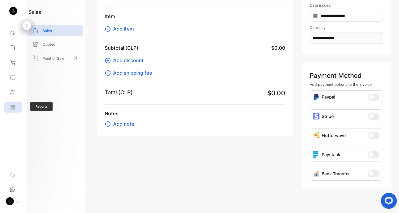
click at [15, 106] on div "Reports" at bounding box center [13, 107] width 18 height 11
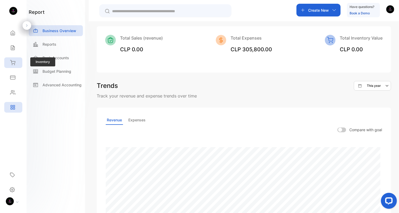
click at [12, 66] on div "Inventory" at bounding box center [13, 62] width 18 height 11
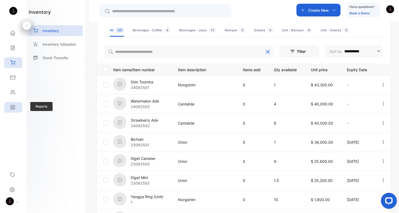
click at [11, 110] on icon at bounding box center [12, 107] width 5 height 5
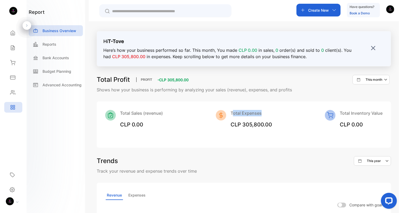
drag, startPoint x: 232, startPoint y: 115, endPoint x: 264, endPoint y: 115, distance: 31.9
click at [264, 115] on p "Total Expenses" at bounding box center [251, 113] width 41 height 6
click at [272, 129] on div "Total Sales (revenue) CLP 0.00 Total Expenses CLP 305,800.00 Total Inventory Va…" at bounding box center [244, 125] width 294 height 46
drag, startPoint x: 231, startPoint y: 125, endPoint x: 276, endPoint y: 123, distance: 44.4
click at [276, 123] on div "Total Sales (revenue) CLP 0.00 Total Expenses CLP 305,800.00 Total Inventory Va…" at bounding box center [243, 119] width 277 height 19
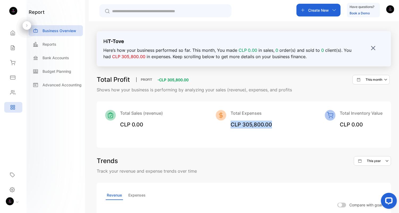
click at [276, 123] on div "Total Sales (revenue) CLP 0.00 Total Expenses CLP 305,800.00 Total Inventory Va…" at bounding box center [243, 119] width 277 height 19
drag, startPoint x: 159, startPoint y: 79, endPoint x: 194, endPoint y: 78, distance: 35.1
click at [193, 80] on div "Total Profit PROFIT -CLP 305,800.00 This month" at bounding box center [244, 80] width 294 height 10
click at [203, 84] on div "Total Profit PROFIT -CLP 305,800.00 This month Shows how your business is perfo…" at bounding box center [244, 84] width 294 height 18
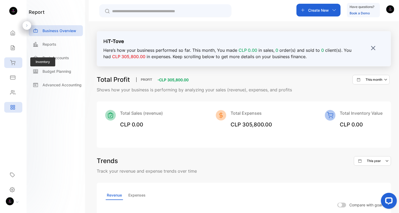
click at [14, 64] on icon at bounding box center [12, 62] width 5 height 5
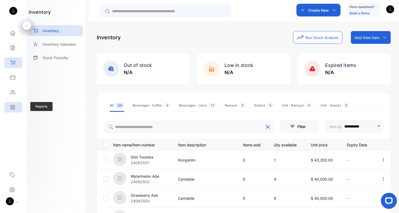
click at [10, 109] on div "Reports" at bounding box center [12, 107] width 7 height 5
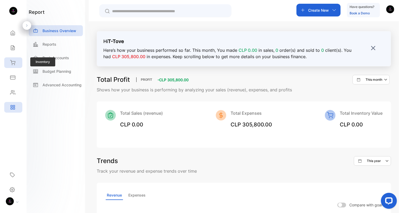
click at [15, 64] on icon at bounding box center [12, 62] width 5 height 5
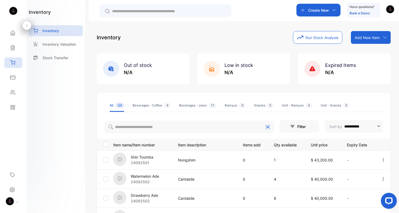
click at [193, 108] on div "Beverages - Juice 11" at bounding box center [197, 105] width 37 height 5
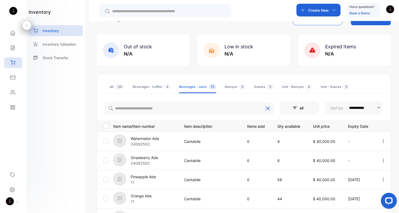
scroll to position [23, 0]
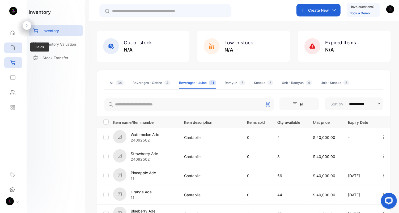
click at [12, 48] on icon at bounding box center [12, 47] width 5 height 5
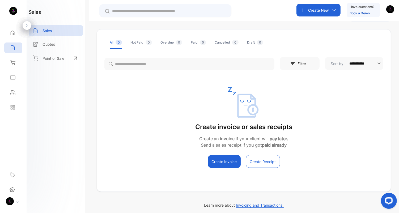
click at [303, 9] on icon "button" at bounding box center [303, 10] width 4 height 4
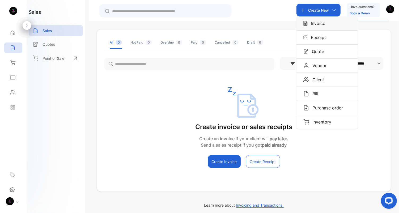
click at [315, 25] on p "Invoice" at bounding box center [317, 23] width 18 height 6
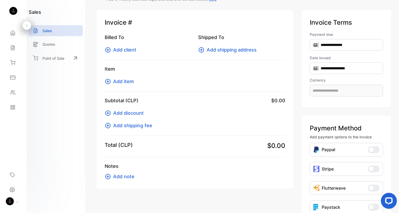
type input "**********"
click at [12, 65] on icon at bounding box center [12, 62] width 5 height 5
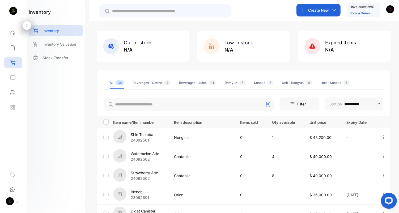
click at [149, 86] on li "Beverages - Coffee 4" at bounding box center [152, 83] width 38 height 13
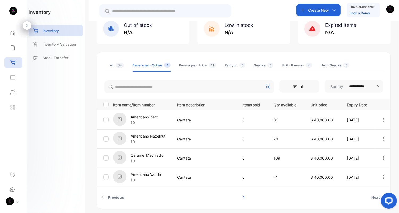
scroll to position [43, 0]
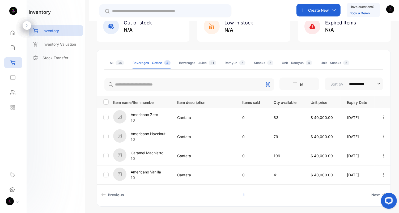
click at [157, 134] on p "Americano Hazelnut" at bounding box center [148, 134] width 35 height 6
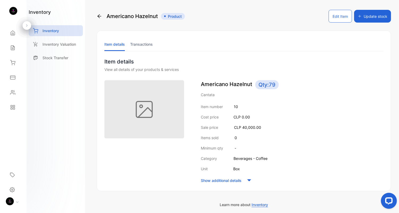
click at [135, 46] on li "Transactions" at bounding box center [141, 44] width 23 height 14
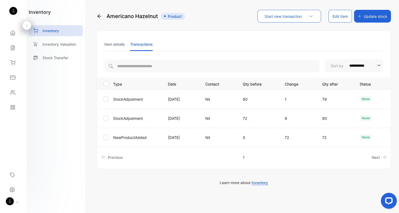
click at [108, 43] on li "Item details" at bounding box center [114, 44] width 20 height 14
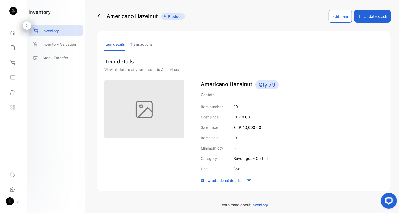
click at [98, 18] on icon at bounding box center [99, 16] width 5 height 5
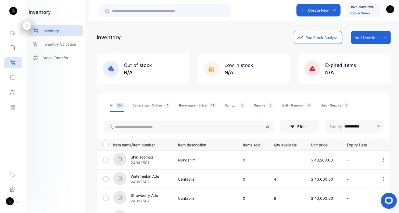
click at [146, 109] on li "Beverages - Coffee 4" at bounding box center [152, 105] width 38 height 13
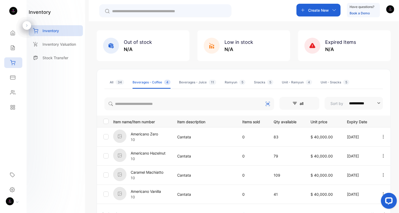
scroll to position [26, 0]
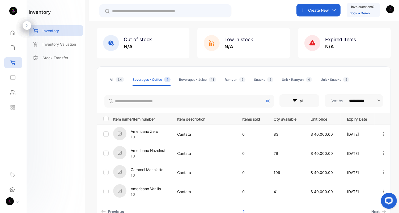
click at [154, 151] on p "Americano Hazelnut" at bounding box center [148, 151] width 35 height 6
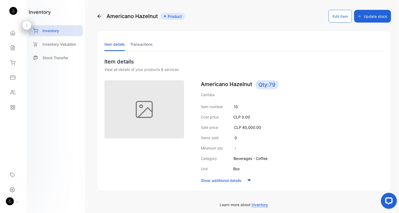
click at [373, 16] on button "Update stock" at bounding box center [372, 16] width 37 height 13
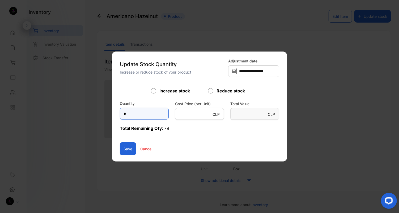
drag, startPoint x: 142, startPoint y: 113, endPoint x: 96, endPoint y: 114, distance: 45.4
click at [97, 208] on div "**********" at bounding box center [244, 208] width 294 height 0
type input "*"
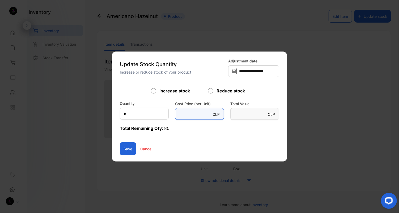
drag, startPoint x: 195, startPoint y: 116, endPoint x: 134, endPoint y: 115, distance: 60.9
click at [134, 115] on div "Quantity * Cost Price (per Unit) CLP * Total Value CLP *" at bounding box center [199, 109] width 159 height 19
type Unit\)-inputcostprice "*"
type Value-inputsubject "*"
type Unit\)-inputcostprice "**"
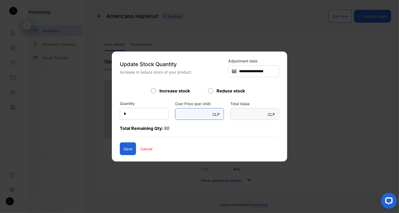
type Value-inputsubject "**"
type Unit\)-inputcostprice "***"
type Value-inputsubject "***"
type Unit\)-inputcostprice "****"
type Value-inputsubject "****"
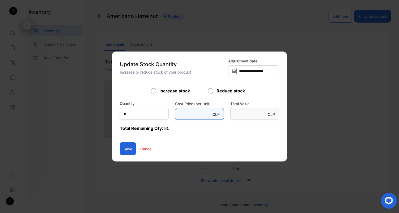
type Unit\)-inputcostprice "*****"
type Value-inputsubject "*****"
type Unit\)-inputcostprice "*****"
click at [158, 138] on form "Increase stock Reduce stock Quantity * Cost Price (per Unit) CLP ***** Total Va…" at bounding box center [199, 121] width 159 height 67
click at [120, 148] on button "Save" at bounding box center [128, 148] width 16 height 13
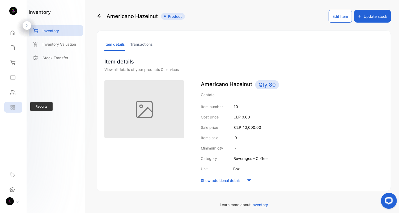
click at [12, 107] on icon at bounding box center [12, 107] width 5 height 5
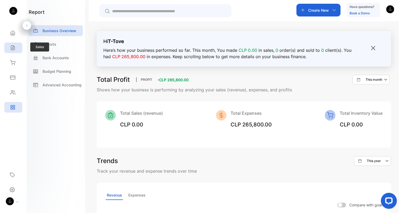
click at [16, 48] on div "Sales" at bounding box center [13, 48] width 18 height 11
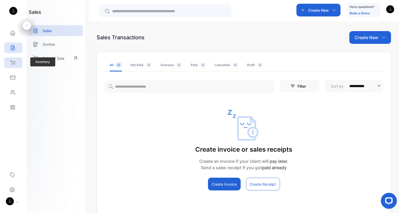
click at [12, 61] on icon at bounding box center [12, 62] width 5 height 5
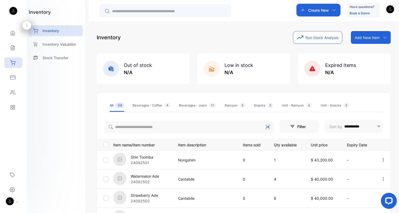
click at [149, 107] on div "Beverages - Coffee 4" at bounding box center [152, 105] width 38 height 5
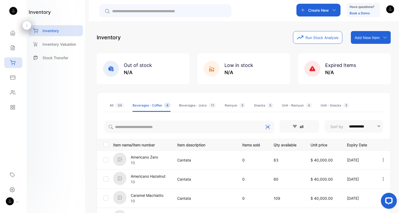
click at [154, 196] on p "Caramel Machiatto" at bounding box center [147, 196] width 33 height 6
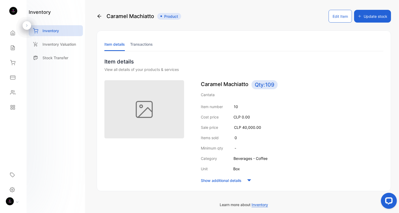
click at [139, 43] on li "Transactions" at bounding box center [141, 44] width 23 height 14
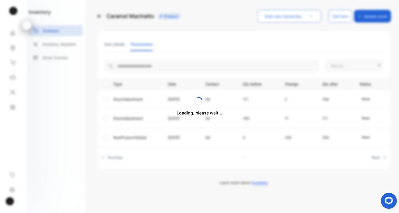
type input "**********"
click at [107, 44] on li "Item details" at bounding box center [114, 44] width 20 height 14
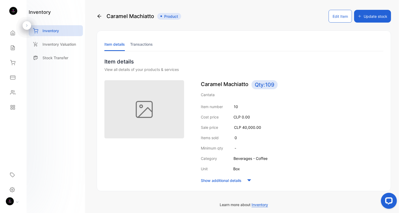
click at [381, 12] on button "Update stock" at bounding box center [372, 16] width 37 height 13
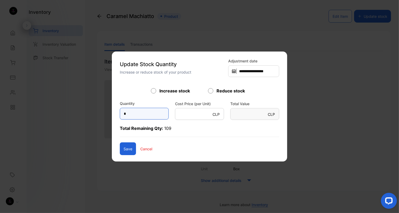
drag, startPoint x: 130, startPoint y: 113, endPoint x: 98, endPoint y: 113, distance: 31.6
click at [98, 208] on div "**********" at bounding box center [244, 208] width 294 height 0
type input "*"
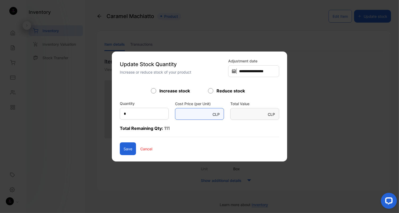
paste Unit\)-inputcostprice "****"
type Unit\)-inputcostprice "*****"
type Value-inputsubject "*****"
type Unit\)-inputcostprice "*****"
click at [124, 150] on button "Save" at bounding box center [128, 148] width 16 height 13
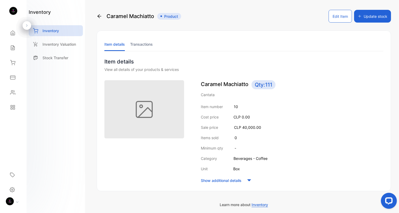
click at [100, 15] on icon at bounding box center [99, 16] width 5 height 5
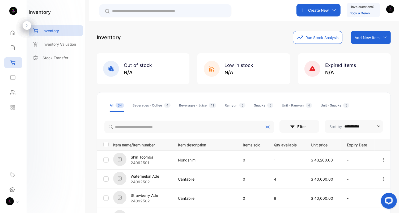
click at [156, 107] on div "Beverages - Coffee 4" at bounding box center [152, 105] width 38 height 5
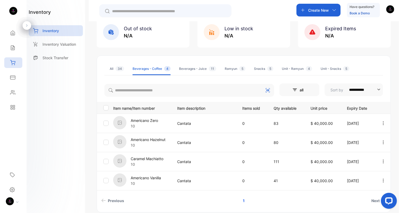
scroll to position [38, 0]
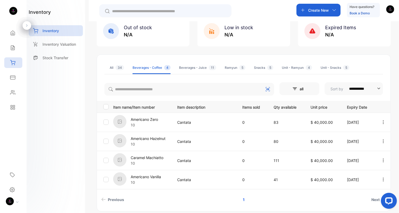
click at [194, 71] on li "Beverages - Juice 11" at bounding box center [197, 67] width 37 height 13
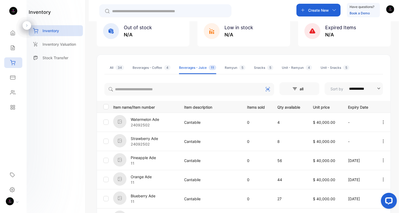
click at [147, 121] on p "Watermelon Ade" at bounding box center [145, 120] width 28 height 6
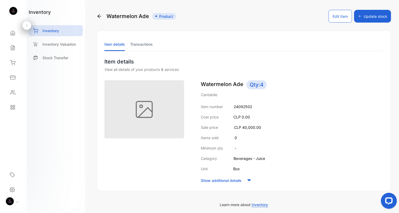
click at [364, 15] on button "Update stock" at bounding box center [372, 16] width 37 height 13
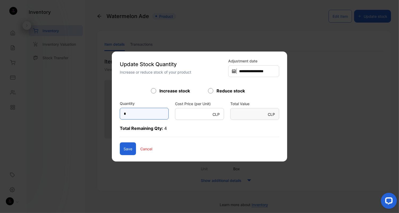
drag, startPoint x: 137, startPoint y: 118, endPoint x: 117, endPoint y: 118, distance: 20.2
click at [120, 118] on input "*" at bounding box center [144, 114] width 49 height 12
type input "*"
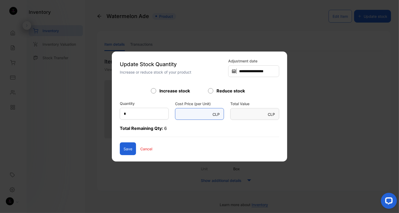
paste Unit\)-inputcostprice "****"
type Unit\)-inputcostprice "*****"
type Value-inputsubject "*****"
type Unit\)-inputcostprice "*****"
click at [120, 152] on button "Save" at bounding box center [128, 148] width 16 height 13
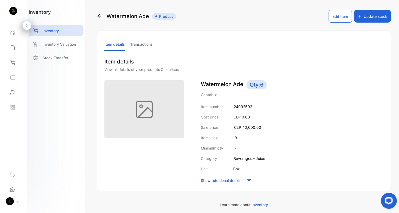
click at [101, 16] on icon at bounding box center [100, 16] width 4 height 4
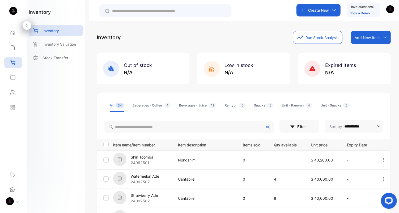
click at [192, 106] on div "Beverages - Juice 11" at bounding box center [197, 105] width 37 height 5
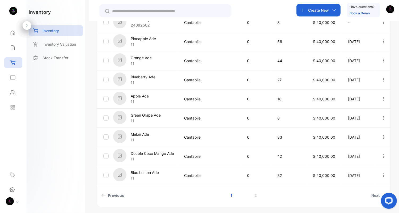
scroll to position [164, 0]
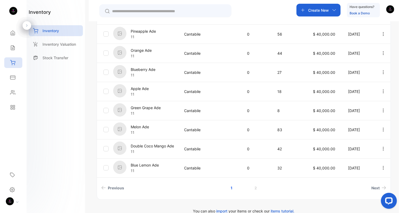
click at [153, 167] on p "Blue Lemon Ade" at bounding box center [145, 165] width 28 height 6
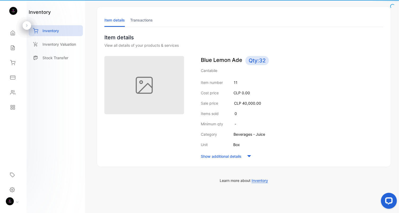
scroll to position [24, 0]
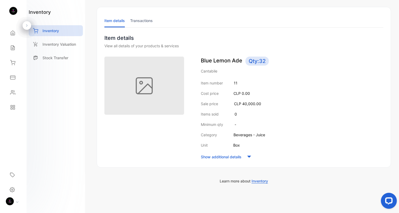
click at [139, 18] on li "Transactions" at bounding box center [141, 21] width 23 height 14
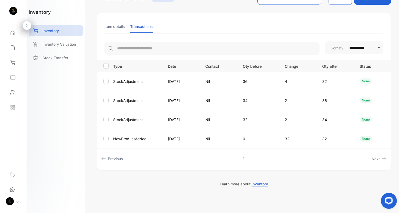
scroll to position [17, 0]
click at [15, 107] on icon at bounding box center [14, 106] width 2 height 2
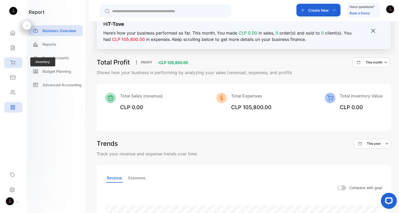
click at [13, 64] on icon at bounding box center [12, 62] width 5 height 5
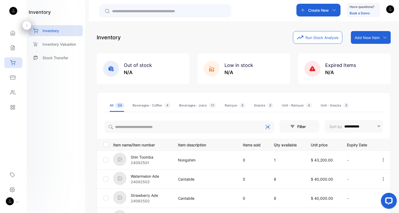
click at [194, 102] on li "Beverages - Juice 11" at bounding box center [197, 105] width 37 height 13
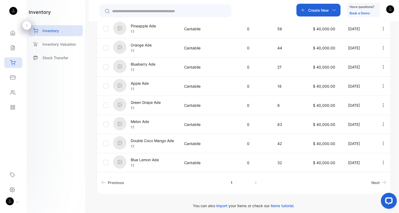
scroll to position [173, 0]
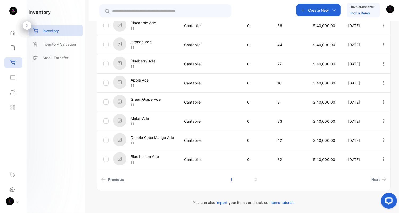
click at [140, 157] on p "Blue Lemon Ade" at bounding box center [145, 157] width 28 height 6
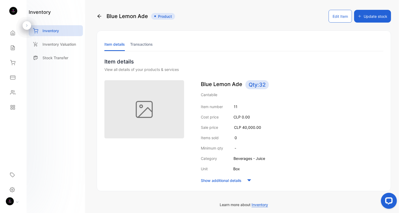
click at [373, 15] on button "Update stock" at bounding box center [372, 16] width 37 height 13
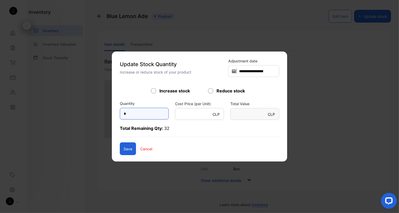
drag, startPoint x: 126, startPoint y: 113, endPoint x: 86, endPoint y: 113, distance: 39.3
click at [97, 208] on div "**********" at bounding box center [244, 208] width 294 height 0
type input "*"
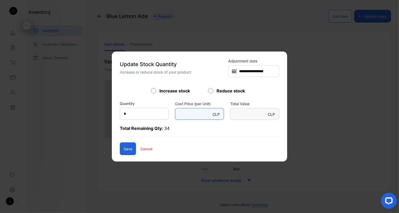
paste Unit\)-inputcostprice "****"
type Unit\)-inputcostprice "*****"
type Value-inputsubject "*****"
type Unit\)-inputcostprice "*****"
click at [121, 153] on button "Save" at bounding box center [128, 148] width 16 height 13
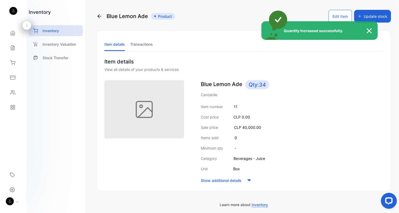
click at [11, 107] on div "Quantity Increased successfully." at bounding box center [199, 106] width 399 height 213
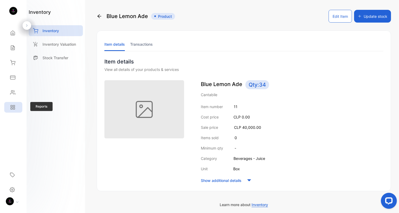
click at [16, 108] on div "Reports" at bounding box center [13, 107] width 18 height 11
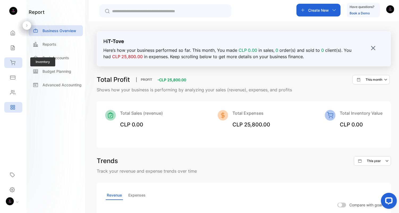
click at [15, 62] on icon at bounding box center [12, 62] width 5 height 5
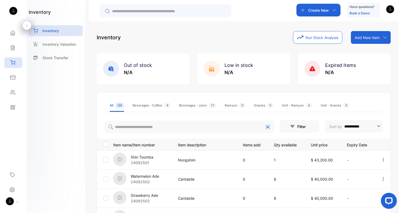
click at [184, 105] on div "Beverages - Juice 11" at bounding box center [197, 105] width 37 height 5
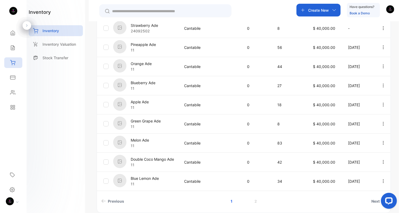
scroll to position [173, 0]
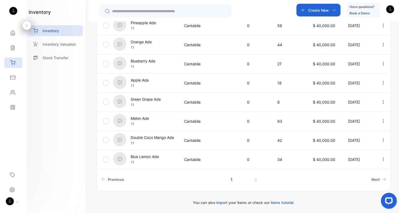
click at [149, 60] on p "Blueberry Ade" at bounding box center [143, 61] width 25 height 6
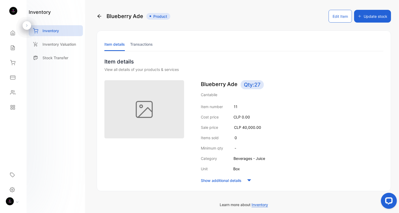
click at [369, 19] on button "Update stock" at bounding box center [372, 16] width 37 height 13
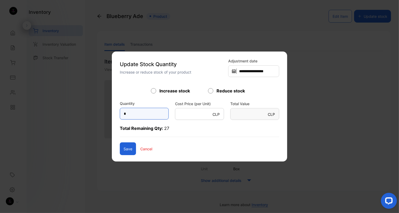
drag, startPoint x: 134, startPoint y: 113, endPoint x: 83, endPoint y: 113, distance: 51.3
click at [97, 208] on div "**********" at bounding box center [244, 208] width 294 height 0
type input "*"
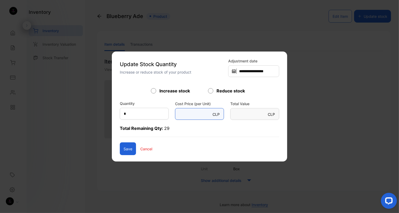
paste Unit\)-inputcostprice "****"
type Unit\)-inputcostprice "*****"
type Value-inputsubject "*****"
type Unit\)-inputcostprice "*****"
click at [122, 157] on div "**********" at bounding box center [199, 107] width 175 height 110
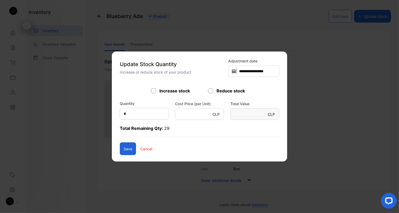
click at [122, 153] on button "Save" at bounding box center [128, 148] width 16 height 13
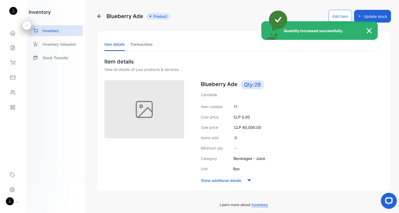
click at [99, 15] on div "Quantity Increased successfully." at bounding box center [199, 106] width 399 height 213
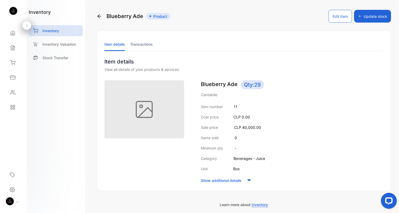
click at [99, 15] on icon at bounding box center [99, 16] width 5 height 5
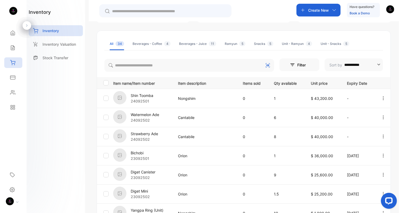
scroll to position [51, 0]
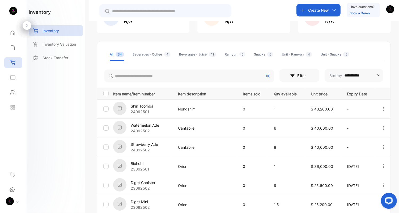
click at [198, 54] on div "Beverages - Juice 11" at bounding box center [197, 54] width 37 height 5
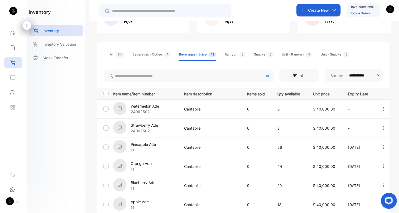
click at [149, 56] on div "Beverages - Coffee 4" at bounding box center [152, 54] width 38 height 5
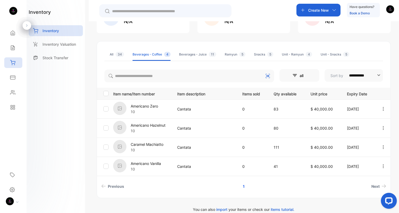
click at [193, 56] on div "Beverages - Juice 11" at bounding box center [197, 54] width 37 height 5
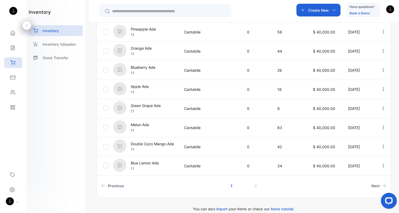
scroll to position [173, 0]
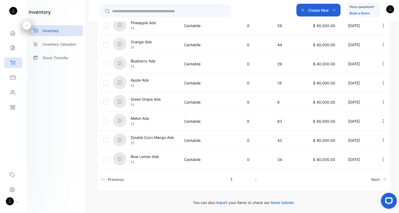
click at [236, 119] on td "Cantabile" at bounding box center [209, 121] width 63 height 19
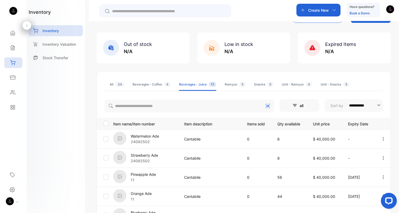
scroll to position [0, 0]
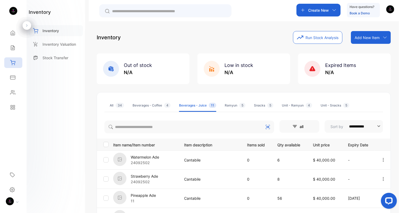
click at [48, 33] on div "Inventory" at bounding box center [56, 30] width 54 height 11
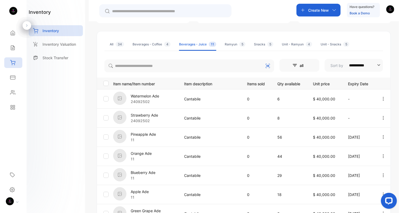
scroll to position [62, 0]
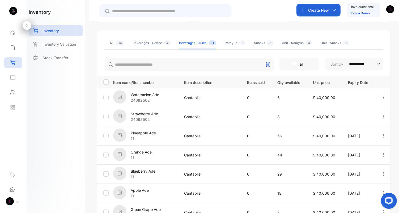
click at [143, 96] on p "Watermelon Ade" at bounding box center [145, 95] width 28 height 6
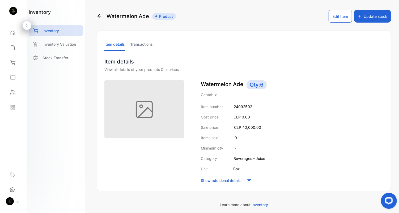
click at [376, 17] on button "Update stock" at bounding box center [372, 16] width 37 height 13
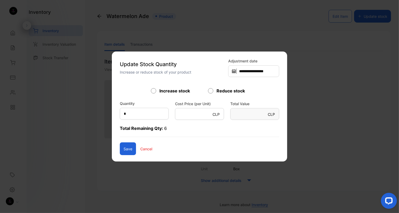
click at [142, 148] on p "Cancel" at bounding box center [146, 149] width 12 height 6
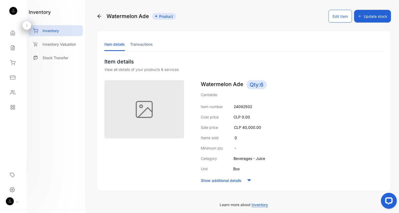
click at [100, 16] on icon at bounding box center [100, 16] width 4 height 4
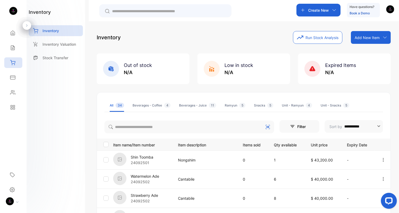
click at [196, 106] on div "Beverages - Juice 11" at bounding box center [197, 105] width 37 height 5
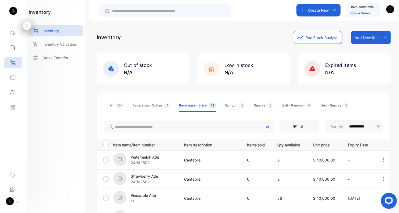
click at [381, 102] on ul "All 34 Beverages - Coffee 4 Beverages - Juice 11 Ramyun 5 Snacks 5 Unit - Ramyu…" at bounding box center [243, 105] width 279 height 13
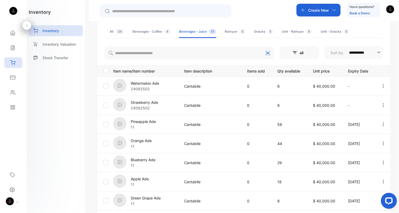
scroll to position [73, 0]
click at [141, 35] on li "Beverages - Coffee 4" at bounding box center [152, 32] width 38 height 13
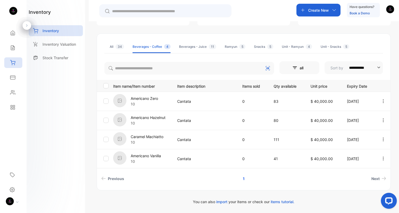
scroll to position [58, 0]
click at [197, 48] on div "Beverages - Juice 11" at bounding box center [197, 47] width 37 height 5
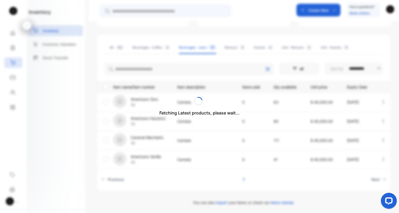
scroll to position [73, 0]
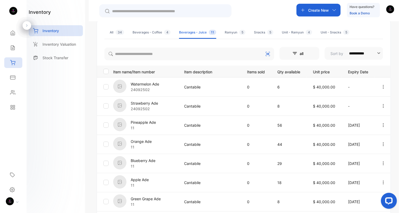
click at [151, 32] on div "Beverages - Coffee 4" at bounding box center [152, 32] width 38 height 5
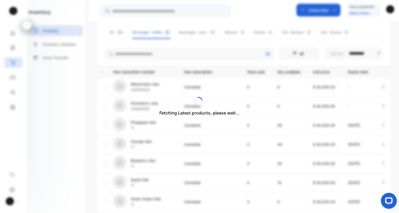
scroll to position [58, 0]
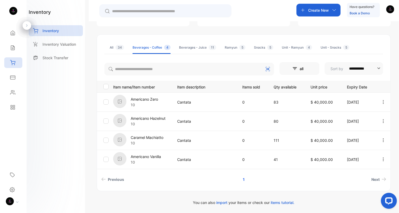
click at [197, 48] on div "Beverages - Juice 11" at bounding box center [197, 47] width 37 height 5
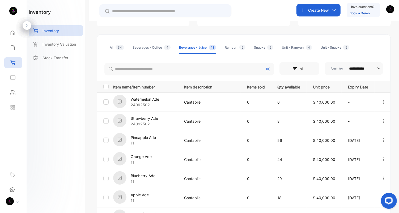
scroll to position [73, 0]
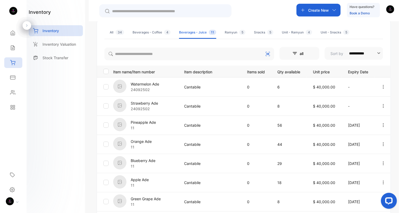
click at [142, 32] on div "Beverages - Coffee 4" at bounding box center [152, 32] width 38 height 5
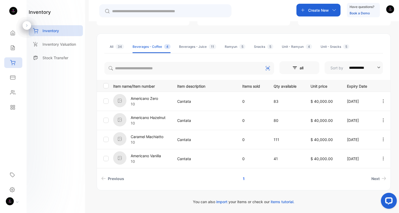
scroll to position [58, 0]
click at [188, 47] on div "Beverages - Juice 11" at bounding box center [197, 47] width 37 height 5
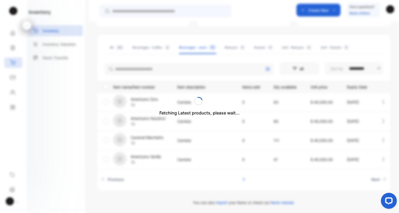
scroll to position [73, 0]
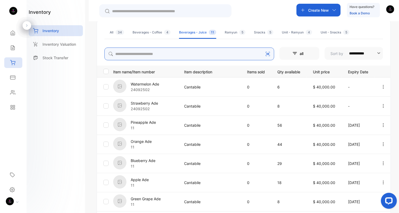
click at [184, 52] on input "search" at bounding box center [189, 54] width 170 height 13
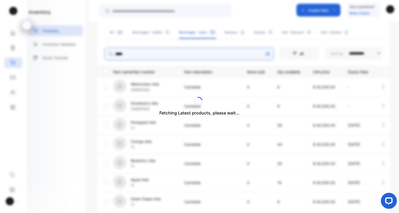
scroll to position [59, 0]
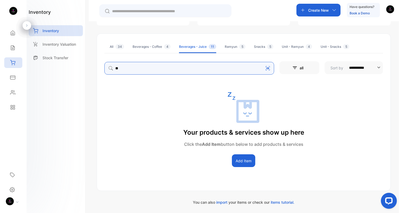
type input "*"
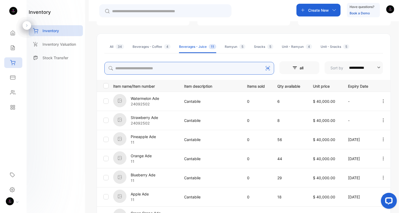
scroll to position [73, 0]
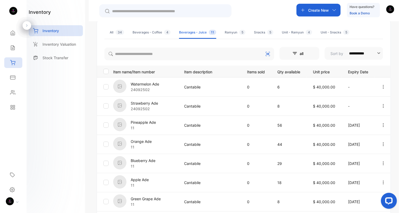
click at [136, 43] on div "**********" at bounding box center [244, 155] width 294 height 272
click at [193, 35] on li "Beverages - Juice 11" at bounding box center [197, 32] width 37 height 13
click at [108, 32] on ul "All 34 Beverages - Coffee 4 Beverages - Juice 11 Ramyun 5 Snacks 5 Unit - Ramyu…" at bounding box center [243, 32] width 279 height 13
click at [112, 33] on div "All 34" at bounding box center [117, 32] width 14 height 5
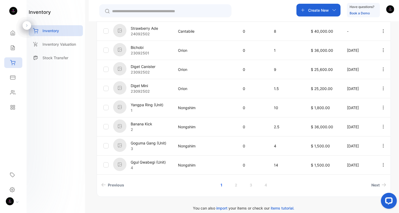
scroll to position [173, 0]
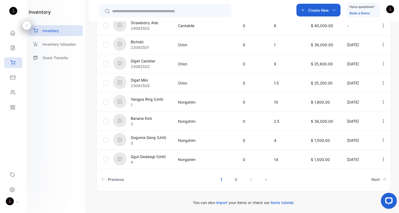
click at [238, 179] on link "2" at bounding box center [236, 180] width 15 height 10
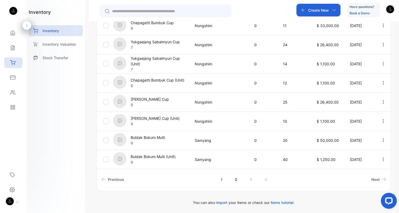
click at [221, 177] on link "1" at bounding box center [221, 180] width 15 height 10
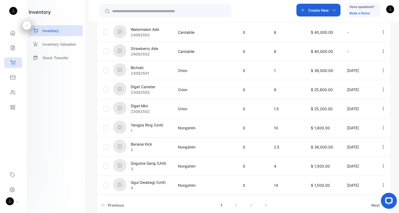
scroll to position [173, 0]
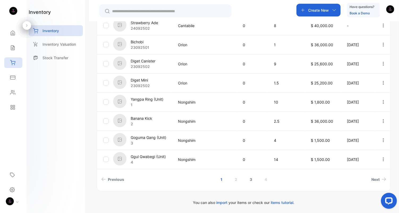
click at [249, 180] on link "3" at bounding box center [250, 180] width 15 height 10
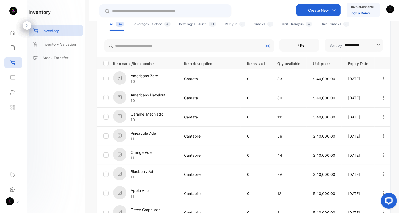
scroll to position [90, 0]
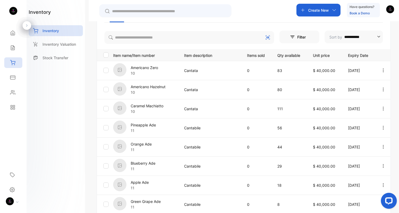
click at [152, 67] on p "Americano Zero" at bounding box center [144, 68] width 27 height 6
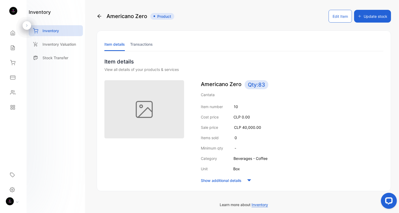
click at [373, 19] on button "Update stock" at bounding box center [372, 16] width 37 height 13
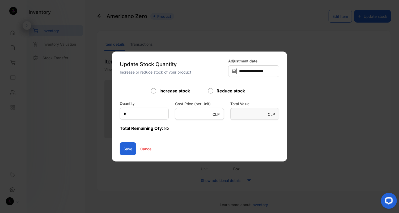
click at [140, 150] on p "Cancel" at bounding box center [146, 149] width 12 height 6
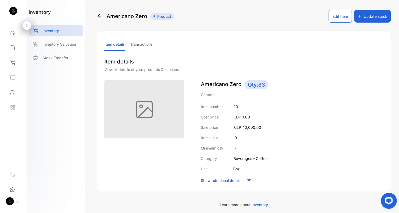
click at [381, 19] on button "Update stock" at bounding box center [372, 16] width 37 height 13
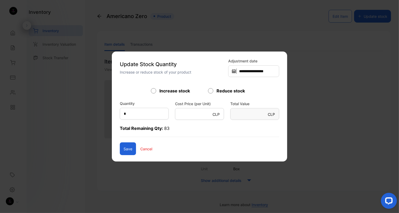
click at [140, 148] on p "Cancel" at bounding box center [146, 149] width 12 height 6
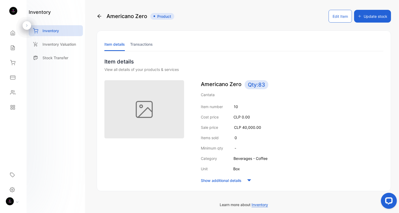
click at [100, 14] on icon at bounding box center [99, 16] width 5 height 5
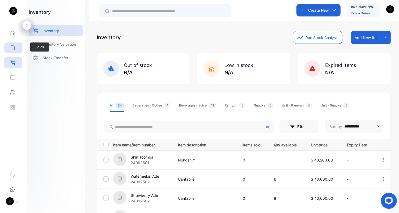
click at [12, 47] on icon at bounding box center [12, 48] width 3 height 5
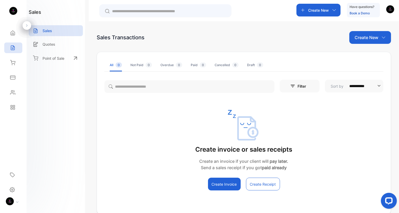
click at [358, 39] on p "Create New" at bounding box center [367, 37] width 24 height 6
click at [365, 54] on span "Invoice" at bounding box center [371, 55] width 12 height 6
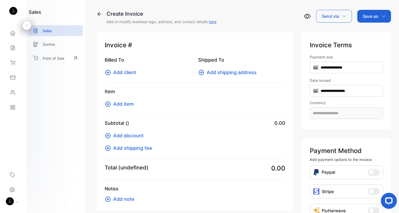
type input "**********"
click at [140, 45] on span "#0001002" at bounding box center [144, 45] width 32 height 10
click at [149, 47] on span "#0001002" at bounding box center [144, 45] width 32 height 10
click at [159, 47] on span "#0001002" at bounding box center [144, 45] width 32 height 10
click at [149, 46] on span "#0001002" at bounding box center [144, 45] width 32 height 10
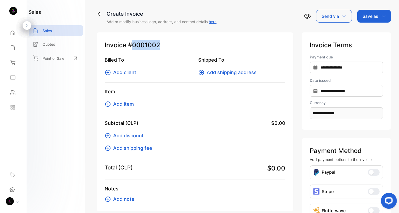
click at [147, 46] on span "#0001002" at bounding box center [144, 45] width 32 height 10
click at [175, 56] on div "Invoice #0001002 Billed To Add client Shipped To Add shipping address Item Add …" at bounding box center [195, 121] width 197 height 179
click at [127, 105] on span "Add item" at bounding box center [123, 103] width 21 height 7
click at [14, 107] on icon at bounding box center [12, 107] width 5 height 5
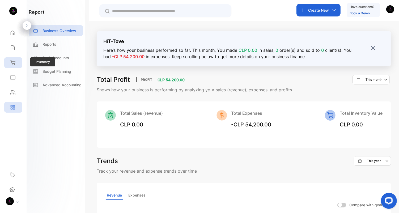
click at [15, 62] on icon at bounding box center [12, 62] width 5 height 5
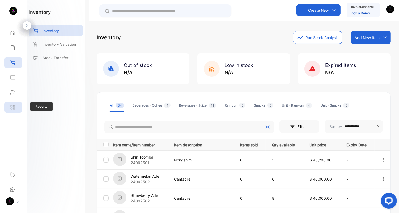
click at [14, 106] on icon at bounding box center [12, 107] width 5 height 5
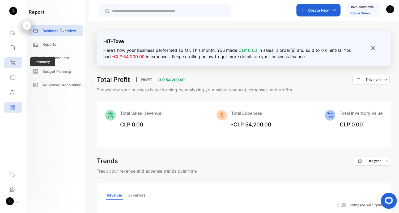
click at [13, 62] on icon at bounding box center [12, 62] width 5 height 5
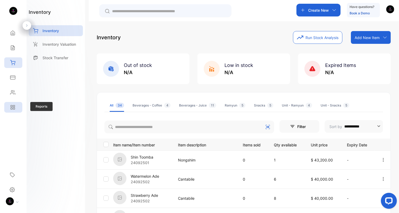
click at [9, 106] on div "Reports" at bounding box center [12, 107] width 7 height 5
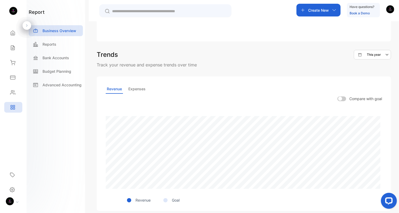
scroll to position [116, 0]
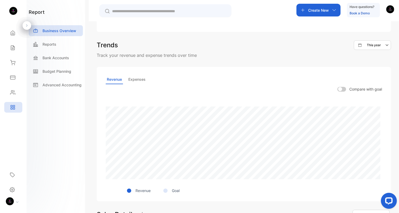
click at [133, 80] on p "Expenses" at bounding box center [136, 79] width 19 height 9
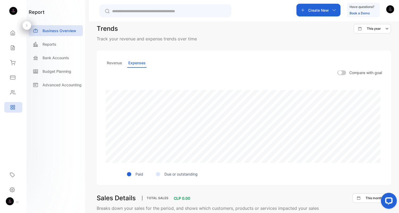
scroll to position [138, 0]
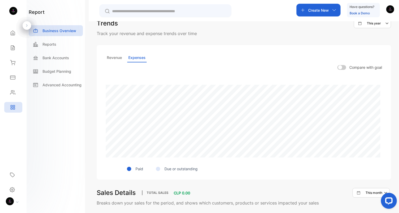
click at [139, 59] on p "Expenses" at bounding box center [136, 57] width 19 height 9
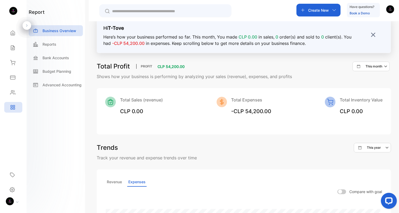
scroll to position [0, 0]
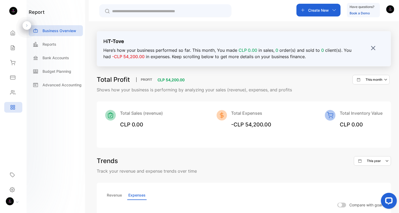
click at [374, 48] on img at bounding box center [373, 47] width 5 height 5
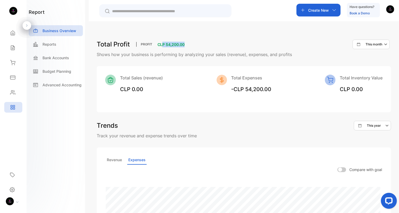
drag, startPoint x: 163, startPoint y: 43, endPoint x: 188, endPoint y: 43, distance: 25.0
click at [188, 43] on div "Total Profit PROFIT CLP 54,200.00 This month" at bounding box center [244, 45] width 294 height 10
click at [159, 45] on span "CLP 54,200.00" at bounding box center [171, 44] width 27 height 5
click at [16, 108] on div "Reports" at bounding box center [13, 107] width 18 height 11
click at [14, 48] on icon at bounding box center [12, 47] width 5 height 5
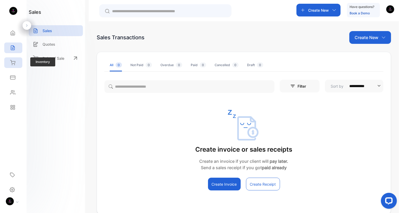
click at [14, 62] on icon at bounding box center [12, 62] width 5 height 5
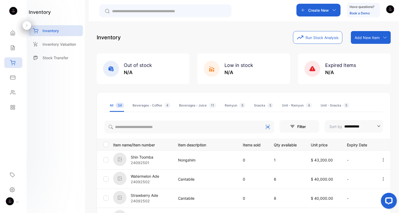
click at [190, 104] on div "Beverages - Juice 11" at bounding box center [197, 105] width 37 height 5
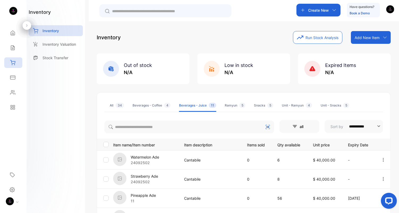
click at [143, 12] on input "text" at bounding box center [169, 12] width 114 height 6
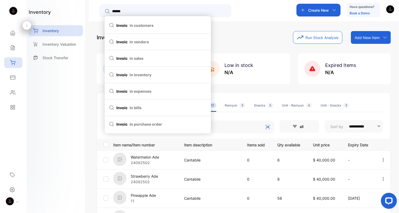
type input "*******"
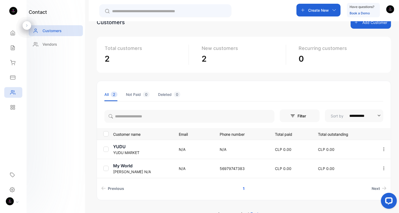
scroll to position [20, 0]
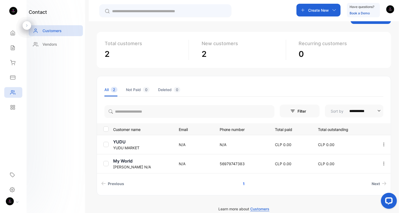
click at [126, 162] on p "My World" at bounding box center [142, 161] width 59 height 6
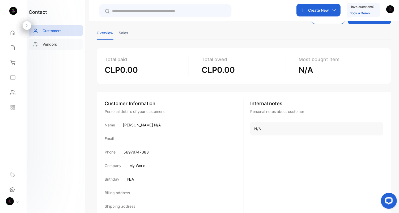
click at [55, 42] on p "Vendors" at bounding box center [50, 44] width 15 height 6
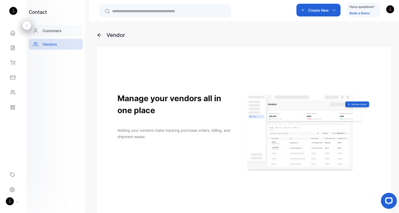
click at [50, 29] on p "Customers" at bounding box center [52, 31] width 19 height 6
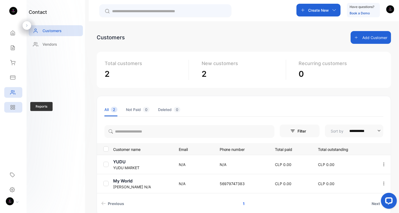
click at [14, 107] on icon at bounding box center [12, 107] width 5 height 5
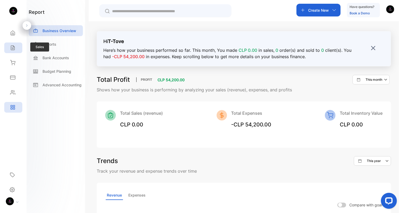
click at [12, 52] on div "Sales" at bounding box center [13, 48] width 18 height 11
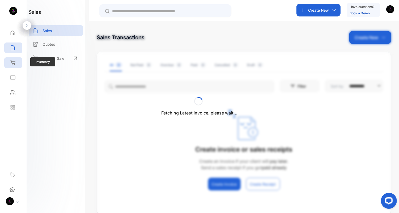
click at [16, 65] on div "Inventory" at bounding box center [13, 62] width 18 height 11
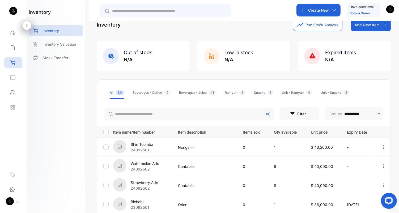
scroll to position [16, 0]
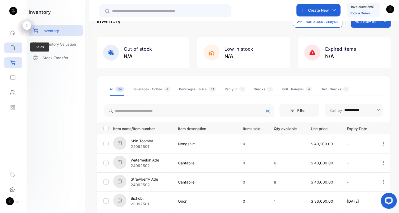
click at [12, 51] on div "Sales" at bounding box center [13, 48] width 18 height 11
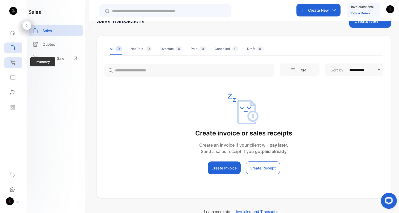
click at [15, 58] on div "Inventory" at bounding box center [13, 62] width 18 height 11
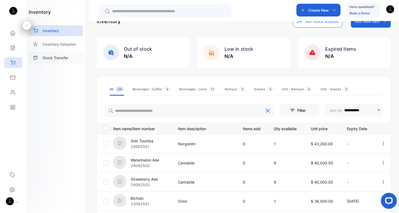
click at [56, 59] on p "Stock Transfer" at bounding box center [56, 58] width 26 height 6
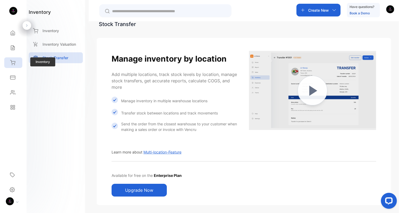
click at [17, 62] on div "Inventory" at bounding box center [13, 62] width 18 height 11
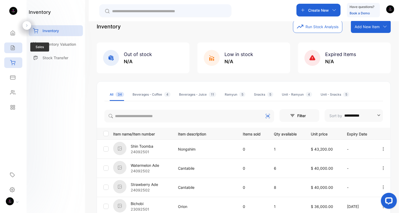
click at [13, 48] on icon at bounding box center [12, 48] width 3 height 5
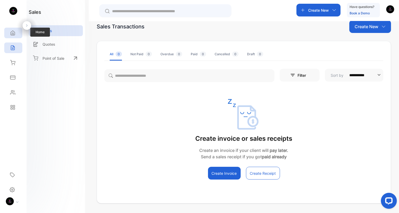
click at [11, 31] on icon at bounding box center [12, 32] width 5 height 5
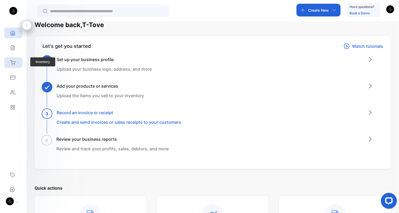
click at [16, 62] on div "Inventory" at bounding box center [13, 62] width 18 height 11
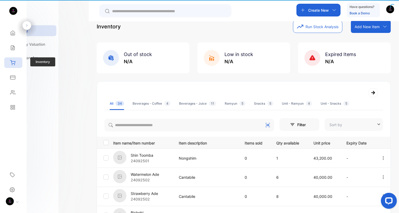
type input "**********"
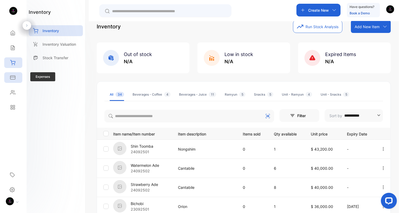
click at [16, 81] on div "Expenses" at bounding box center [13, 77] width 18 height 11
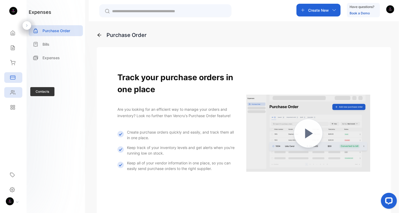
click at [17, 96] on div "Contacts" at bounding box center [13, 92] width 18 height 11
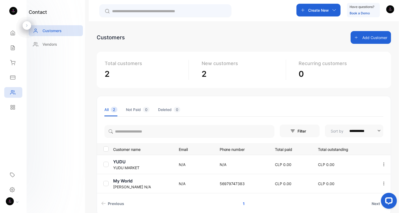
click at [123, 162] on p "YUDU" at bounding box center [142, 162] width 59 height 6
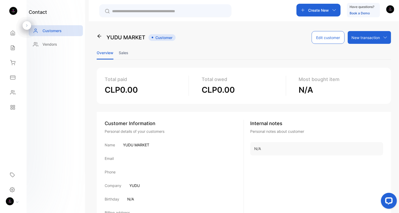
click at [98, 36] on icon at bounding box center [100, 36] width 4 height 4
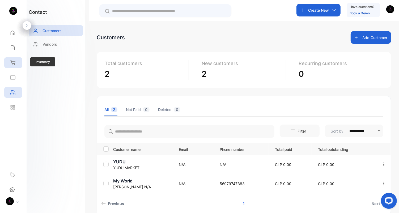
click at [12, 60] on icon at bounding box center [12, 62] width 5 height 5
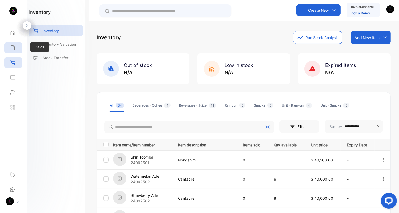
click at [16, 50] on div "Sales" at bounding box center [13, 48] width 18 height 11
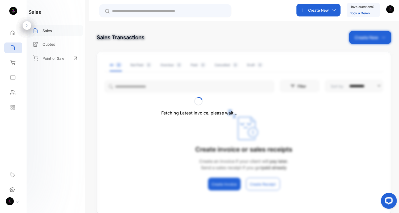
click at [51, 31] on div "**********" at bounding box center [199, 122] width 399 height 245
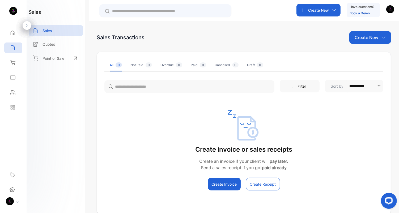
click at [370, 41] on div "Create New" at bounding box center [370, 37] width 42 height 13
click at [374, 56] on span "Invoice" at bounding box center [371, 55] width 12 height 6
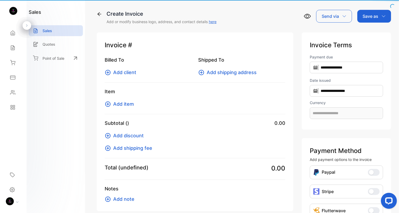
type input "**********"
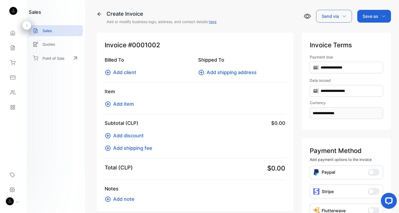
click at [123, 103] on span "Add item" at bounding box center [123, 103] width 21 height 7
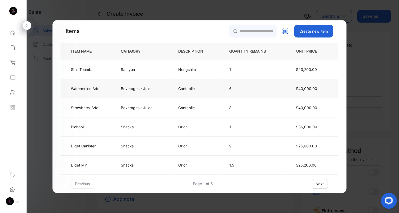
click at [87, 96] on td "Watermelon Ade" at bounding box center [87, 88] width 52 height 19
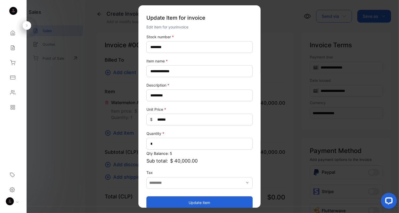
scroll to position [7, 0]
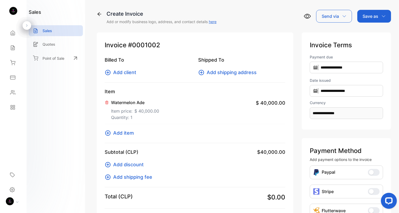
click at [107, 103] on icon at bounding box center [107, 102] width 4 height 4
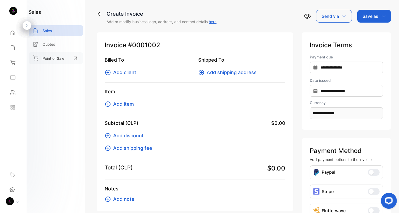
click at [46, 56] on p "Point of Sale" at bounding box center [54, 59] width 22 height 6
click at [13, 62] on icon at bounding box center [12, 62] width 5 height 5
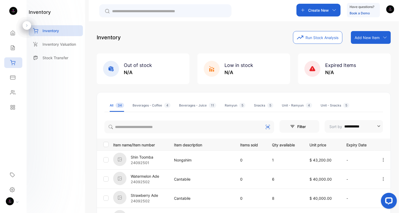
click at [144, 109] on li "Beverages - Coffee 4" at bounding box center [152, 105] width 38 height 13
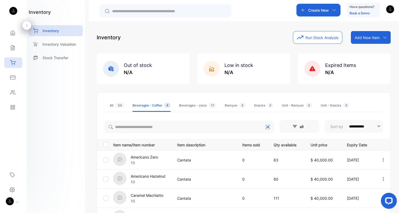
click at [149, 176] on p "Americano Hazelnut" at bounding box center [148, 177] width 35 height 6
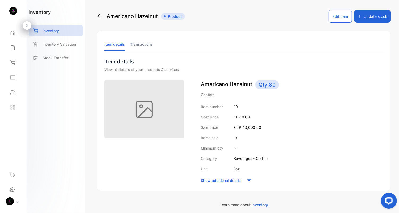
click at [142, 47] on li "Transactions" at bounding box center [141, 44] width 23 height 14
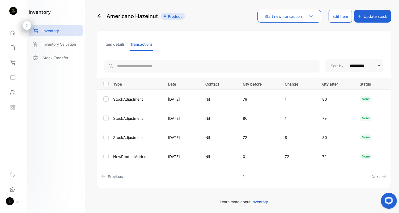
click at [373, 175] on span "Next" at bounding box center [376, 177] width 8 height 6
click at [110, 175] on span "Previous" at bounding box center [115, 177] width 15 height 6
click at [118, 48] on li "Item details" at bounding box center [114, 44] width 20 height 14
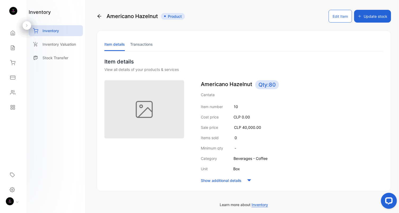
click at [376, 18] on button "Update stock" at bounding box center [372, 16] width 37 height 13
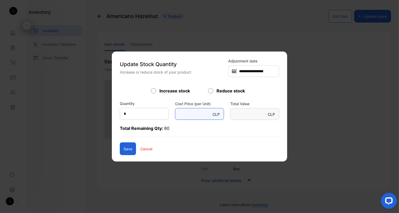
click at [190, 116] on Unit\)-inputcostprice "*" at bounding box center [199, 114] width 49 height 12
click at [140, 149] on p "Cancel" at bounding box center [146, 149] width 12 height 6
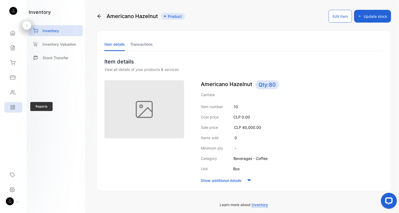
click at [14, 107] on icon at bounding box center [12, 107] width 5 height 5
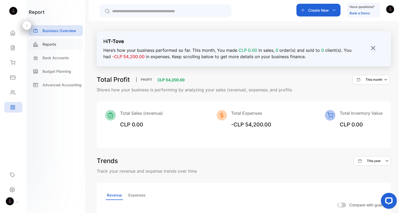
click at [49, 45] on p "Reports" at bounding box center [50, 44] width 14 height 6
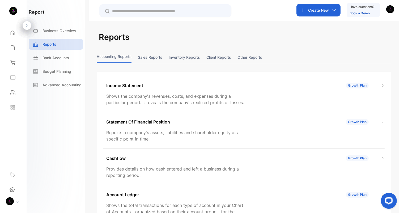
click at [142, 57] on button "Sales reports" at bounding box center [150, 57] width 24 height 11
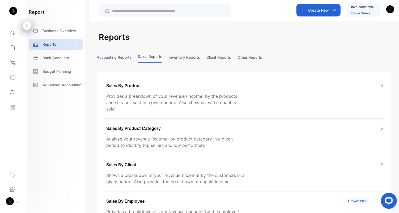
click at [179, 57] on button "Inventory reports" at bounding box center [184, 57] width 31 height 11
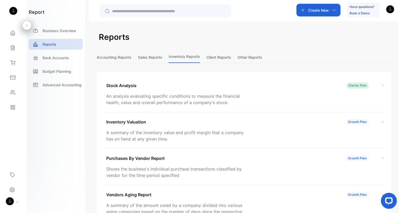
click at [144, 59] on button "Sales reports" at bounding box center [150, 57] width 24 height 11
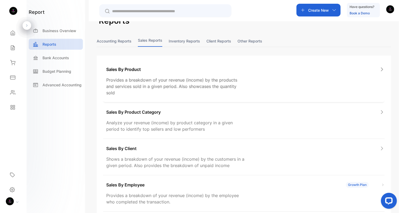
scroll to position [15, 0]
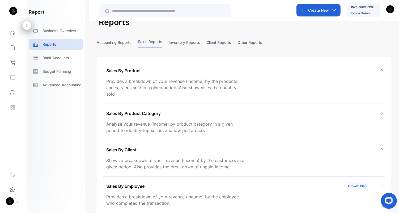
click at [113, 41] on button "Accounting Reports" at bounding box center [114, 42] width 35 height 11
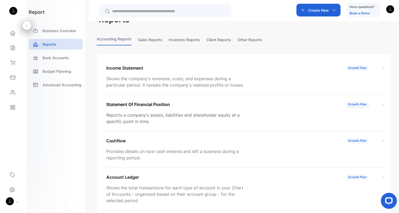
scroll to position [0, 0]
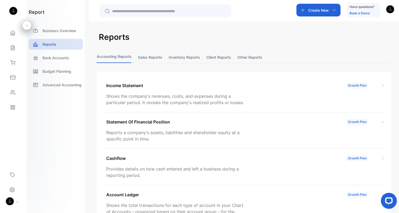
click at [153, 57] on button "Sales reports" at bounding box center [150, 57] width 24 height 11
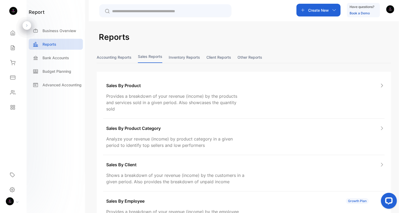
click at [257, 60] on button "Other reports" at bounding box center [250, 57] width 25 height 11
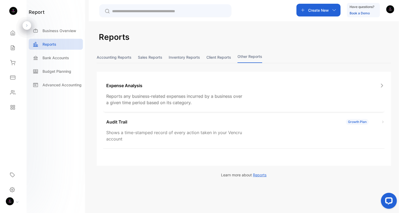
click at [200, 89] on div "Expense Analysis Reports any business-related expenses incurred by a business o…" at bounding box center [244, 94] width 282 height 36
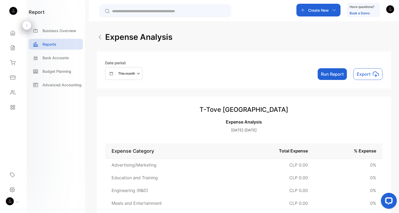
click at [137, 74] on icon "button" at bounding box center [139, 73] width 6 height 6
click at [121, 102] on p "This month" at bounding box center [123, 102] width 17 height 5
click at [123, 79] on button "This month" at bounding box center [123, 73] width 37 height 13
click at [123, 110] on p "This week" at bounding box center [122, 112] width 15 height 5
click at [337, 75] on button "Run Report" at bounding box center [332, 74] width 29 height 12
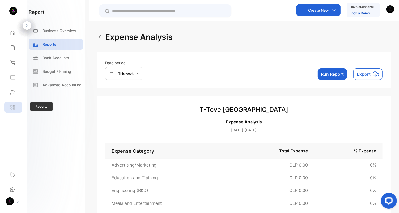
click at [13, 106] on icon at bounding box center [14, 106] width 2 height 2
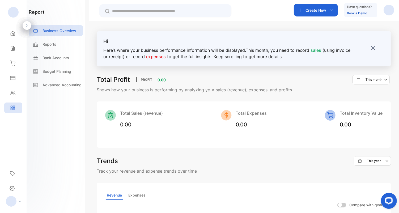
click at [372, 48] on img at bounding box center [373, 47] width 5 height 5
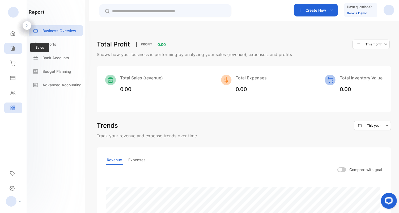
click at [13, 50] on icon at bounding box center [12, 48] width 5 height 5
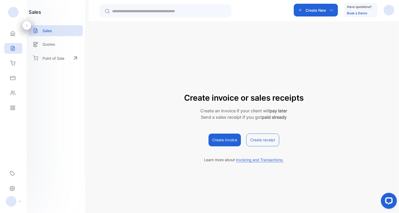
click at [370, 31] on div "Create invoice or sales receipts Create an invoice if your client will pay late…" at bounding box center [244, 127] width 310 height 213
click at [18, 61] on div "Inventory" at bounding box center [13, 63] width 18 height 11
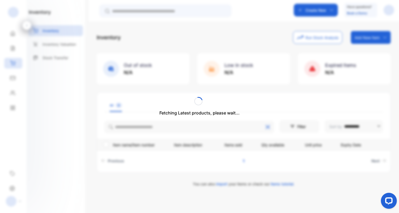
click at [189, 38] on div "Fetching Latest products, please wait..." at bounding box center [199, 106] width 399 height 213
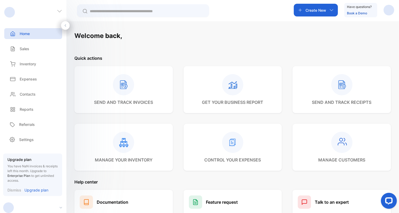
click at [26, 37] on div "Home" at bounding box center [33, 33] width 58 height 11
click at [27, 45] on div "Sales" at bounding box center [33, 48] width 58 height 11
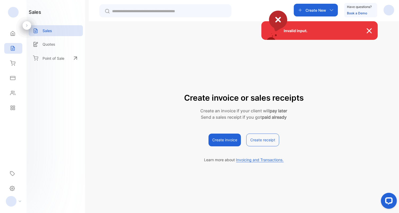
click at [369, 30] on img at bounding box center [372, 31] width 12 height 6
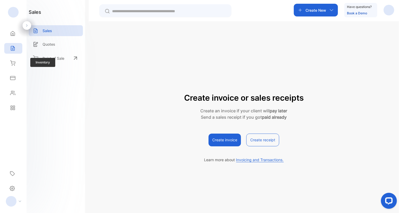
click at [19, 69] on div "Inventory Inventory" at bounding box center [13, 63] width 18 height 15
click at [16, 67] on div "Inventory" at bounding box center [13, 63] width 18 height 11
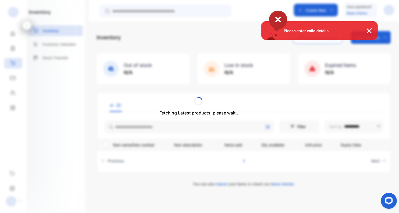
click at [370, 29] on img at bounding box center [372, 31] width 12 height 6
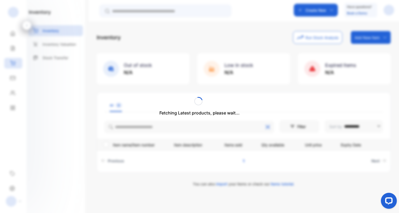
click at [250, 27] on div "Fetching Latest products, please wait..." at bounding box center [199, 106] width 399 height 213
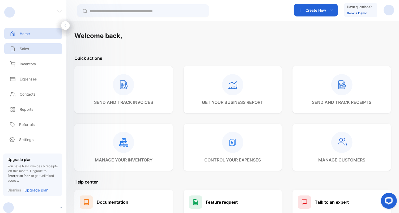
click at [30, 48] on div "Sales" at bounding box center [33, 48] width 58 height 11
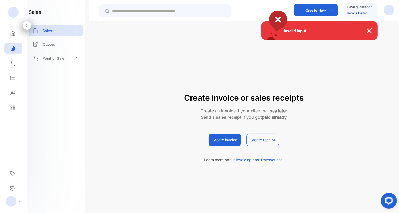
click at [370, 30] on img at bounding box center [372, 31] width 12 height 6
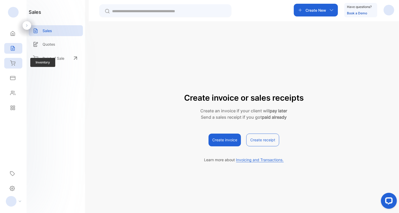
click at [13, 62] on icon at bounding box center [12, 63] width 5 height 5
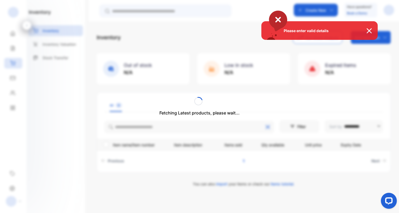
click at [369, 32] on img at bounding box center [372, 31] width 12 height 6
click at [369, 29] on img at bounding box center [372, 31] width 12 height 6
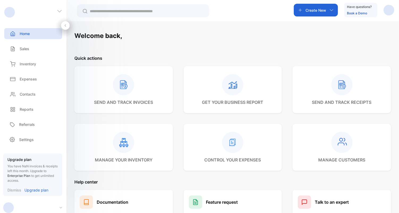
click at [21, 33] on p "Home" at bounding box center [25, 34] width 10 height 6
click at [25, 48] on p "Sales" at bounding box center [25, 49] width 10 height 6
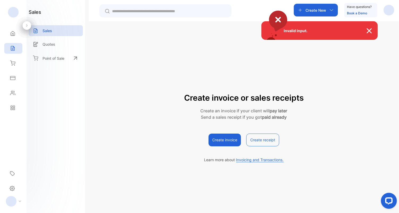
click at [369, 32] on img at bounding box center [372, 31] width 12 height 6
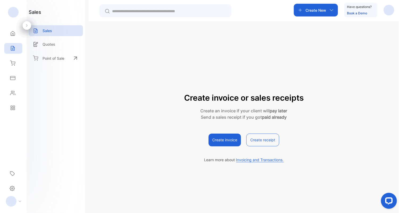
click at [18, 201] on div at bounding box center [14, 201] width 23 height 11
click at [11, 202] on div at bounding box center [11, 201] width 11 height 11
click at [15, 202] on div at bounding box center [11, 201] width 11 height 11
click at [39, 198] on p "Log out" at bounding box center [42, 197] width 11 height 5
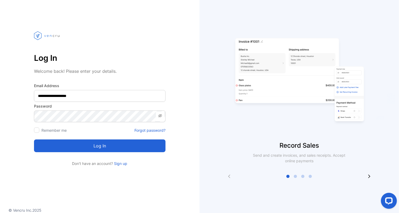
click at [98, 148] on button "Log in" at bounding box center [100, 146] width 132 height 13
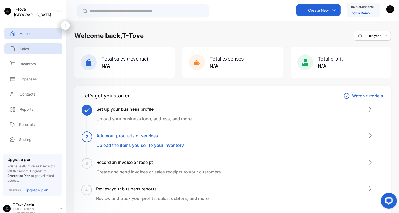
click at [32, 51] on div "Sales" at bounding box center [33, 48] width 58 height 11
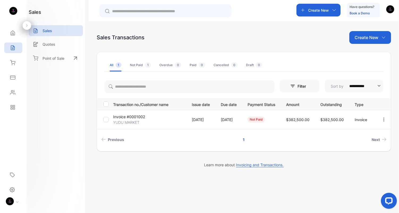
click at [132, 119] on p "Invoice #0001002" at bounding box center [129, 117] width 32 height 6
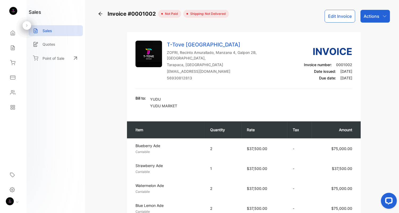
click at [377, 20] on div "Actions" at bounding box center [375, 16] width 29 height 13
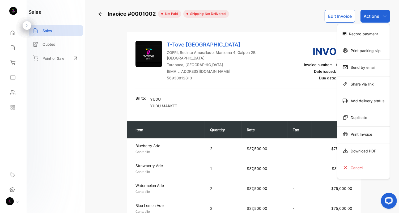
click at [91, 126] on div "Invoice #0001002 not paid Shipping: Not Delivered Edit Invoice Actions Record p…" at bounding box center [244, 106] width 310 height 213
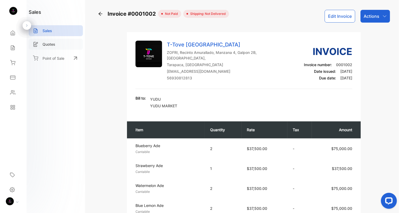
click at [49, 48] on div "Quotes" at bounding box center [56, 44] width 54 height 11
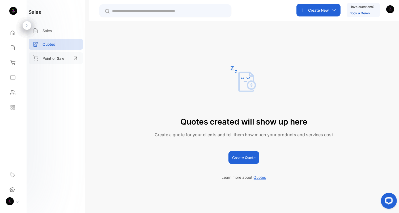
click at [53, 56] on p "Point of Sale" at bounding box center [54, 59] width 22 height 6
click at [62, 27] on div "Sales" at bounding box center [56, 30] width 54 height 11
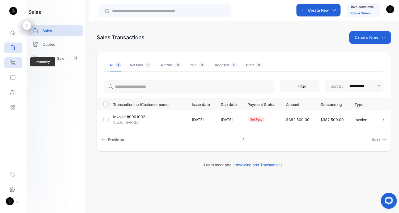
click at [12, 65] on icon at bounding box center [12, 62] width 5 height 5
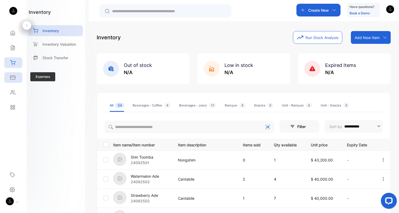
click at [17, 79] on div "Expenses" at bounding box center [13, 77] width 18 height 11
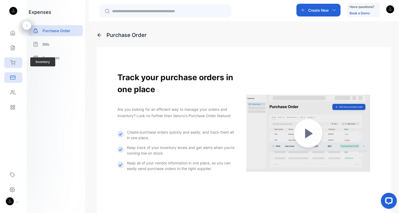
click at [9, 67] on div "Inventory" at bounding box center [13, 62] width 18 height 11
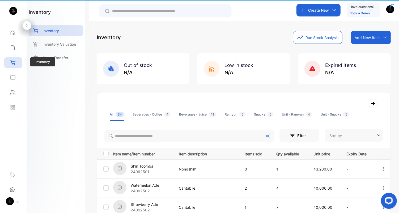
type input "**********"
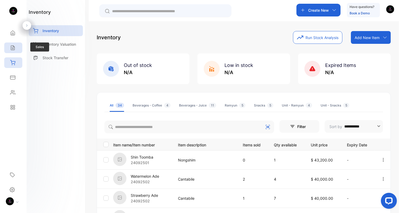
click at [16, 47] on div "Sales" at bounding box center [13, 48] width 18 height 11
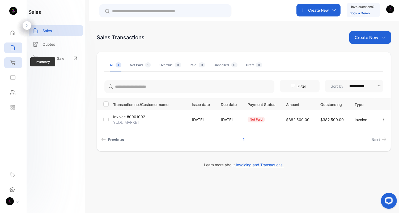
click at [12, 65] on div "Inventory" at bounding box center [13, 62] width 18 height 11
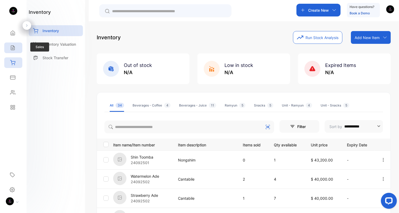
click at [10, 49] on icon at bounding box center [12, 47] width 5 height 5
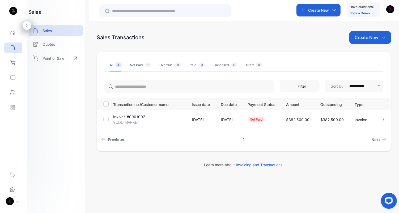
click at [129, 116] on p "Invoice #0001002" at bounding box center [129, 117] width 32 height 6
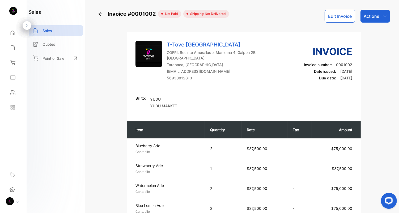
click at [16, 201] on div at bounding box center [14, 201] width 23 height 9
click at [10, 191] on icon at bounding box center [12, 190] width 5 height 6
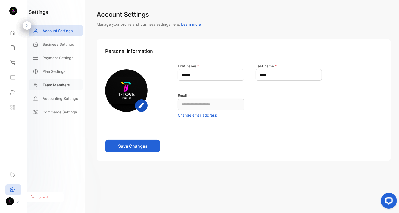
click at [54, 85] on p "Team Members" at bounding box center [56, 85] width 27 height 6
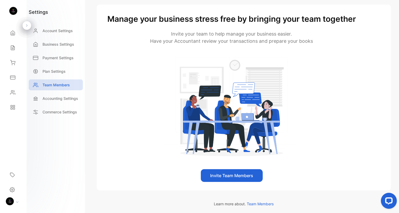
scroll to position [36, 0]
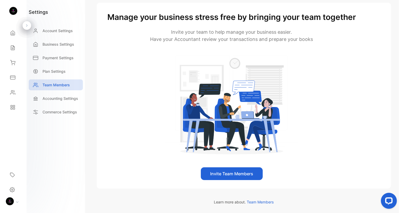
click at [245, 172] on button "Invite Team Members" at bounding box center [232, 173] width 62 height 13
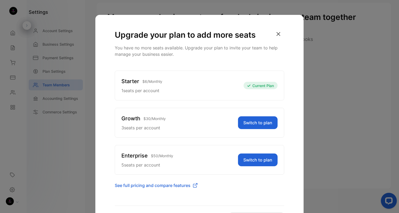
scroll to position [0, 0]
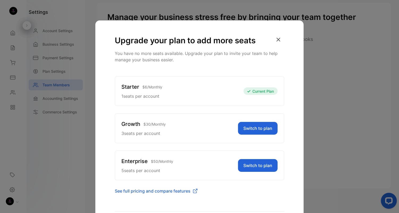
click at [277, 41] on icon "button" at bounding box center [279, 40] width 12 height 12
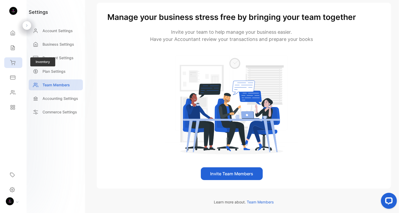
click at [12, 62] on icon at bounding box center [12, 62] width 5 height 5
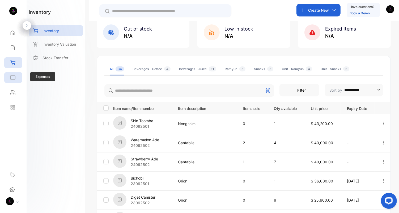
click at [16, 79] on div "Expenses" at bounding box center [13, 77] width 18 height 11
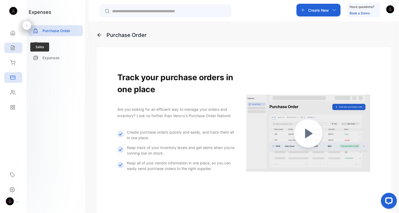
click at [16, 51] on div "Sales" at bounding box center [13, 48] width 18 height 11
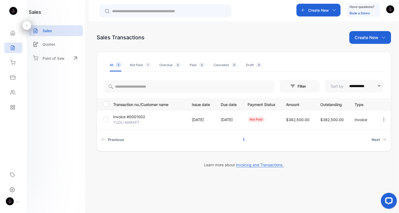
click at [124, 118] on p "Invoice #0001002" at bounding box center [129, 117] width 32 height 6
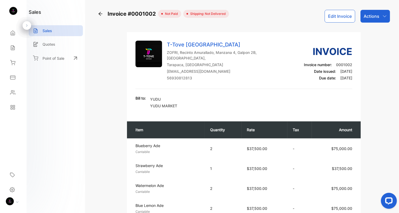
click at [378, 21] on div "Actions" at bounding box center [375, 16] width 29 height 13
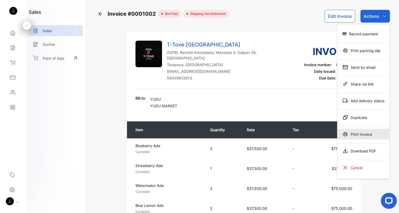
click at [350, 135] on div "Print Invoice" at bounding box center [363, 134] width 52 height 11
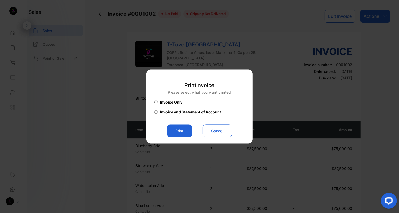
click at [219, 132] on button "Cancel" at bounding box center [217, 131] width 29 height 13
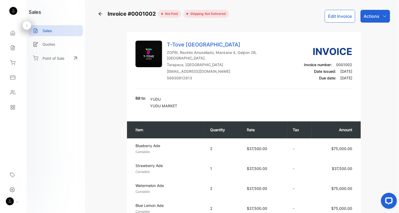
click at [373, 13] on p "Actions" at bounding box center [372, 16] width 16 height 6
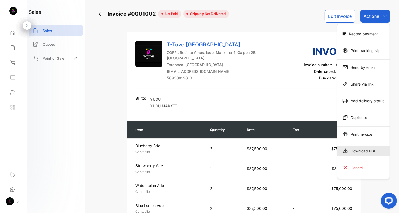
click at [364, 151] on div "Download PDF" at bounding box center [363, 151] width 52 height 11
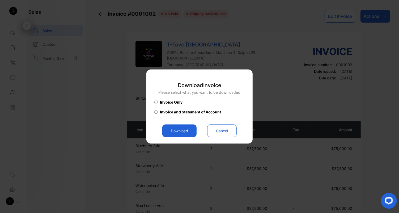
click at [212, 134] on button "Cancel" at bounding box center [221, 131] width 29 height 13
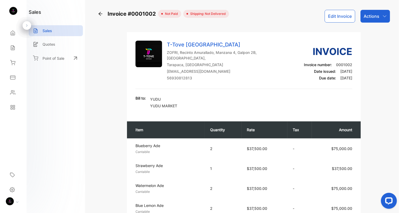
click at [373, 17] on p "Actions" at bounding box center [372, 16] width 16 height 6
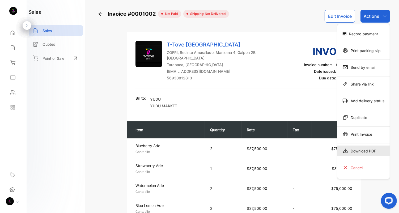
click at [359, 153] on div "Download PDF" at bounding box center [363, 151] width 52 height 11
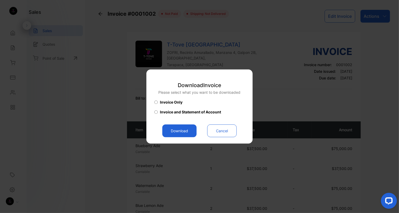
click at [199, 113] on span "Invoice and Statement of Account" at bounding box center [190, 112] width 61 height 6
click at [188, 122] on div "Download Invoice Please select what you want to be downloaded Invoice Only Invo…" at bounding box center [199, 106] width 90 height 61
click at [188, 128] on button "Download" at bounding box center [179, 131] width 34 height 13
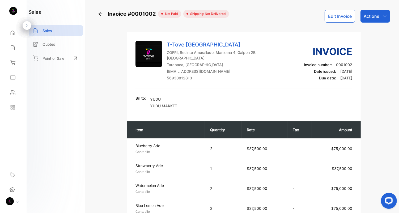
click at [374, 18] on p "Actions" at bounding box center [372, 16] width 16 height 6
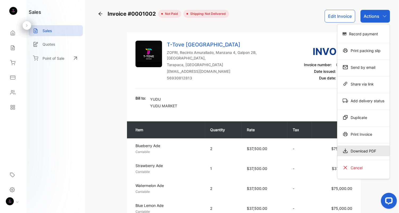
click at [363, 151] on div "Download PDF" at bounding box center [363, 151] width 52 height 11
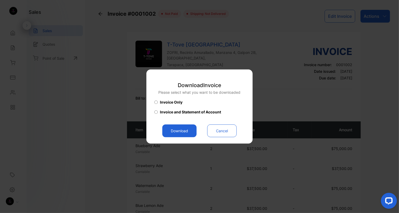
click at [177, 103] on span "Invoice Only" at bounding box center [171, 103] width 23 height 6
click at [185, 129] on button "Download" at bounding box center [179, 131] width 34 height 13
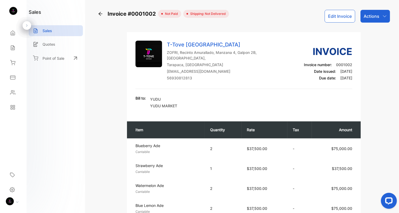
click at [380, 18] on div "Actions" at bounding box center [375, 16] width 29 height 13
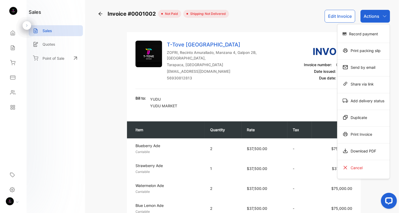
click at [289, 32] on div "T-Tove Chile ZOFRI, Recinto Amurallado, Manzana 4, Galpon 2B, Iquique, Tarapaca…" at bounding box center [244, 191] width 234 height 318
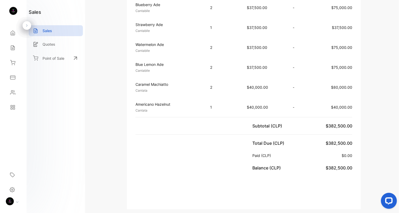
scroll to position [114, 0]
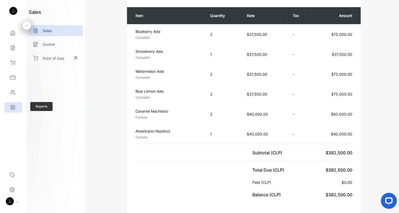
click at [12, 110] on div "Reports" at bounding box center [13, 107] width 18 height 11
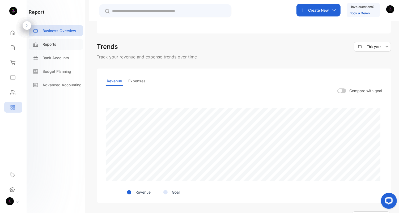
click at [55, 47] on div "Reports" at bounding box center [56, 44] width 54 height 11
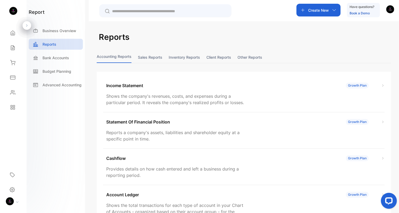
click at [143, 57] on button "Sales reports" at bounding box center [150, 57] width 24 height 11
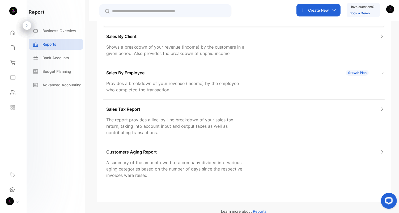
scroll to position [130, 0]
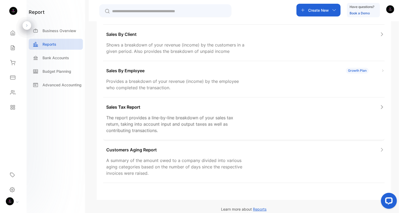
click at [333, 112] on div "Sales Tax Report The report provides a line-by-line breakdown of your sales tax…" at bounding box center [244, 119] width 282 height 43
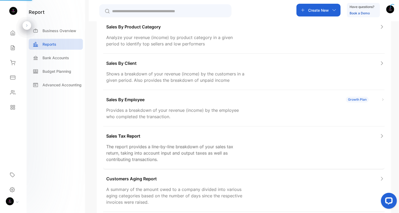
scroll to position [18, 0]
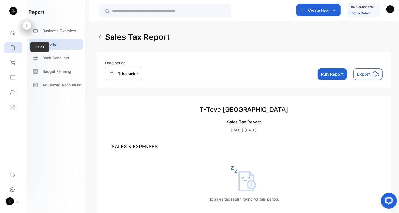
click at [14, 52] on div "Sales" at bounding box center [13, 48] width 18 height 11
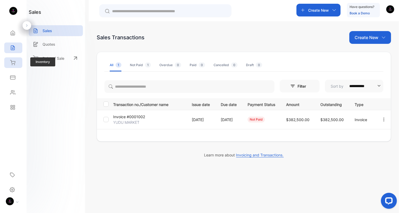
click at [17, 58] on div "Inventory" at bounding box center [13, 62] width 18 height 11
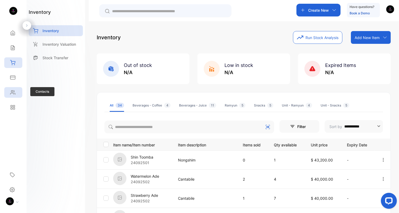
click at [14, 95] on div "Contacts" at bounding box center [13, 92] width 18 height 11
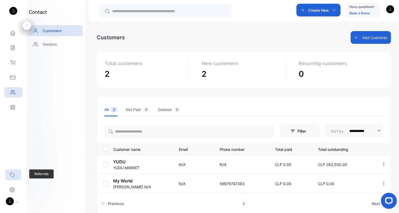
click at [13, 174] on icon at bounding box center [12, 174] width 5 height 5
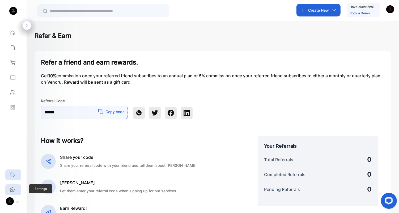
click at [15, 192] on div "Settings" at bounding box center [13, 189] width 16 height 11
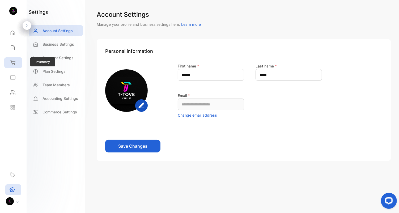
click at [12, 64] on icon at bounding box center [12, 62] width 5 height 5
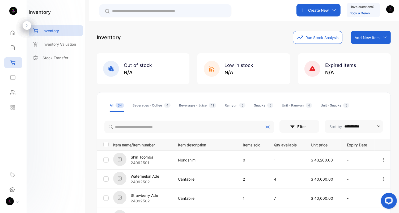
click at [378, 41] on div "Add New Item" at bounding box center [371, 37] width 40 height 13
click at [254, 46] on div "**********" at bounding box center [244, 204] width 294 height 347
click at [13, 48] on icon at bounding box center [12, 47] width 5 height 5
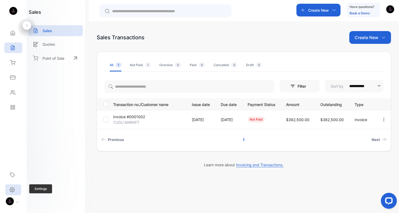
click at [14, 193] on div "Settings" at bounding box center [13, 189] width 16 height 11
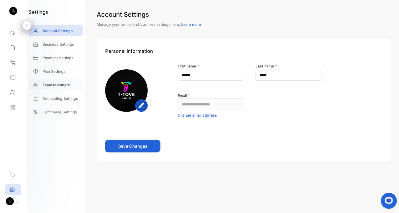
click at [60, 84] on p "Team Members" at bounding box center [56, 85] width 27 height 6
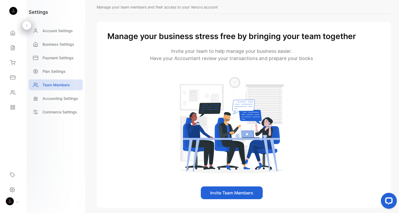
scroll to position [17, 0]
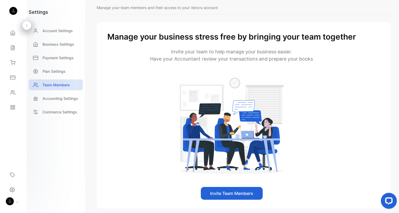
click at [238, 192] on button "Invite Team Members" at bounding box center [232, 193] width 62 height 13
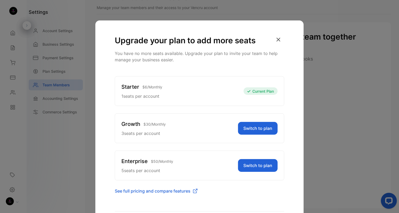
click at [262, 131] on button "Switch to plan" at bounding box center [258, 128] width 40 height 13
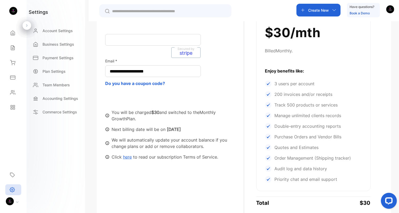
scroll to position [108, 0]
click at [71, 97] on p "Accounting Settings" at bounding box center [61, 99] width 36 height 6
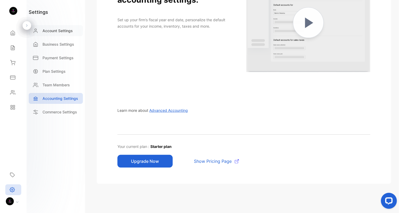
click at [60, 32] on p "Account Settings" at bounding box center [58, 31] width 30 height 6
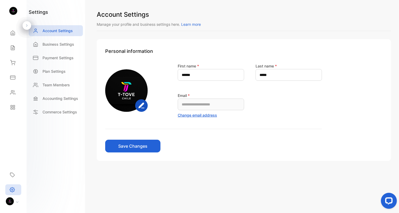
click at [199, 115] on button "Change email address" at bounding box center [197, 115] width 39 height 6
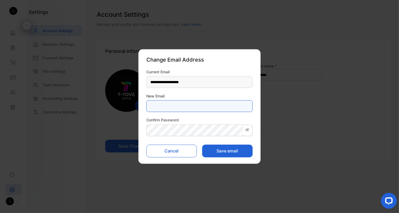
click at [186, 105] on Email-inputNewEmail "email" at bounding box center [199, 106] width 106 height 12
click at [198, 106] on Email-inputNewEmail "**********" at bounding box center [199, 106] width 106 height 12
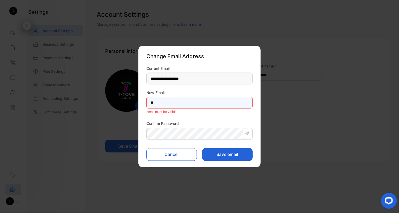
type Email-inputNewEmail "*"
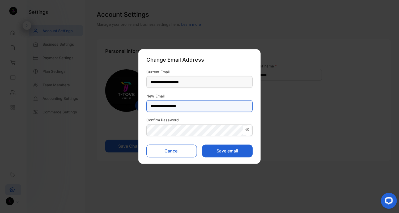
type Email-inputNewEmail "**********"
click at [171, 155] on button "Cancel" at bounding box center [171, 151] width 50 height 13
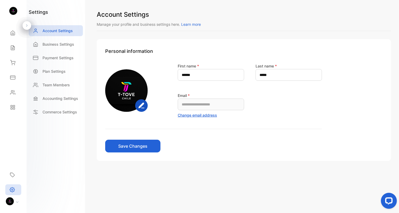
click at [201, 116] on button "Change email address" at bounding box center [197, 115] width 39 height 6
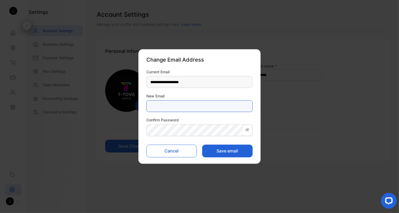
click at [171, 108] on Email-inputNewEmail "email" at bounding box center [199, 106] width 106 height 12
type Email-inputNewEmail "**********"
click at [250, 133] on span at bounding box center [247, 130] width 9 height 10
click at [233, 151] on button "Save email" at bounding box center [227, 151] width 50 height 13
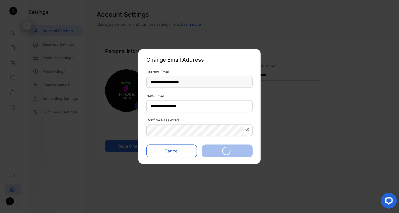
type input "**********"
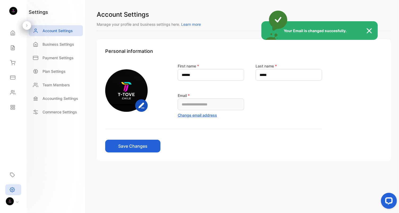
click at [368, 30] on img at bounding box center [372, 31] width 12 height 6
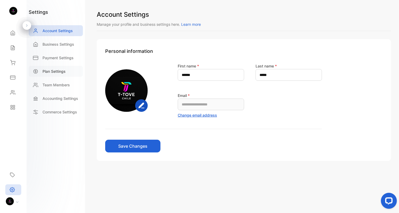
click at [54, 74] on div "Plan Settings" at bounding box center [56, 71] width 54 height 11
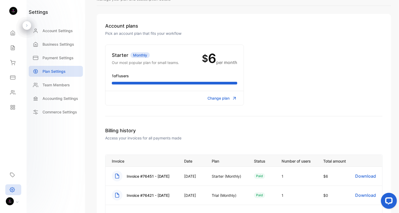
scroll to position [29, 0]
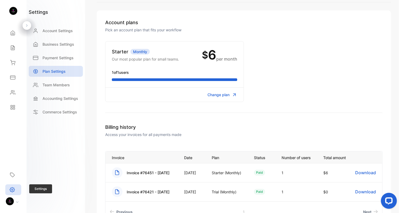
click at [12, 187] on icon at bounding box center [12, 189] width 5 height 5
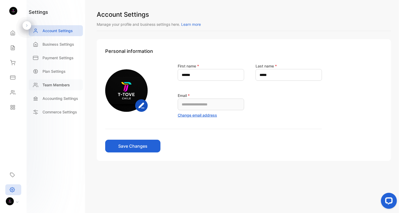
click at [53, 86] on p "Team Members" at bounding box center [56, 85] width 27 height 6
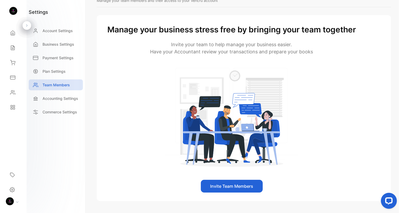
scroll to position [44, 0]
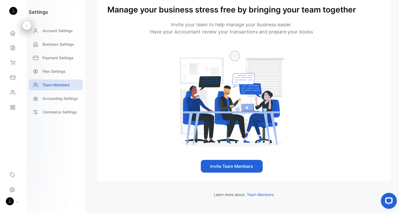
click at [247, 170] on button "Invite Team Members" at bounding box center [232, 166] width 62 height 13
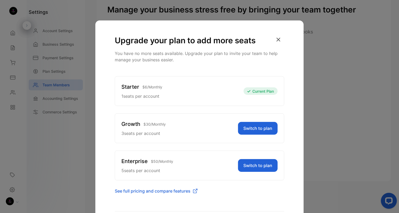
click at [261, 127] on button "Switch to plan" at bounding box center [258, 128] width 40 height 13
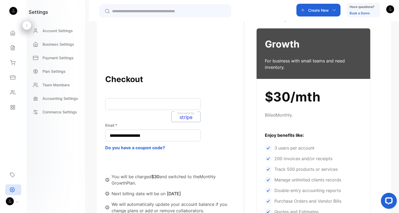
click at [222, 151] on div "**********" at bounding box center [174, 149] width 139 height 152
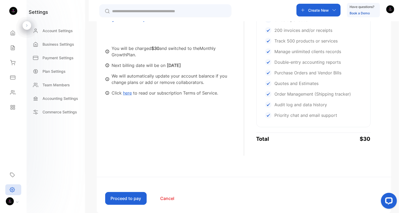
scroll to position [180, 0]
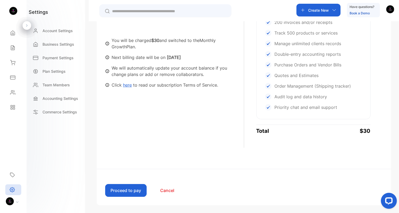
click at [124, 192] on button "Proceed to pay" at bounding box center [125, 190] width 41 height 13
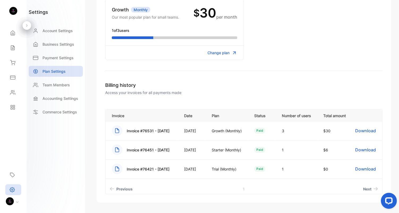
scroll to position [105, 0]
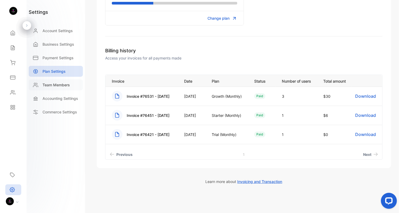
click at [57, 83] on p "Team Members" at bounding box center [56, 85] width 27 height 6
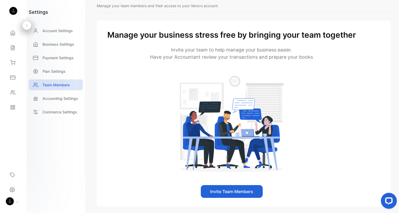
scroll to position [24, 0]
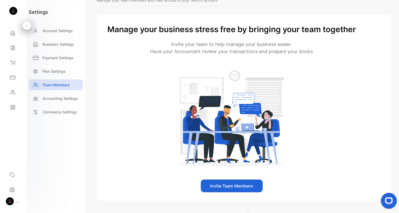
click at [224, 187] on button "Invite Team Members" at bounding box center [232, 186] width 62 height 13
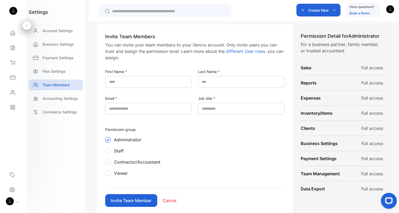
click at [235, 53] on span "different User roles." at bounding box center [246, 51] width 40 height 5
click at [160, 77] on Name-inputfirstname "text" at bounding box center [148, 82] width 86 height 12
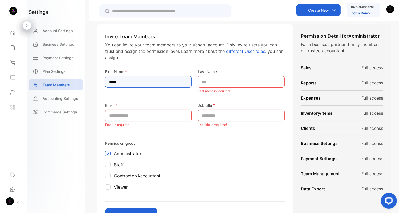
type Name-inputfirstname "*****"
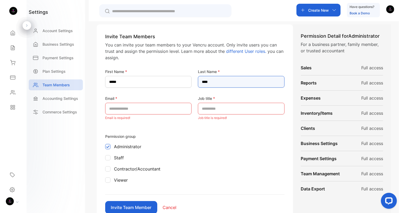
type Name-inputlastname "****"
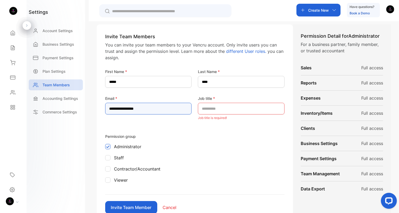
type input "**********"
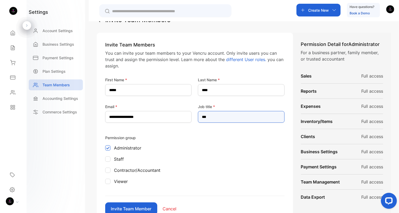
scroll to position [14, 0]
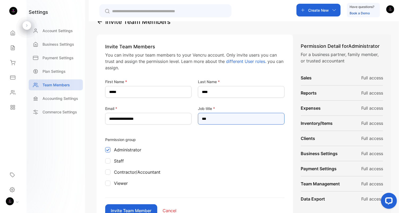
type title-inputroles "***"
click at [240, 63] on span "different User roles." at bounding box center [246, 61] width 40 height 5
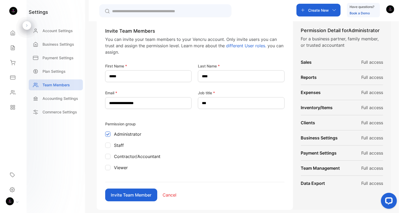
scroll to position [30, 0]
click at [110, 147] on div at bounding box center [107, 144] width 5 height 5
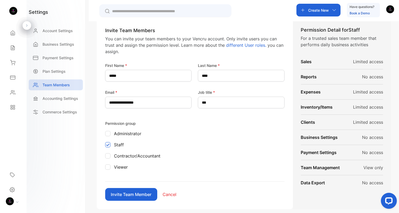
click at [109, 132] on div at bounding box center [107, 133] width 5 height 5
click at [142, 195] on button "Invite Team Member" at bounding box center [131, 194] width 52 height 13
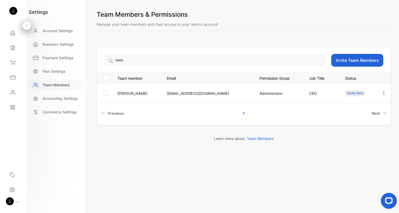
click at [60, 84] on p "Team Members" at bounding box center [56, 85] width 27 height 6
click at [372, 62] on button "Invite Team Members" at bounding box center [357, 60] width 52 height 13
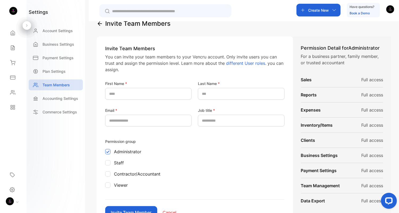
scroll to position [17, 0]
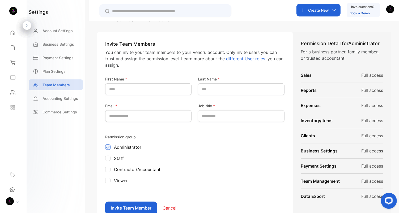
click at [110, 158] on div at bounding box center [107, 158] width 5 height 5
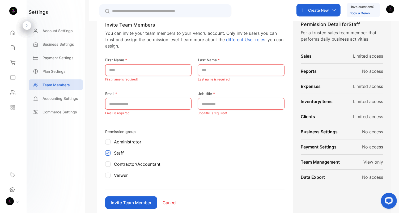
scroll to position [36, 0]
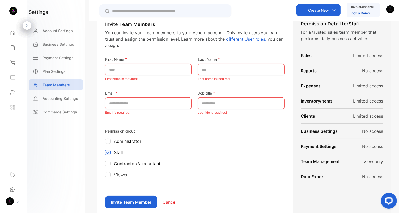
click at [109, 164] on div at bounding box center [107, 163] width 5 height 5
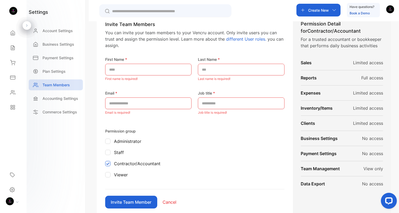
click at [108, 176] on div at bounding box center [107, 174] width 5 height 5
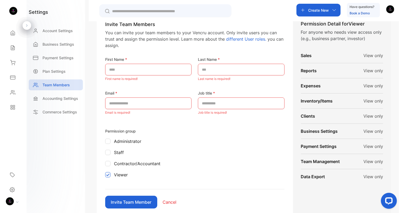
click at [110, 155] on div at bounding box center [107, 152] width 5 height 5
click at [109, 164] on div at bounding box center [107, 163] width 5 height 5
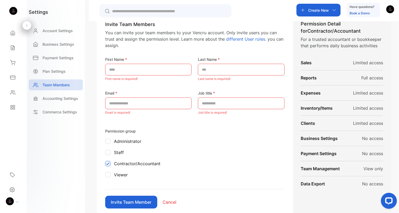
click at [109, 152] on div at bounding box center [107, 152] width 5 height 5
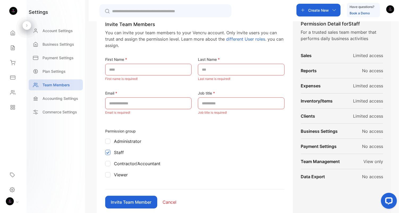
click at [390, 10] on img "button" at bounding box center [390, 9] width 8 height 8
click at [244, 139] on div "Administrator" at bounding box center [194, 141] width 179 height 6
click at [157, 150] on div "Staff" at bounding box center [194, 152] width 179 height 6
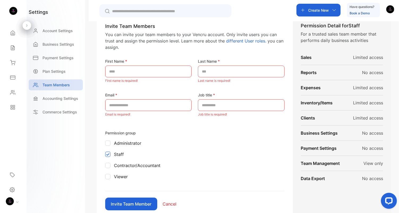
scroll to position [35, 0]
click at [126, 166] on p "Contractor/Accountant" at bounding box center [137, 165] width 47 height 6
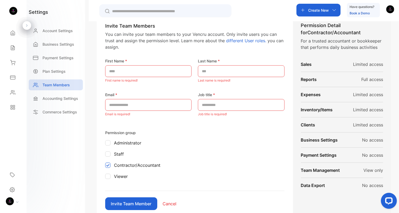
click at [123, 177] on p "Viewer" at bounding box center [121, 176] width 14 height 6
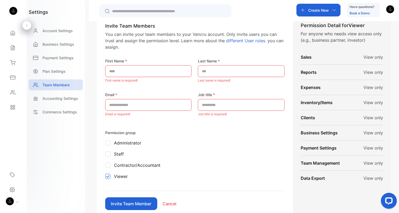
click at [119, 159] on div "Permission group Administrator Staff Contractor/Accountant Viewer" at bounding box center [194, 160] width 179 height 61
click at [118, 156] on p "Staff" at bounding box center [119, 154] width 10 height 6
click at [121, 176] on p "Viewer" at bounding box center [121, 176] width 14 height 6
click at [113, 154] on div "Staff" at bounding box center [194, 154] width 179 height 6
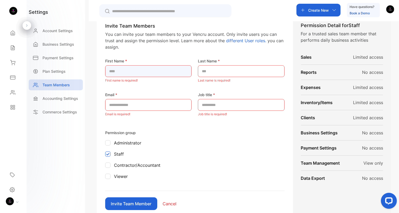
click at [147, 75] on Name-inputfirstname "text" at bounding box center [148, 71] width 86 height 12
type Name-inputfirstname "*"
type Name-inputfirstname "**********"
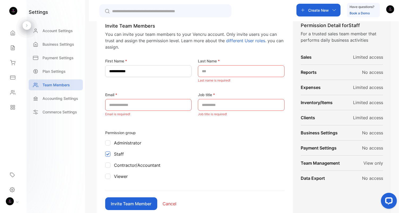
scroll to position [0, 0]
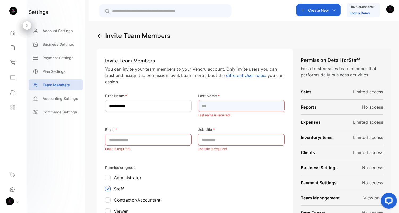
click at [254, 100] on Name-inputlastname "text" at bounding box center [241, 106] width 86 height 12
type Name-inputlastname "*"
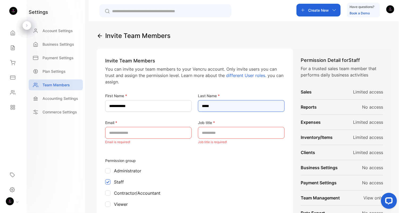
type Name-inputlastname "*****"
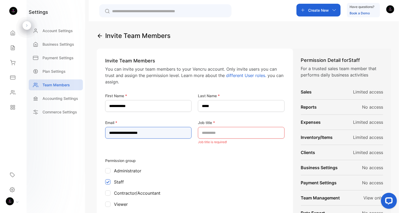
type input "**********"
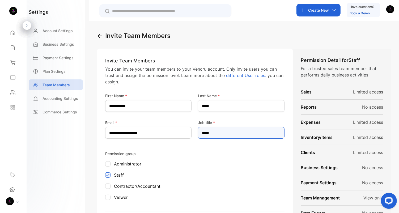
type title-inputroles "*****"
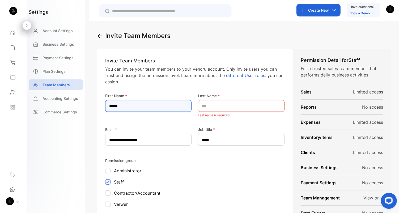
type Name-inputfirstname "******"
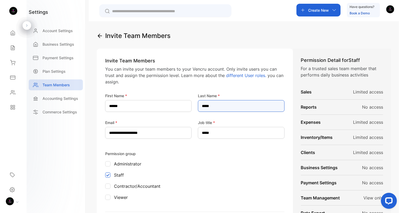
type Name-inputlastname "*****"
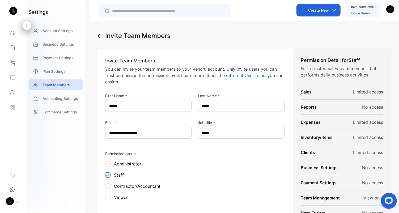
click at [273, 164] on div "Administrator" at bounding box center [194, 164] width 179 height 6
click at [183, 174] on div "Staff" at bounding box center [194, 175] width 179 height 6
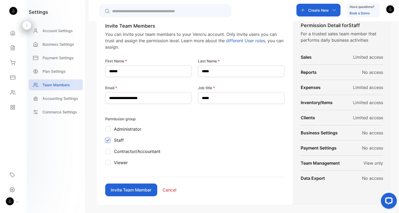
click at [141, 189] on button "Invite Team Member" at bounding box center [131, 190] width 52 height 13
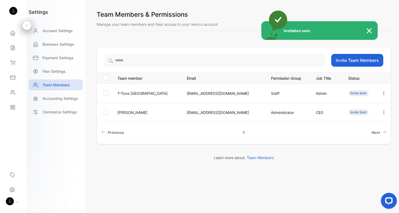
click at [368, 30] on img at bounding box center [372, 31] width 12 height 6
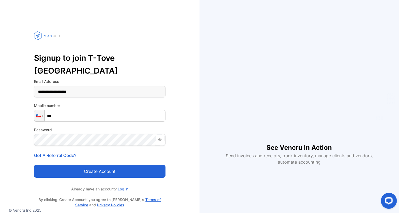
click at [91, 110] on input "***" at bounding box center [100, 116] width 132 height 12
type input "**********"
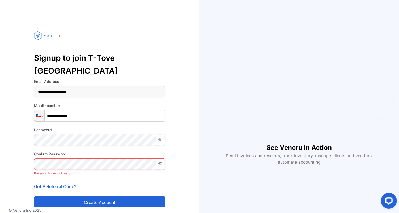
click at [162, 138] on icon at bounding box center [160, 139] width 4 height 3
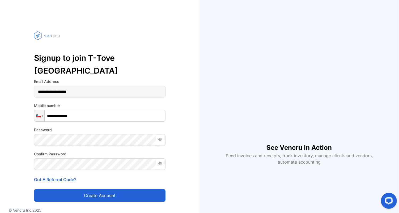
click at [189, 170] on div "**********" at bounding box center [100, 126] width 200 height 211
click at [109, 189] on button "Create account" at bounding box center [100, 195] width 132 height 13
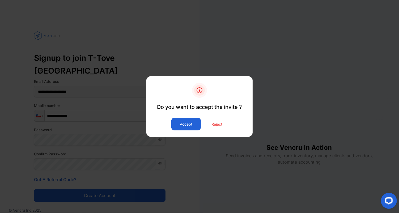
click at [189, 123] on button "Accept" at bounding box center [185, 124] width 29 height 13
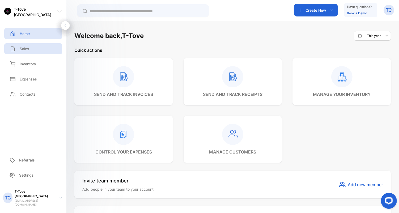
click at [23, 49] on p "Sales" at bounding box center [25, 49] width 10 height 6
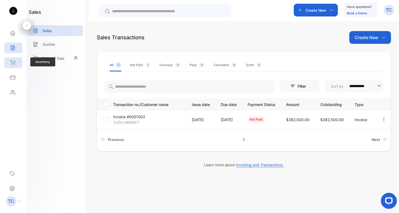
click at [15, 63] on div "Inventory" at bounding box center [13, 62] width 18 height 11
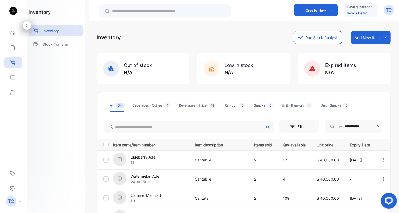
click at [375, 36] on p "Add New Item" at bounding box center [367, 38] width 25 height 6
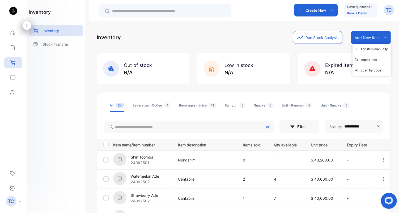
click at [252, 47] on div "**********" at bounding box center [244, 204] width 294 height 347
click at [146, 159] on p "Shin Toomba" at bounding box center [142, 157] width 23 height 6
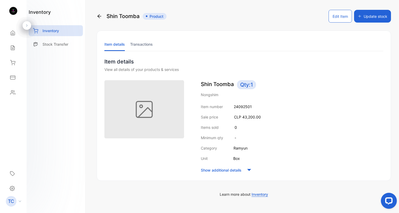
click at [101, 16] on icon at bounding box center [100, 16] width 4 height 4
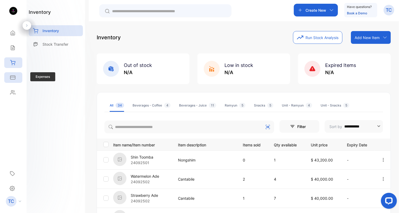
click at [12, 80] on div "Expenses" at bounding box center [13, 77] width 18 height 11
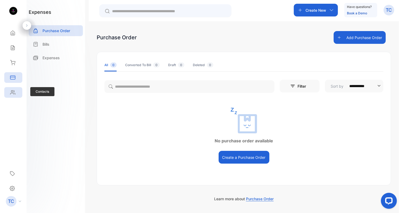
click at [15, 95] on div "Contacts" at bounding box center [13, 92] width 18 height 11
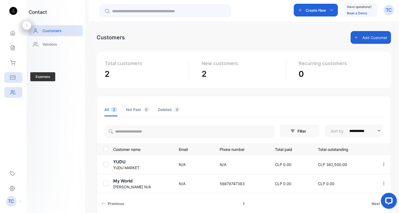
click at [12, 77] on icon at bounding box center [12, 77] width 5 height 3
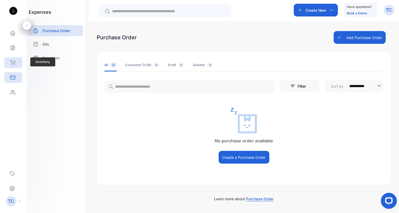
click at [12, 63] on icon at bounding box center [12, 62] width 5 height 5
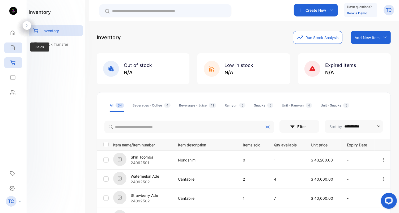
click at [14, 48] on icon at bounding box center [12, 48] width 3 height 5
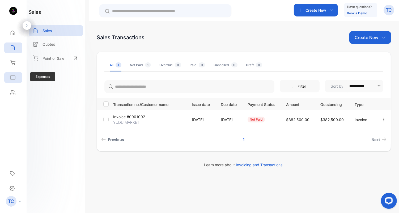
click at [13, 78] on icon at bounding box center [12, 77] width 5 height 5
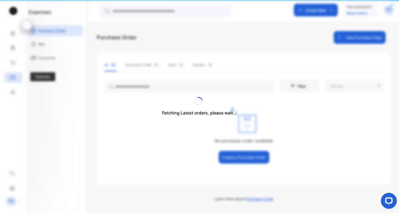
type input "**********"
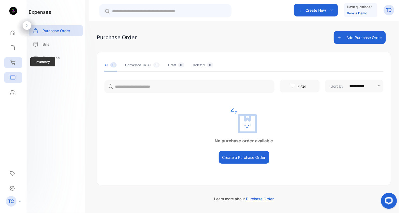
click at [15, 64] on icon at bounding box center [12, 62] width 5 height 5
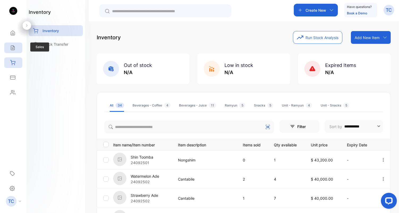
click at [13, 50] on icon at bounding box center [12, 48] width 3 height 5
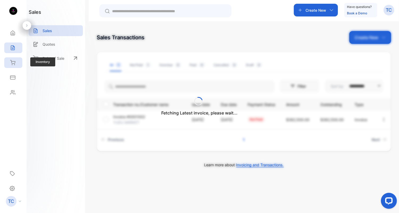
click at [16, 61] on div "Inventory" at bounding box center [13, 62] width 18 height 11
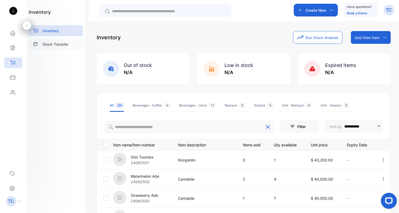
click at [61, 45] on p "Stock Transfer" at bounding box center [56, 44] width 26 height 6
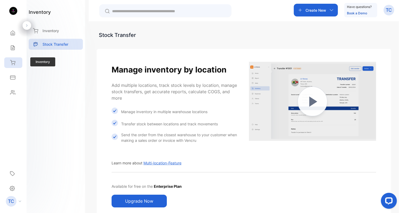
click at [16, 60] on div "Inventory" at bounding box center [13, 62] width 18 height 11
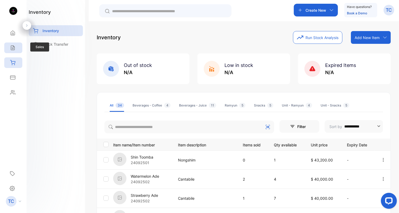
click at [7, 46] on div "Sales" at bounding box center [13, 48] width 18 height 11
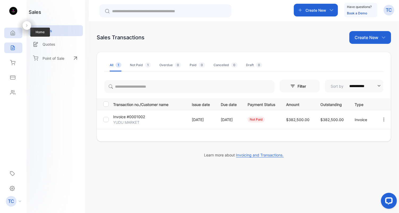
click at [16, 34] on div "Home" at bounding box center [13, 33] width 18 height 11
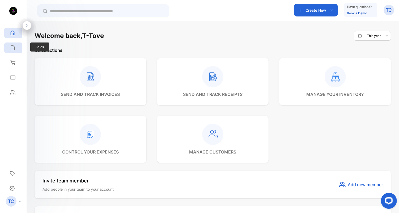
click at [8, 47] on div "Sales" at bounding box center [13, 48] width 18 height 11
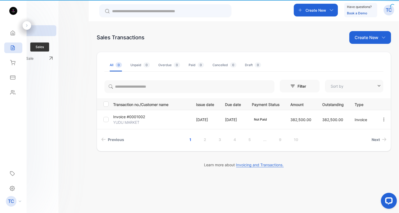
type input "**********"
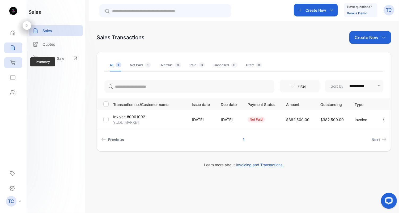
click at [13, 59] on div "Inventory" at bounding box center [13, 62] width 18 height 11
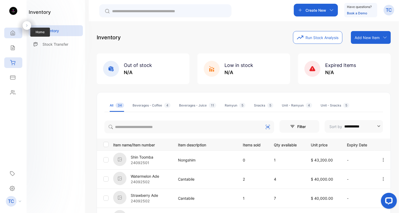
click at [11, 32] on icon at bounding box center [12, 32] width 5 height 5
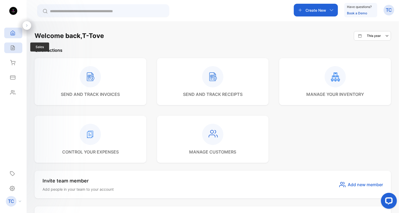
click at [12, 51] on div "Sales" at bounding box center [13, 48] width 18 height 11
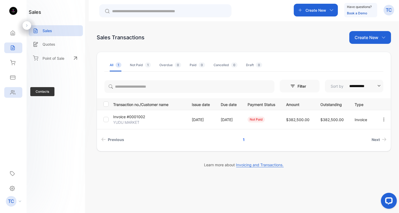
click at [13, 91] on icon at bounding box center [12, 93] width 5 height 4
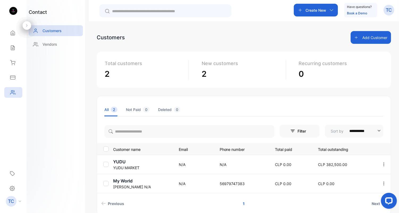
click at [19, 202] on icon at bounding box center [20, 202] width 3 height 2
click at [44, 198] on p "Log out" at bounding box center [42, 197] width 11 height 5
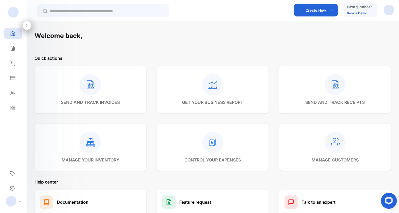
click at [14, 200] on div at bounding box center [11, 201] width 11 height 11
click at [34, 198] on icon at bounding box center [32, 197] width 4 height 4
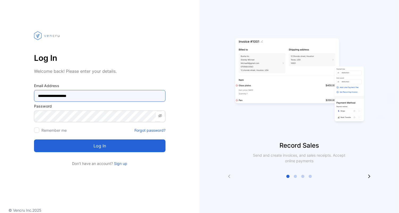
click at [99, 98] on Address-inputemail "**********" at bounding box center [100, 96] width 132 height 12
type Address-inputemail "**********"
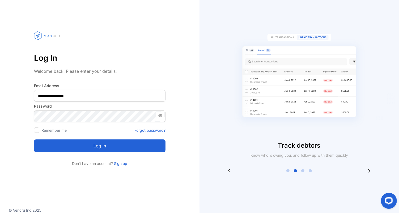
click at [127, 150] on button "Log in" at bounding box center [100, 146] width 132 height 13
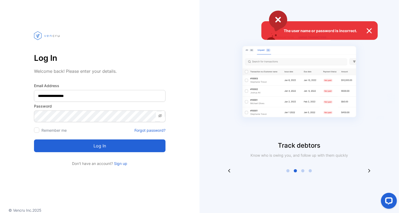
click at [95, 115] on div "The user name or password is incorrect." at bounding box center [199, 106] width 399 height 213
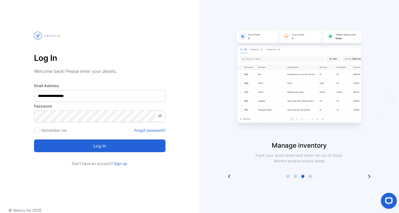
click at [126, 143] on button "Log in" at bounding box center [100, 146] width 132 height 13
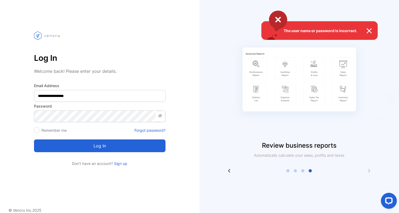
click at [102, 115] on div "The user name or password is incorrect." at bounding box center [199, 106] width 399 height 213
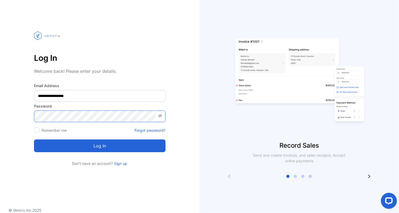
click at [34, 140] on button "Log in" at bounding box center [100, 146] width 132 height 13
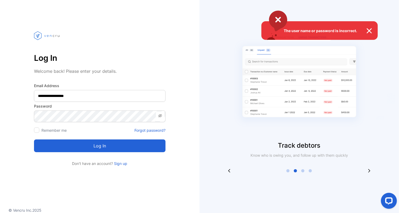
click at [118, 114] on div "The user name or password is incorrect." at bounding box center [199, 106] width 399 height 213
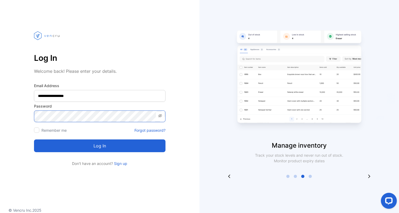
click at [34, 140] on button "Log in" at bounding box center [100, 146] width 132 height 13
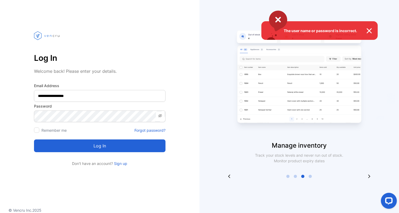
click at [149, 130] on div "The user name or password is incorrect." at bounding box center [199, 106] width 399 height 213
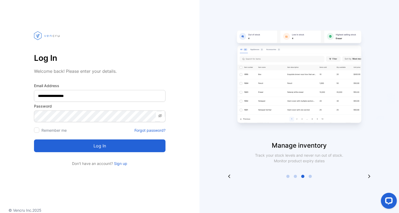
click at [149, 130] on link "Forgot password?" at bounding box center [149, 131] width 31 height 6
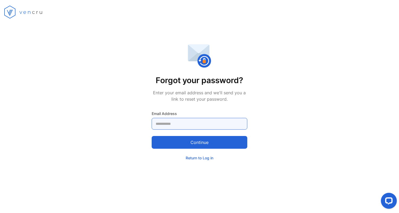
click at [208, 124] on Address-inputemail "email" at bounding box center [200, 124] width 96 height 12
type Address-inputemail "**********"
click at [167, 149] on div "**********" at bounding box center [200, 102] width 96 height 117
click at [172, 148] on button "Continue" at bounding box center [200, 142] width 96 height 13
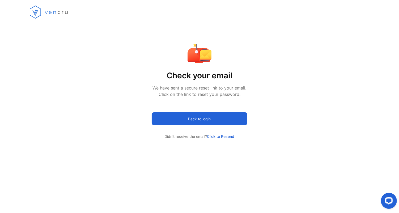
click at [199, 117] on button "Back to login" at bounding box center [200, 118] width 96 height 13
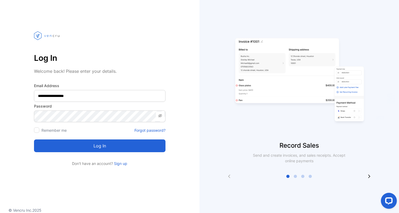
click at [162, 117] on icon at bounding box center [160, 116] width 4 height 4
click at [94, 151] on button "Log in" at bounding box center [100, 146] width 132 height 13
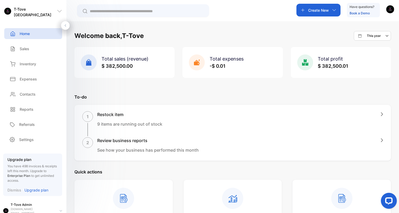
click at [17, 191] on p "Dismiss" at bounding box center [14, 190] width 14 height 6
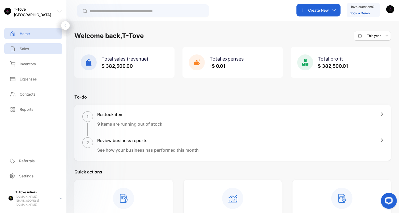
click at [27, 47] on p "Sales" at bounding box center [25, 49] width 10 height 6
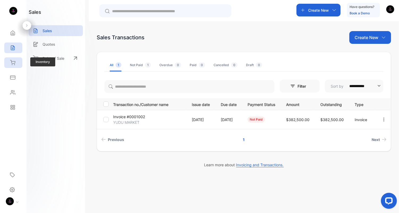
click at [18, 61] on div "Inventory" at bounding box center [13, 62] width 18 height 11
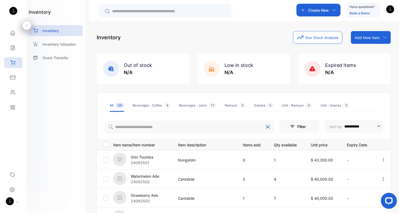
click at [262, 40] on div "Inventory Run Stock Analysis Add New Item Add item manually Import item Scan ba…" at bounding box center [244, 37] width 294 height 13
click at [16, 188] on div "Settings" at bounding box center [13, 189] width 16 height 11
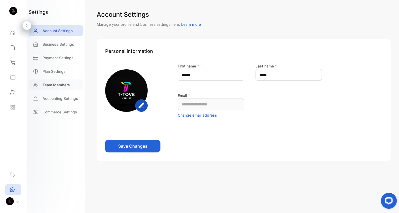
click at [56, 89] on div "Team Members" at bounding box center [56, 84] width 54 height 11
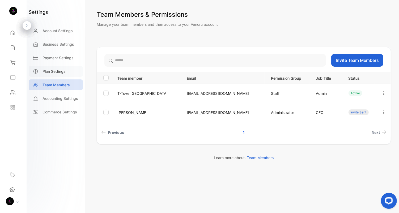
click at [50, 71] on p "Plan Settings" at bounding box center [54, 72] width 23 height 6
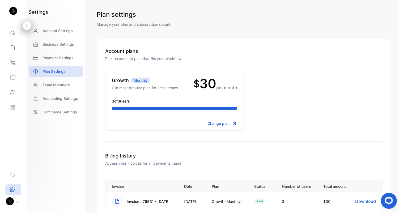
click at [218, 125] on span "Change plan" at bounding box center [219, 124] width 22 height 6
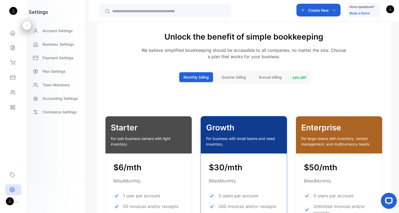
scroll to position [85, 0]
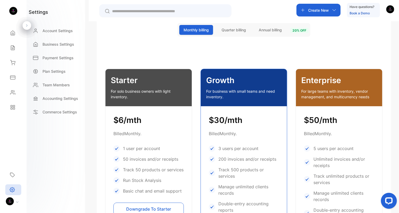
click at [159, 126] on div "$6/mth Billed Monthly . 1 user per account 50 invoices and/or receipts Track 50…" at bounding box center [148, 172] width 86 height 133
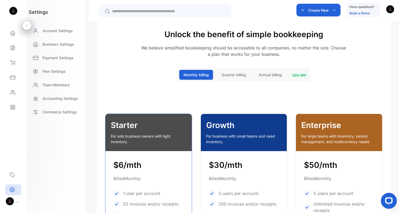
scroll to position [29, 0]
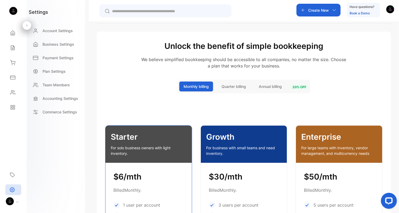
click at [267, 89] on button "Annual billing" at bounding box center [271, 87] width 32 height 10
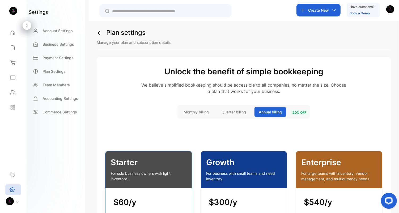
scroll to position [0, 0]
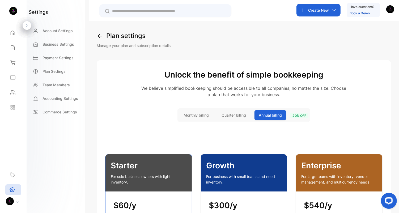
click at [99, 35] on icon at bounding box center [100, 36] width 4 height 4
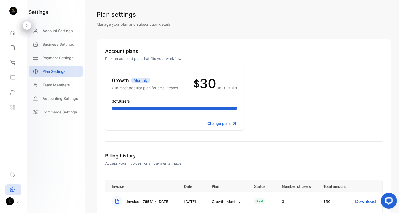
click at [227, 122] on span "Change plan" at bounding box center [219, 124] width 22 height 6
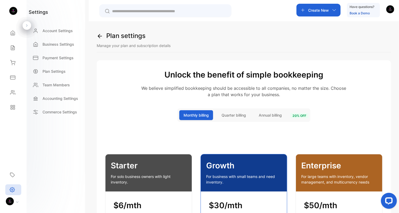
click at [390, 10] on img "button" at bounding box center [390, 9] width 8 height 8
click at [321, 31] on div "Plan settings Manage your plan and subscription details Unlock the benefit of s…" at bounding box center [244, 127] width 310 height 213
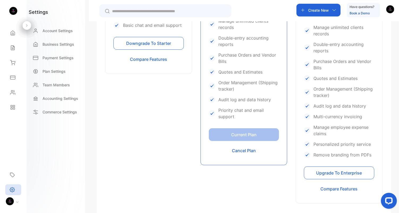
scroll to position [259, 0]
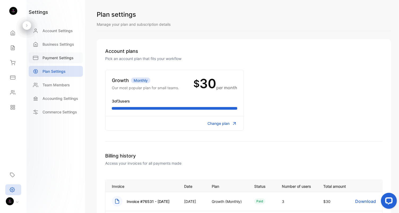
click at [62, 60] on p "Payment Settings" at bounding box center [58, 58] width 31 height 6
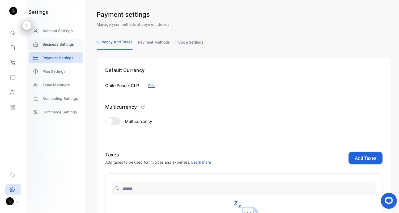
click at [57, 47] on p "Business Settings" at bounding box center [59, 44] width 32 height 6
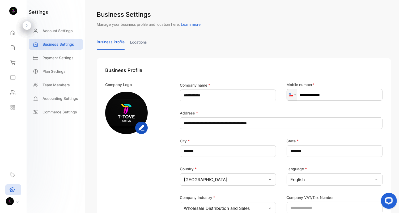
click at [60, 36] on div "Account Settings" at bounding box center [56, 32] width 54 height 14
click at [59, 32] on p "Account Settings" at bounding box center [58, 31] width 30 height 6
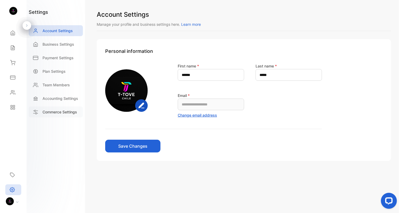
click at [70, 109] on p "Commerce Settings" at bounding box center [60, 112] width 35 height 6
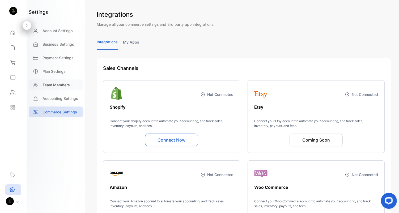
click at [59, 86] on p "Team Members" at bounding box center [56, 85] width 27 height 6
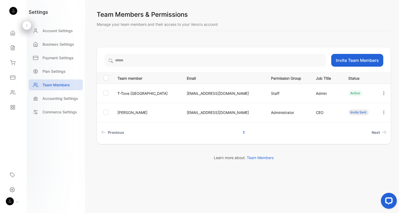
click at [382, 113] on icon "button" at bounding box center [384, 112] width 5 height 5
click at [327, 171] on div "Team Members & Permissions Manage your team members and their access to your Ve…" at bounding box center [244, 106] width 310 height 213
click at [383, 90] on button "button" at bounding box center [384, 93] width 5 height 11
click at [328, 157] on p "Learn more about. Team Members" at bounding box center [244, 158] width 294 height 6
click at [15, 81] on div "Expenses" at bounding box center [13, 77] width 18 height 11
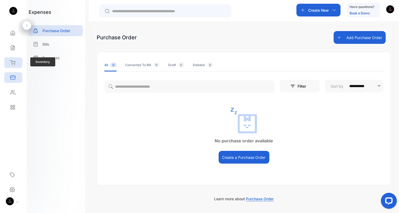
click at [7, 65] on div "Inventory" at bounding box center [13, 62] width 18 height 11
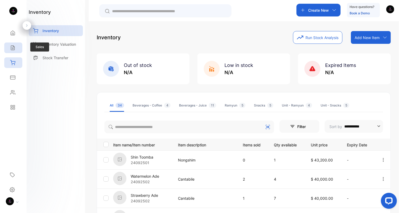
click at [16, 47] on div "Sales" at bounding box center [13, 48] width 18 height 11
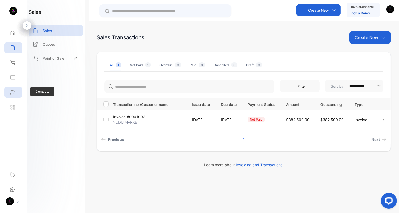
click at [18, 90] on div "Contacts" at bounding box center [13, 92] width 18 height 11
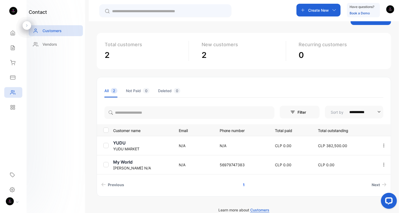
scroll to position [24, 0]
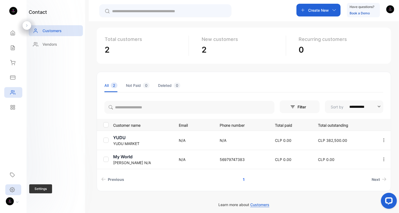
click at [13, 191] on icon at bounding box center [12, 189] width 5 height 5
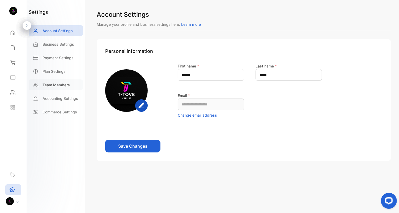
click at [55, 88] on div "Team Members" at bounding box center [56, 84] width 54 height 11
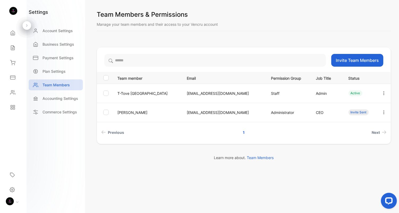
click at [385, 92] on icon "button" at bounding box center [384, 93] width 5 height 5
click at [354, 123] on span "Deactivate" at bounding box center [354, 123] width 22 height 6
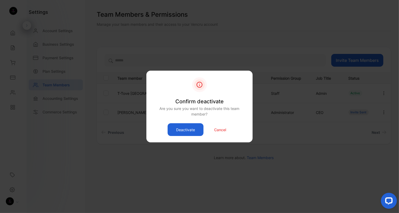
click at [185, 127] on button "Deactivate" at bounding box center [186, 129] width 36 height 13
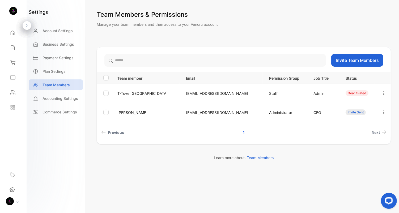
click at [350, 63] on button "Invite Team Members" at bounding box center [357, 60] width 52 height 13
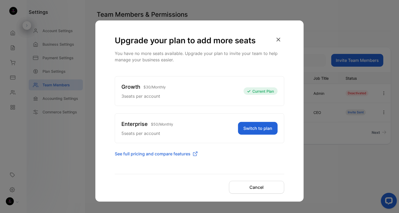
click at [255, 183] on button "Cancel" at bounding box center [256, 187] width 55 height 13
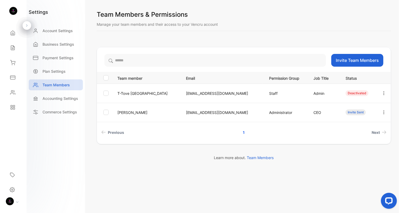
click at [383, 93] on icon "button" at bounding box center [384, 93] width 5 height 5
click at [355, 109] on button "Edit" at bounding box center [364, 108] width 51 height 11
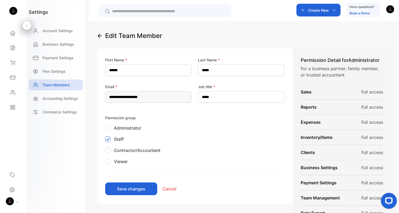
click at [100, 40] on div "Edit Team Member" at bounding box center [244, 36] width 294 height 10
click at [100, 37] on icon at bounding box center [100, 36] width 6 height 6
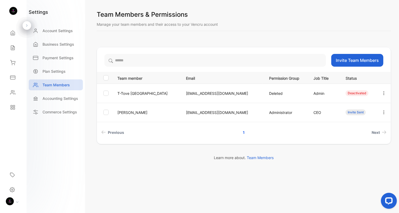
click at [383, 93] on icon "button" at bounding box center [384, 93] width 5 height 5
click at [263, 94] on td "Deleted" at bounding box center [285, 93] width 45 height 19
click at [383, 94] on icon "button" at bounding box center [384, 93] width 5 height 5
click at [369, 105] on button "Edit" at bounding box center [364, 108] width 51 height 11
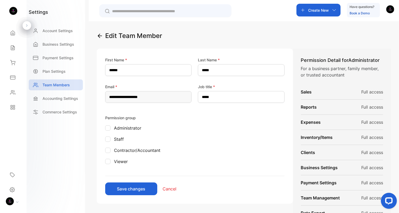
click at [99, 36] on icon at bounding box center [100, 36] width 4 height 4
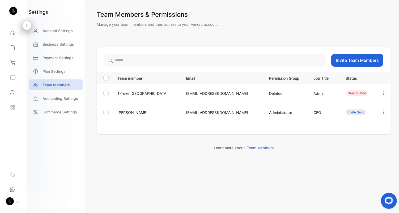
click at [384, 91] on icon "button" at bounding box center [383, 93] width 1 height 4
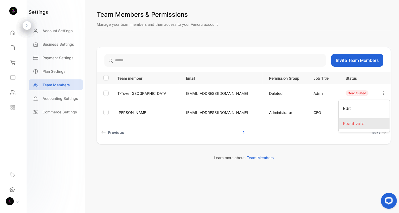
click at [363, 121] on span "Reactivate" at bounding box center [353, 123] width 21 height 6
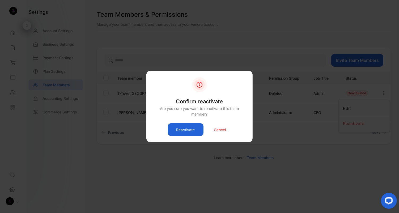
click at [190, 132] on button "Reactivate" at bounding box center [186, 129] width 36 height 13
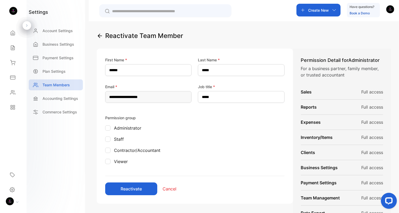
click at [100, 38] on icon at bounding box center [100, 36] width 6 height 6
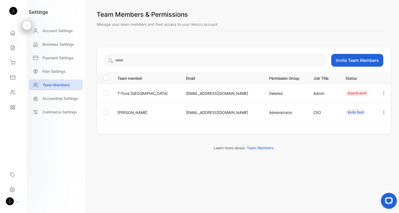
click at [346, 92] on div "Deactivated" at bounding box center [357, 93] width 23 height 6
click at [106, 95] on div at bounding box center [105, 93] width 5 height 5
click at [346, 55] on button "Invite Team Members" at bounding box center [357, 60] width 52 height 13
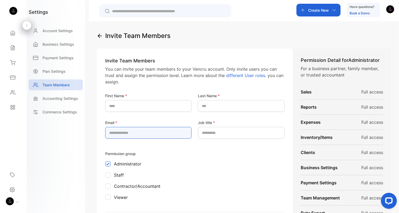
click at [174, 134] on input "text" at bounding box center [148, 133] width 86 height 12
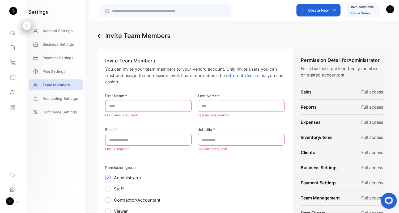
click at [96, 35] on div "Invite Team Members Invite Team Members You can invite your team members to you…" at bounding box center [244, 127] width 310 height 213
click at [98, 35] on icon at bounding box center [100, 36] width 6 height 6
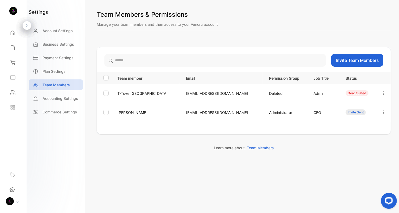
click at [356, 58] on button "Invite Team Members" at bounding box center [357, 60] width 52 height 13
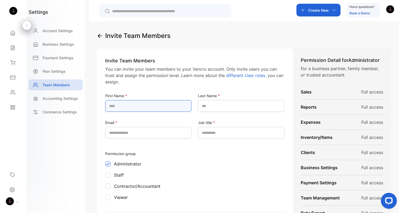
click at [147, 105] on Name-inputfirstname "text" at bounding box center [148, 106] width 86 height 12
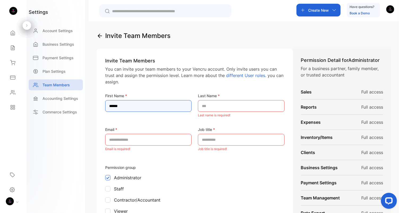
type Name-inputfirstname "******"
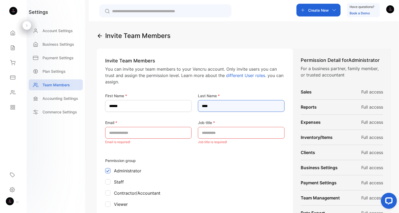
type Name-inputlastname "****"
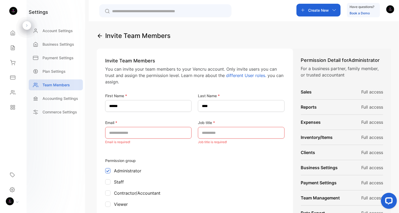
click at [116, 183] on p "Staff" at bounding box center [119, 182] width 10 height 6
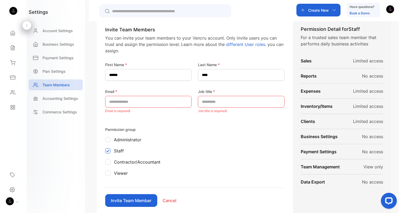
scroll to position [30, 0]
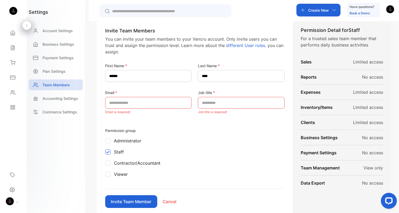
click at [129, 143] on p "Administrator" at bounding box center [127, 141] width 27 height 6
click at [119, 151] on p "Staff" at bounding box center [119, 152] width 10 height 6
click at [126, 143] on p "Administrator" at bounding box center [127, 141] width 27 height 6
click at [121, 151] on p "Staff" at bounding box center [119, 152] width 10 height 6
click at [123, 142] on p "Administrator" at bounding box center [127, 141] width 27 height 6
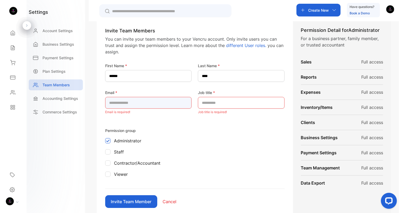
click at [141, 102] on input "text" at bounding box center [148, 103] width 86 height 12
type input "*"
click at [142, 104] on input "text" at bounding box center [148, 103] width 86 height 12
paste input "**********"
type input "**********"
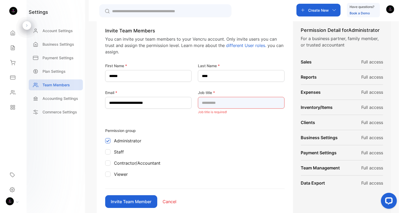
click at [214, 104] on title-inputroles "text" at bounding box center [241, 103] width 86 height 12
type title-inputroles "*****"
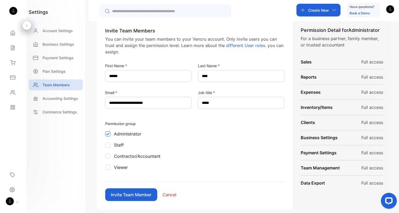
click at [214, 129] on div "Permission group Administrator Staff Contractor/Accountant Viewer" at bounding box center [194, 151] width 179 height 61
click at [224, 104] on title-inputroles "*****" at bounding box center [241, 103] width 86 height 12
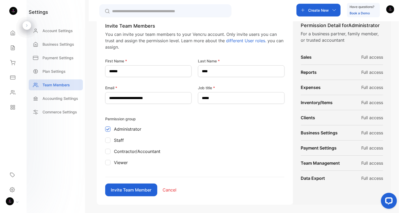
click at [131, 192] on button "Invite Team Member" at bounding box center [131, 190] width 52 height 13
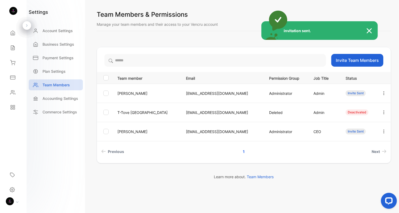
click at [370, 32] on img at bounding box center [372, 31] width 12 height 6
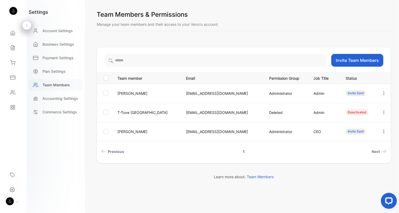
click at [57, 83] on p "Team Members" at bounding box center [56, 85] width 27 height 6
click at [52, 72] on p "Plan Settings" at bounding box center [54, 72] width 23 height 6
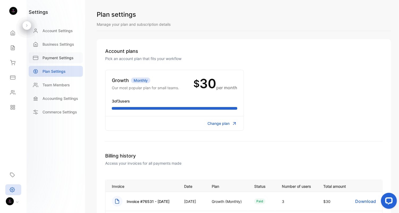
click at [49, 59] on p "Payment Settings" at bounding box center [58, 58] width 31 height 6
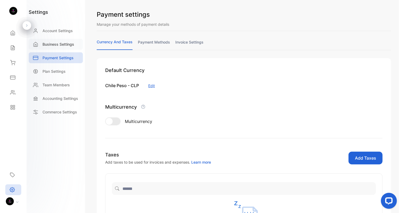
click at [48, 47] on p "Business Settings" at bounding box center [59, 44] width 32 height 6
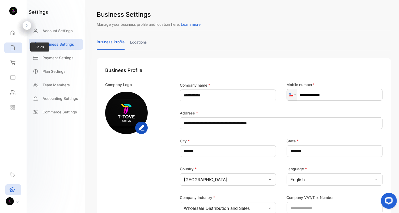
click at [12, 50] on icon at bounding box center [12, 48] width 3 height 5
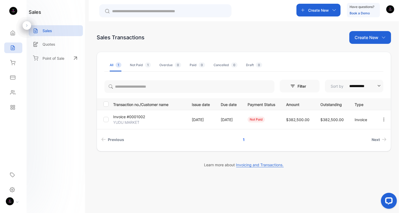
click at [14, 12] on img at bounding box center [13, 11] width 8 height 8
click at [35, 14] on h1 "sales" at bounding box center [35, 12] width 12 height 7
click at [8, 34] on div "Home" at bounding box center [13, 33] width 18 height 11
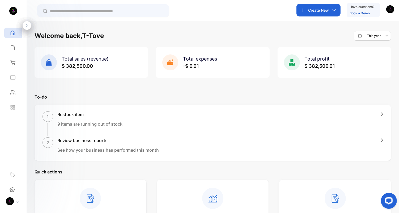
click at [362, 36] on div "This year" at bounding box center [369, 35] width 23 height 5
click at [370, 84] on p "Custom" at bounding box center [376, 84] width 12 height 5
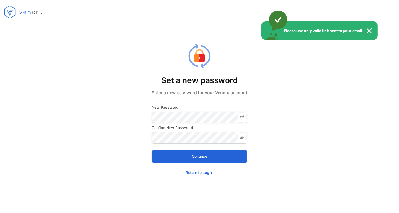
click at [190, 119] on div "Please use only valid link sent to your email." at bounding box center [199, 106] width 399 height 213
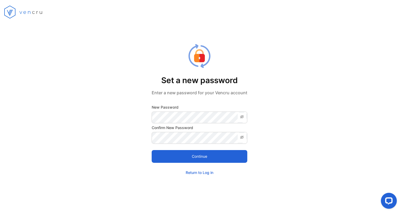
click at [169, 153] on button "Continue" at bounding box center [200, 156] width 96 height 13
